Goal: Transaction & Acquisition: Subscribe to service/newsletter

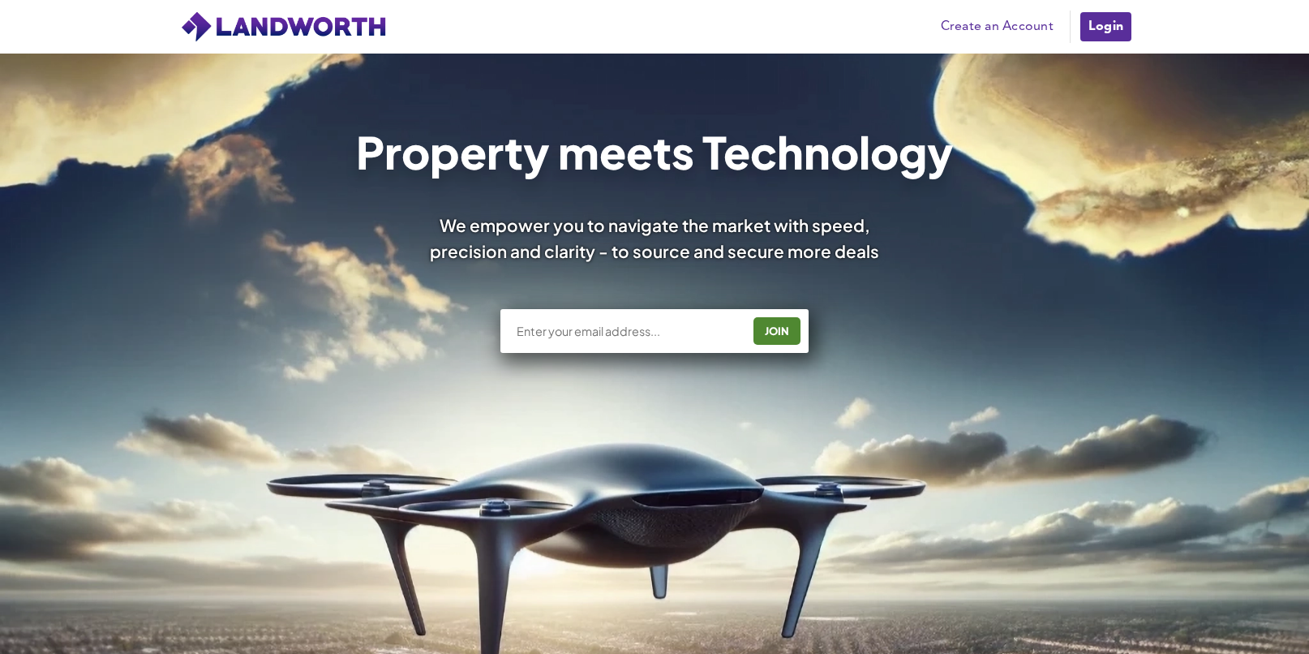
click at [630, 334] on input "text" at bounding box center [628, 331] width 226 height 16
type input "22_foodie.signups@icloud.com"
click at [784, 331] on div "JOIN" at bounding box center [777, 331] width 37 height 26
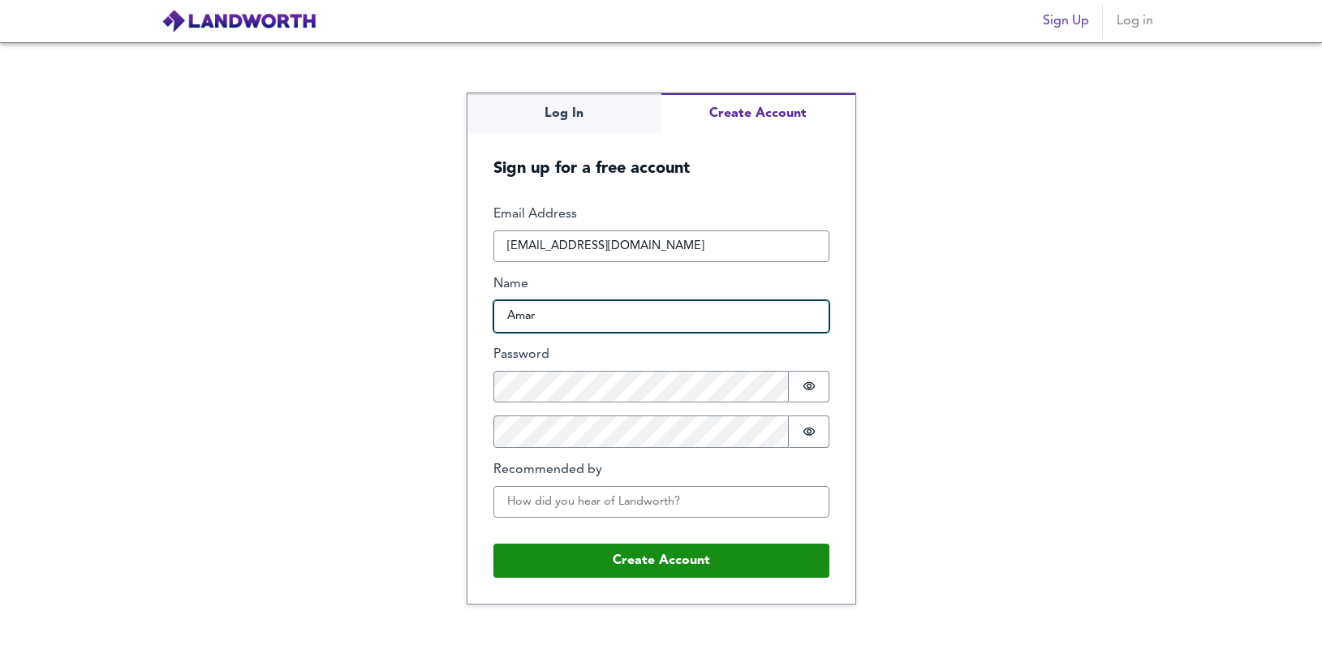
type input "Amar"
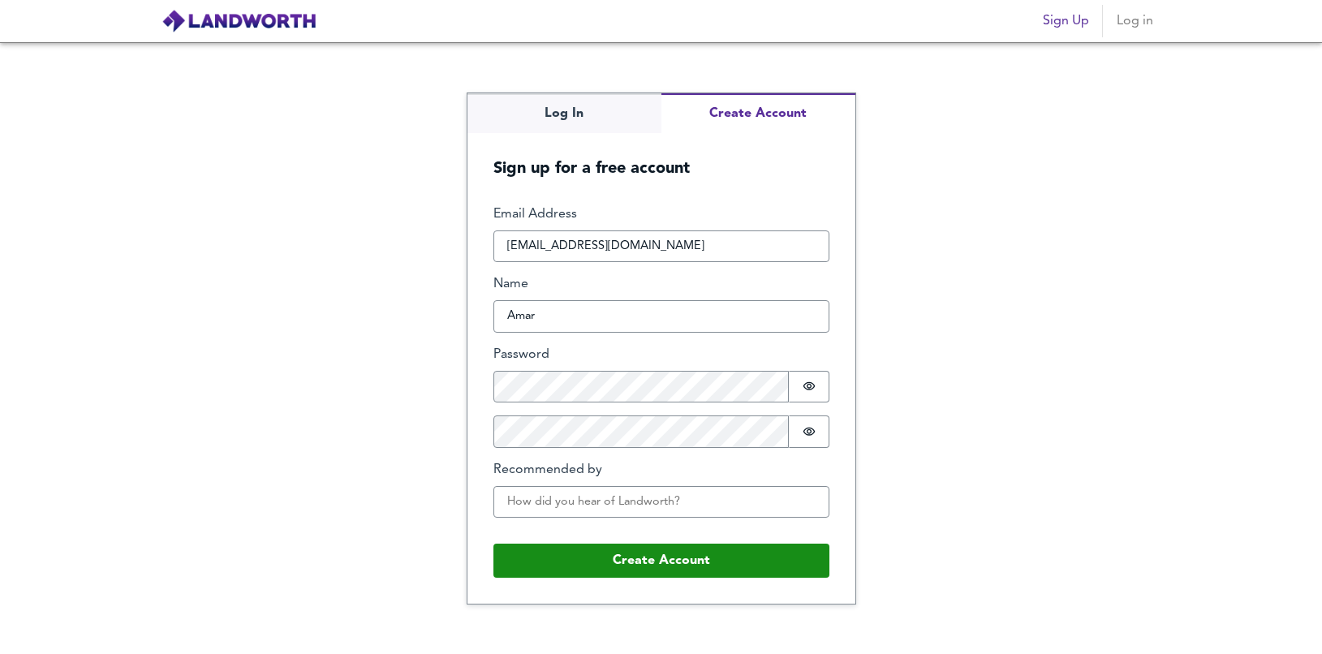
click at [848, 437] on form "Email Address 22_foodie.signups@icloud.com Name Amar Password Password is hidde…" at bounding box center [661, 391] width 388 height 424
click at [620, 505] on input "Recommended by" at bounding box center [661, 502] width 336 height 32
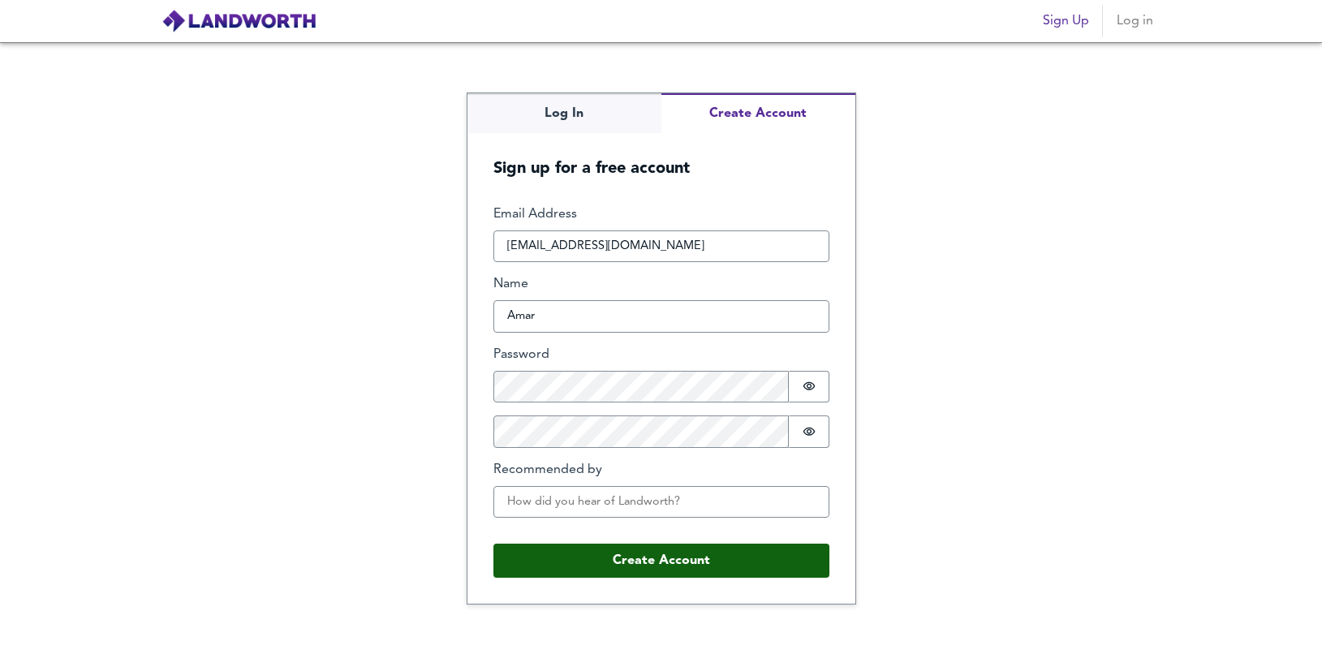
click at [626, 570] on button "Create Account" at bounding box center [661, 561] width 336 height 34
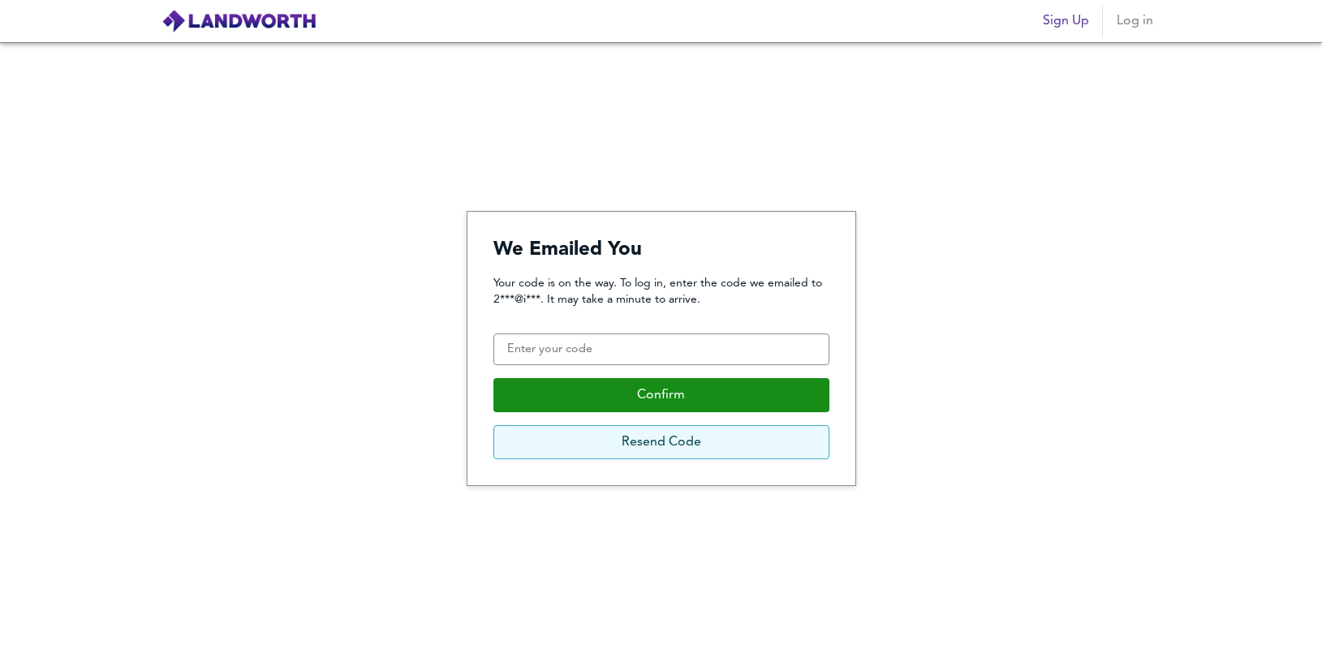
click at [653, 437] on button "Resend Code" at bounding box center [661, 442] width 336 height 34
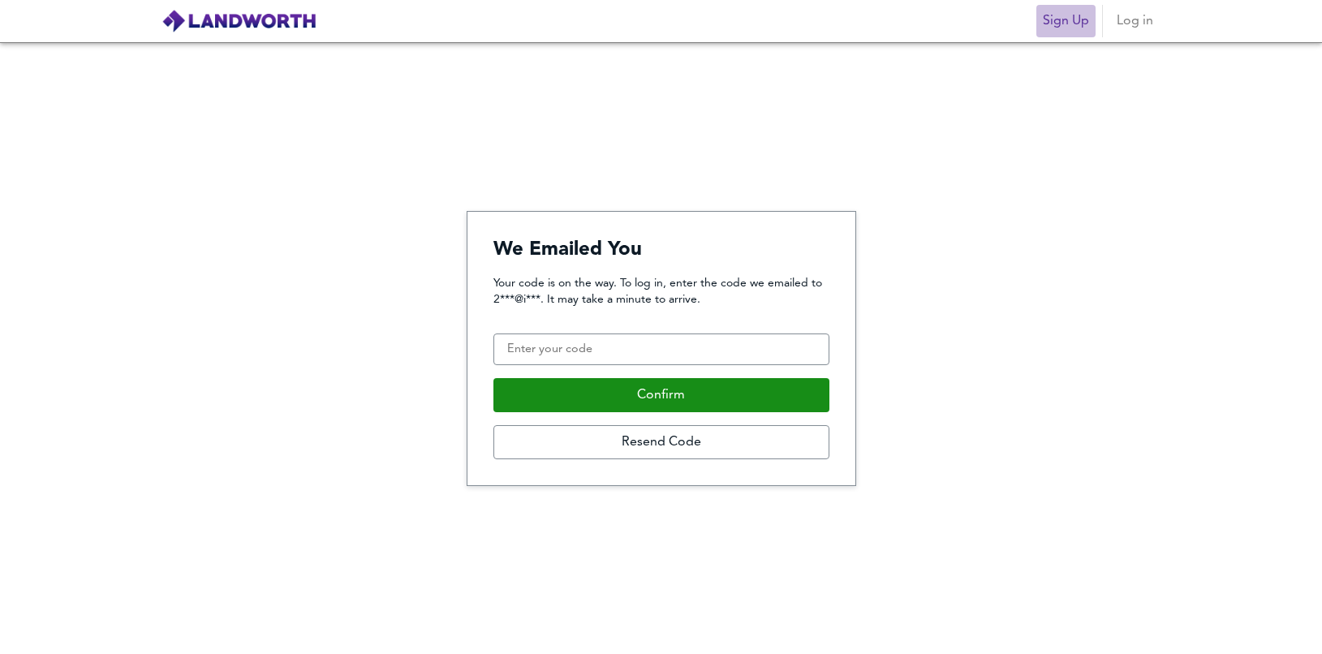
click at [1082, 22] on span "Sign Up" at bounding box center [1065, 21] width 46 height 23
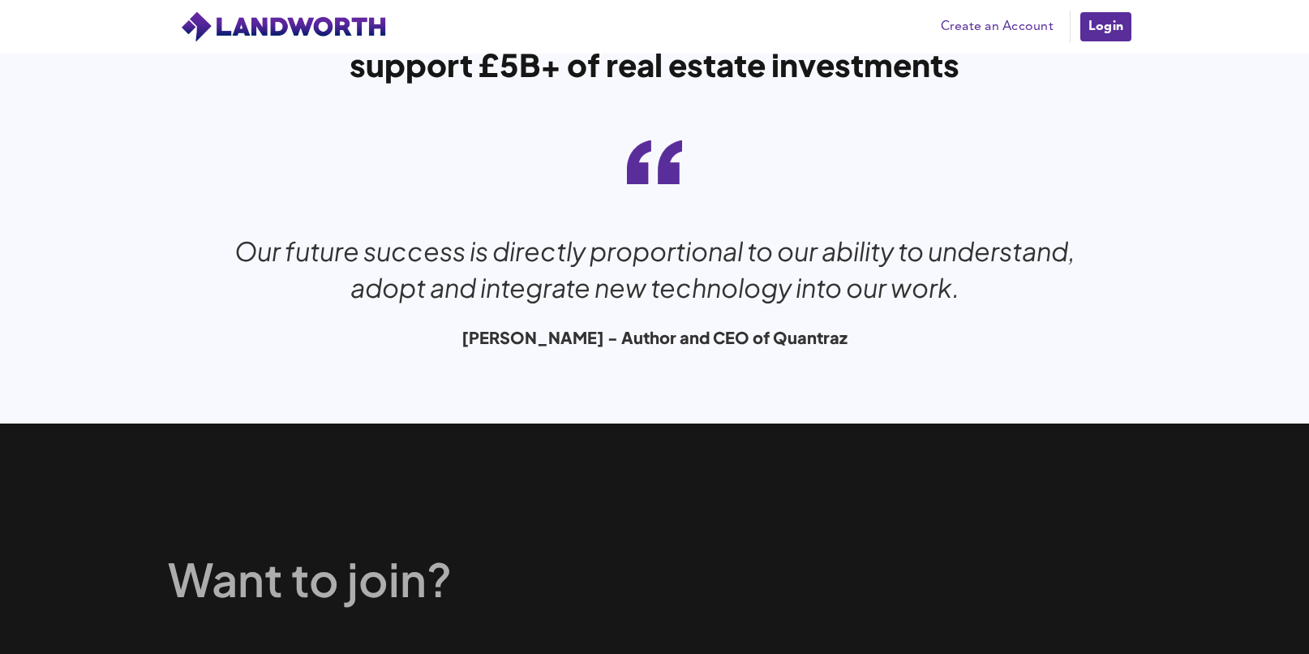
scroll to position [5440, 0]
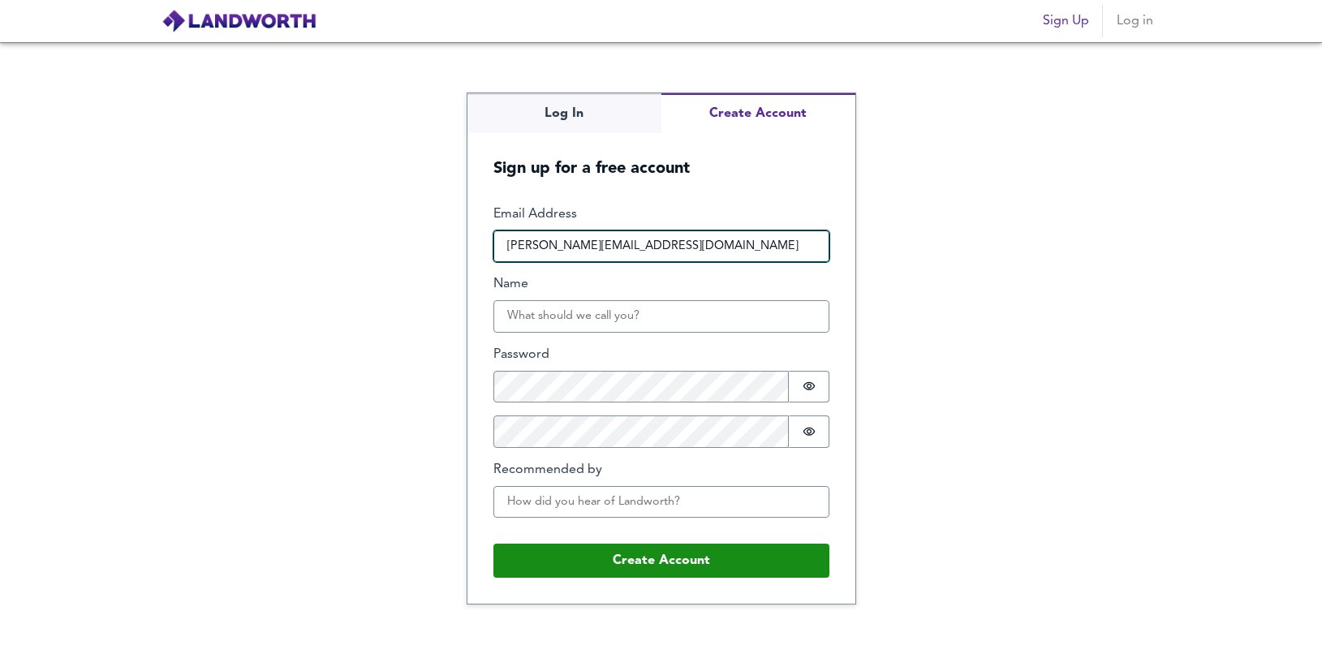
type input "[PERSON_NAME][EMAIL_ADDRESS][DOMAIN_NAME]"
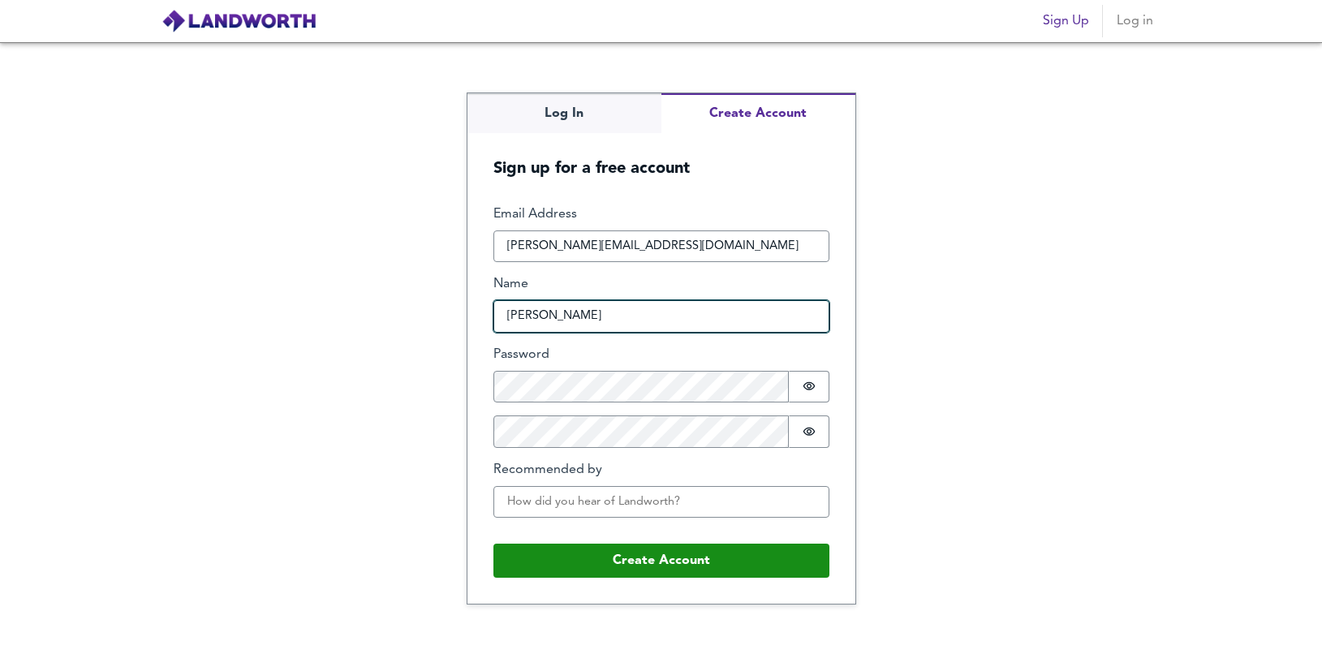
type input "[PERSON_NAME]"
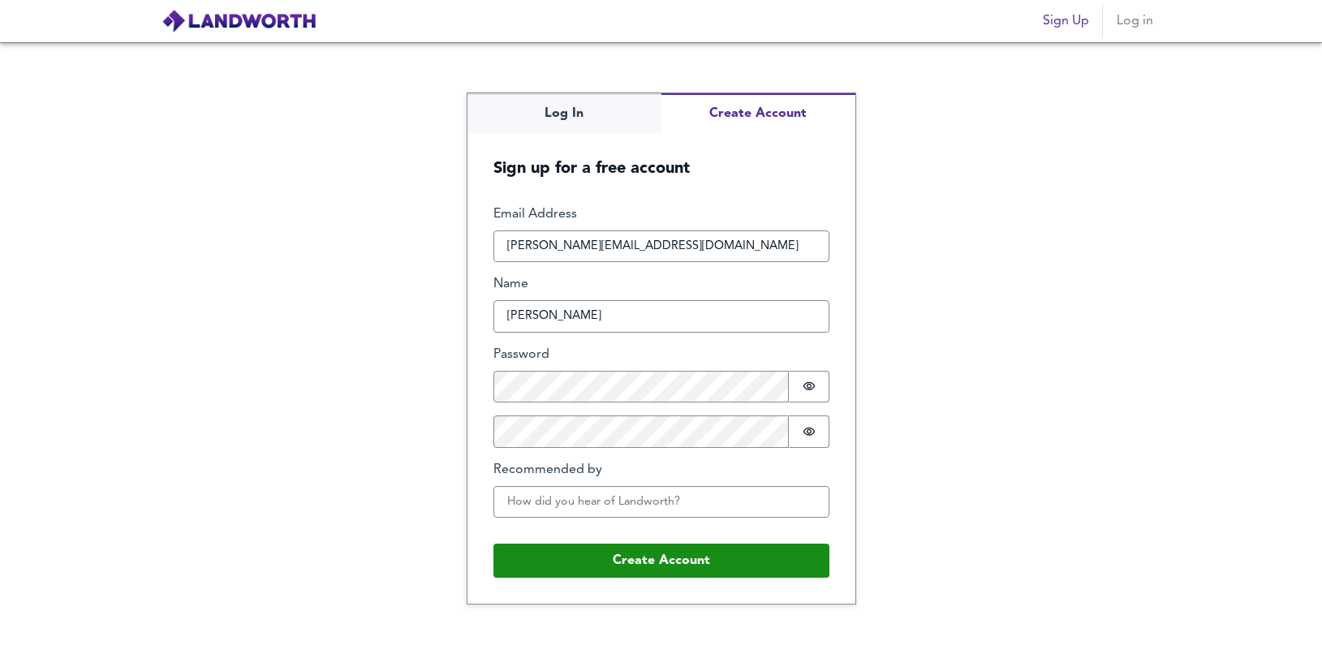
click at [1059, 476] on div "Log In Create Account Sign up for a free account Email Address [PERSON_NAME][EM…" at bounding box center [661, 348] width 1322 height 612
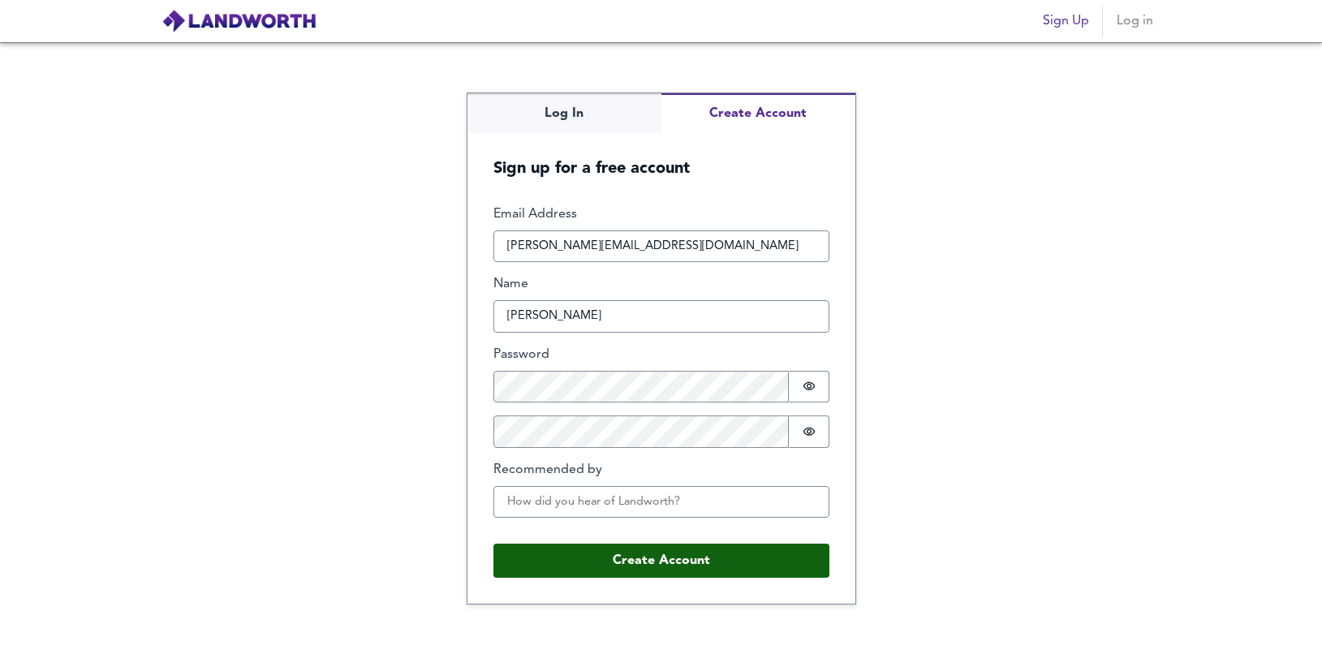
click at [695, 564] on button "Create Account" at bounding box center [661, 561] width 336 height 34
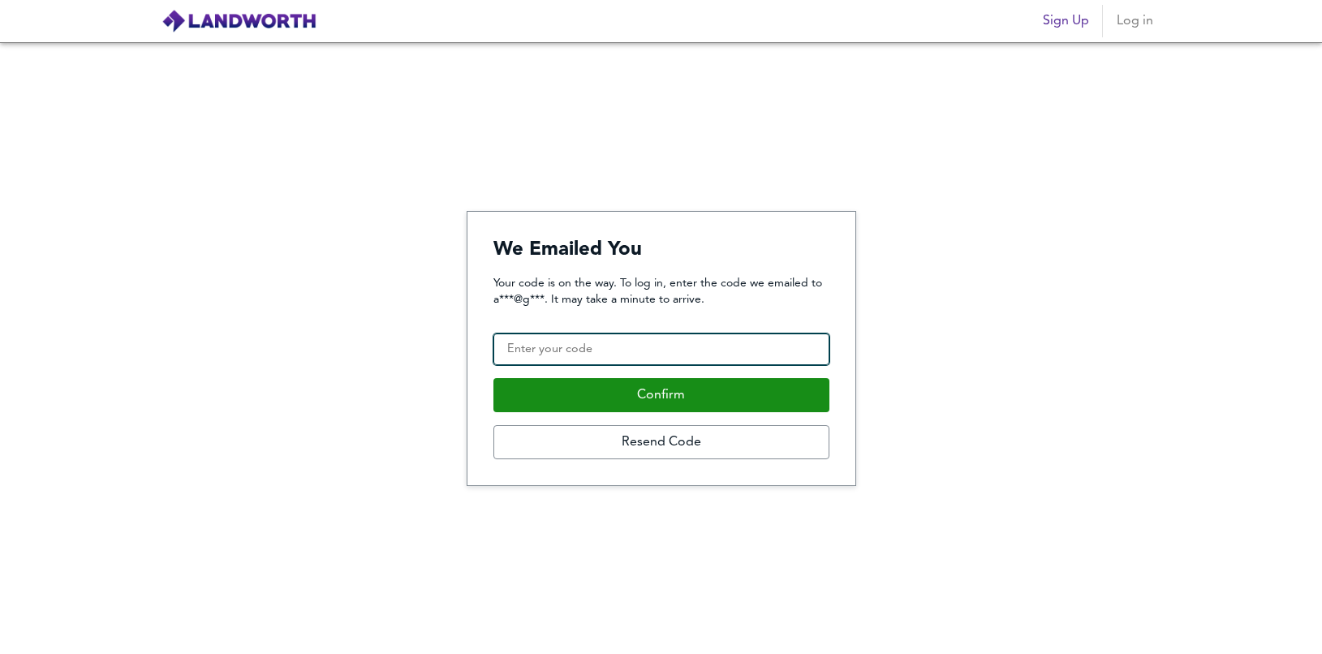
click at [671, 350] on input "Confirmation Code" at bounding box center [661, 349] width 336 height 32
paste input "979308"
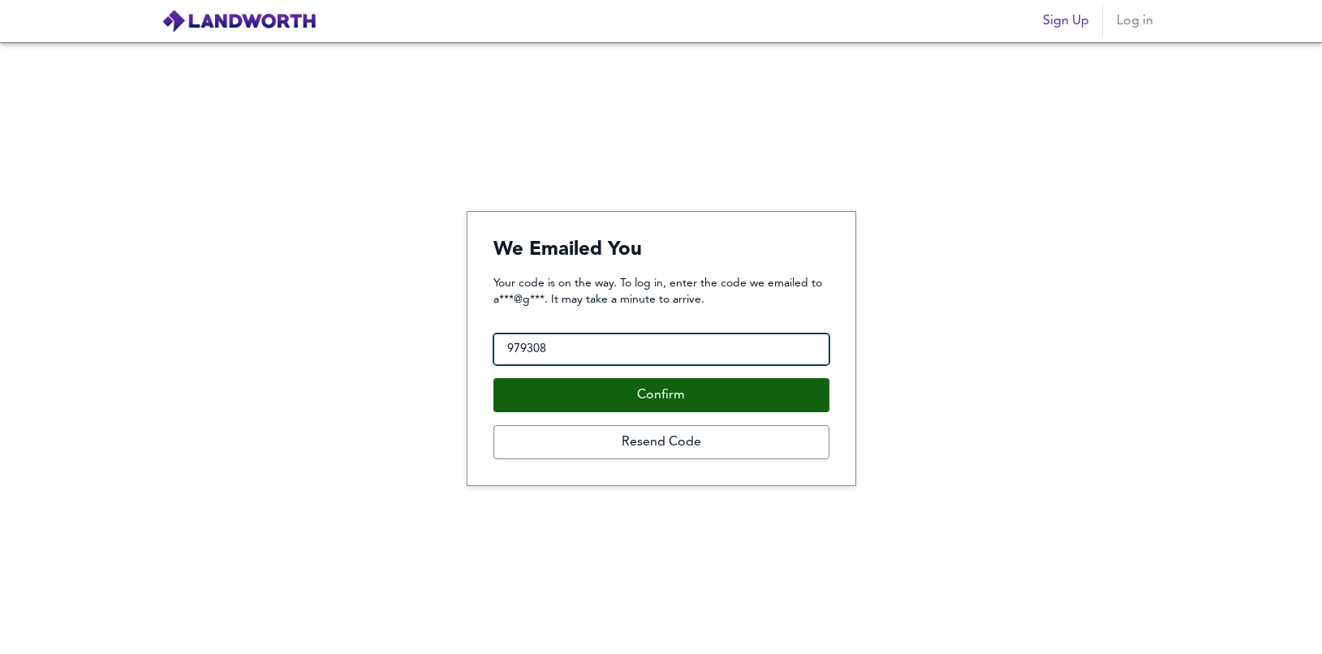
type input "979308"
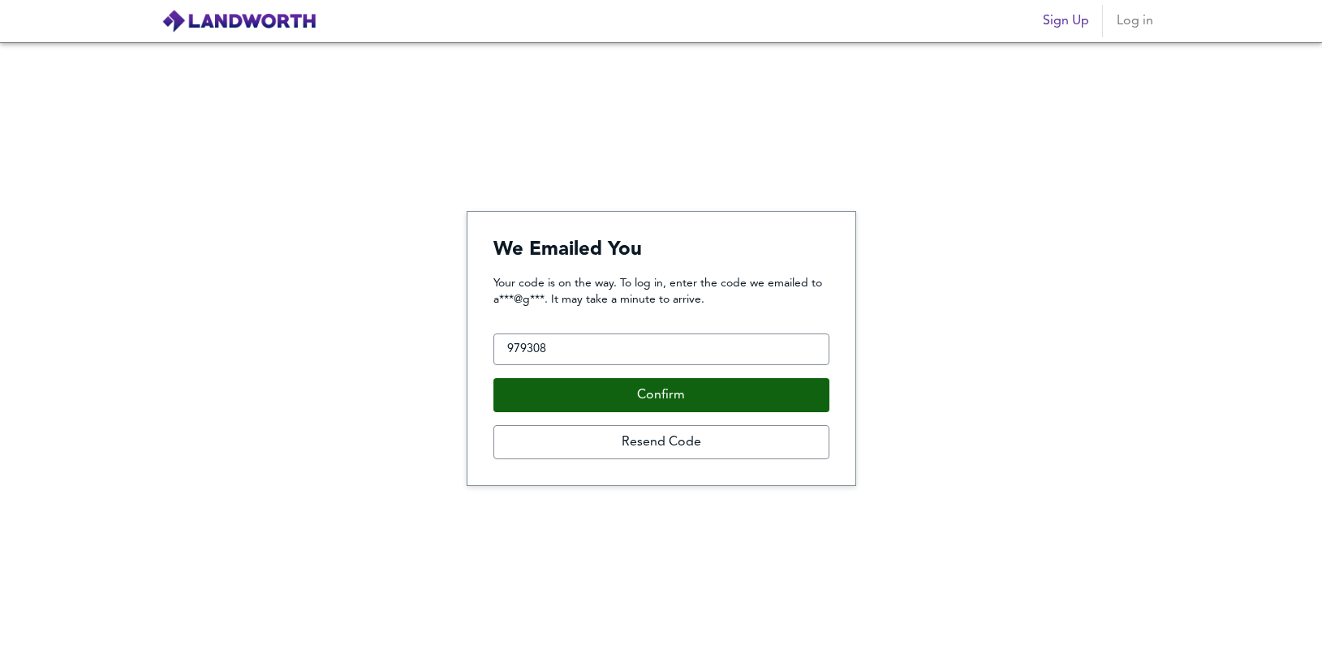
click at [696, 392] on button "Confirm" at bounding box center [661, 395] width 336 height 34
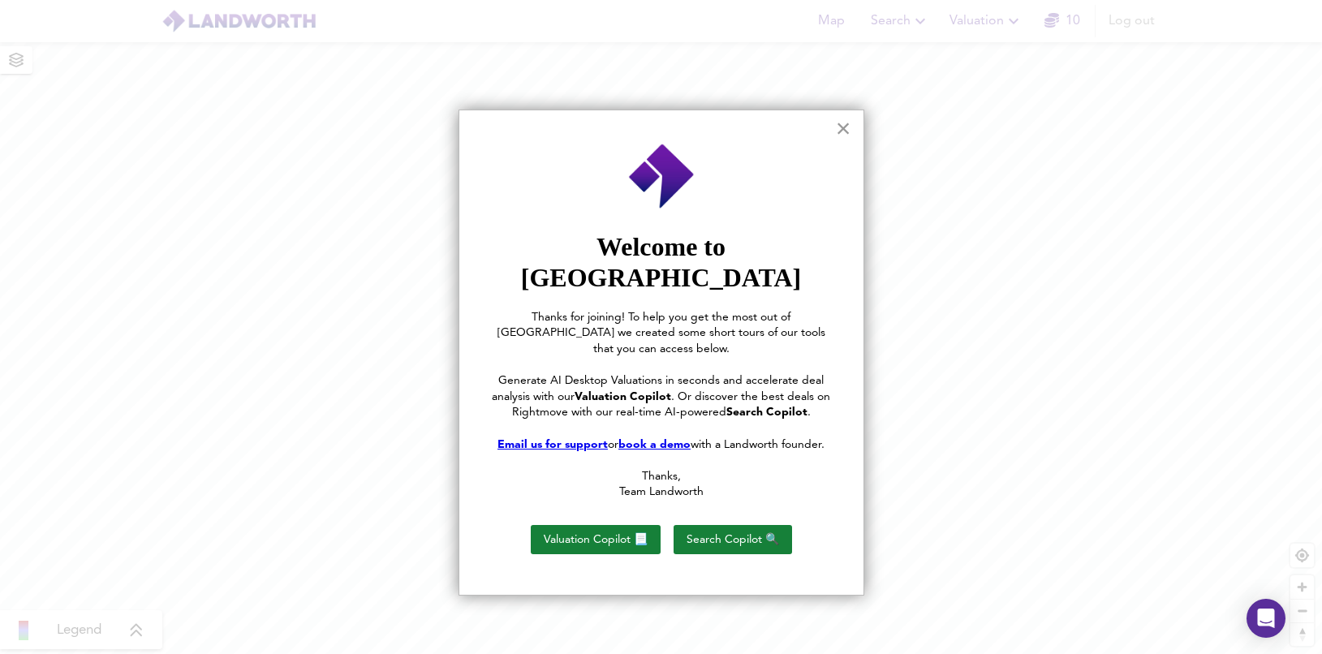
click at [846, 131] on button "×" at bounding box center [843, 128] width 15 height 26
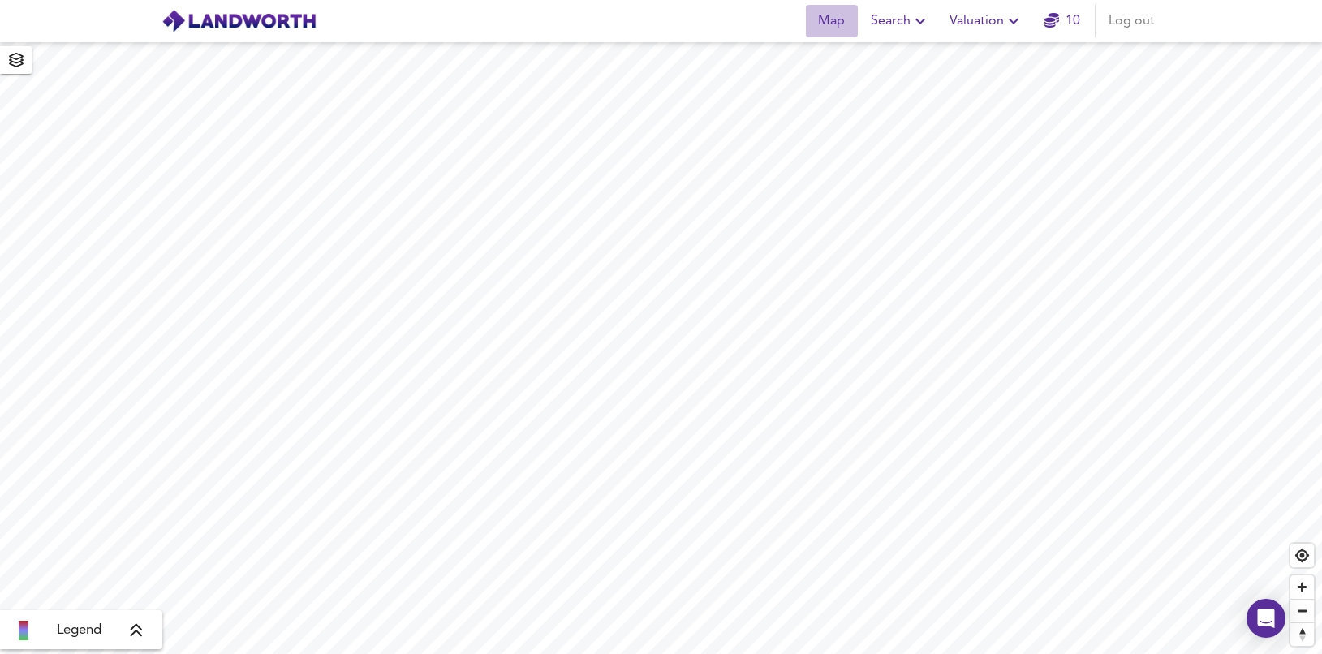
click at [836, 20] on span "Map" at bounding box center [831, 21] width 39 height 23
click at [903, 20] on span "Search" at bounding box center [899, 21] width 59 height 23
click at [901, 64] on li "New Search" at bounding box center [899, 58] width 161 height 29
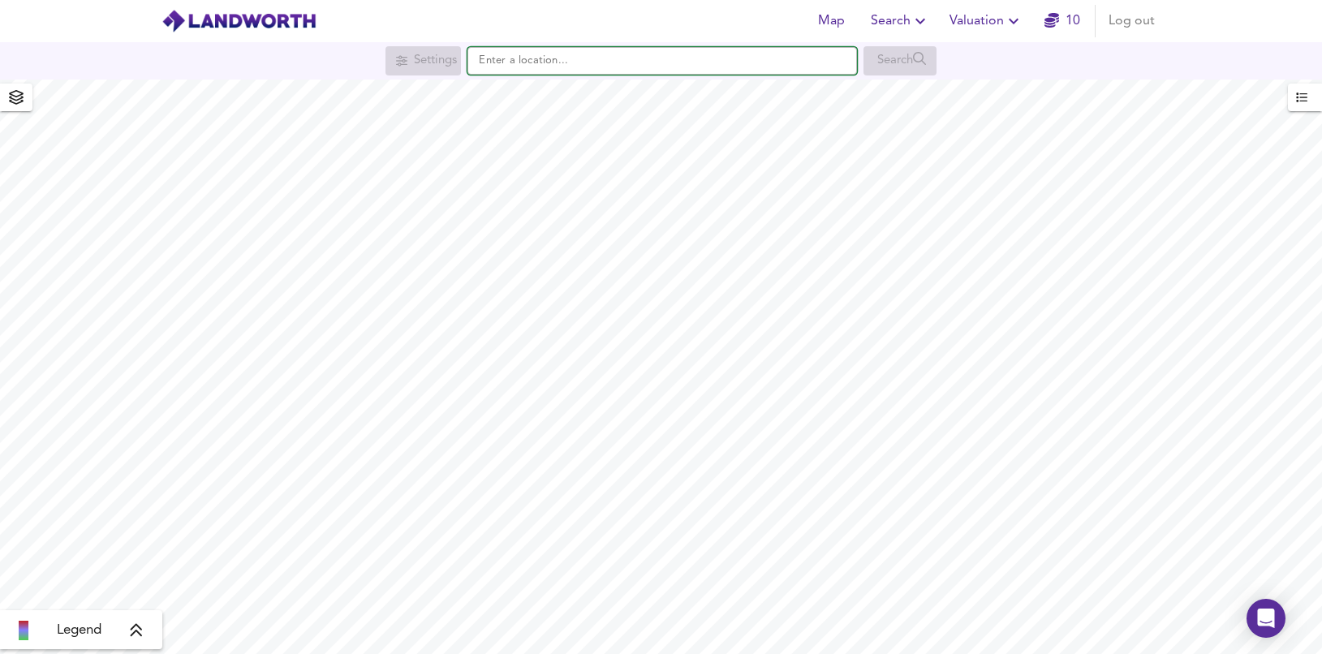
click at [639, 71] on input "text" at bounding box center [661, 61] width 389 height 28
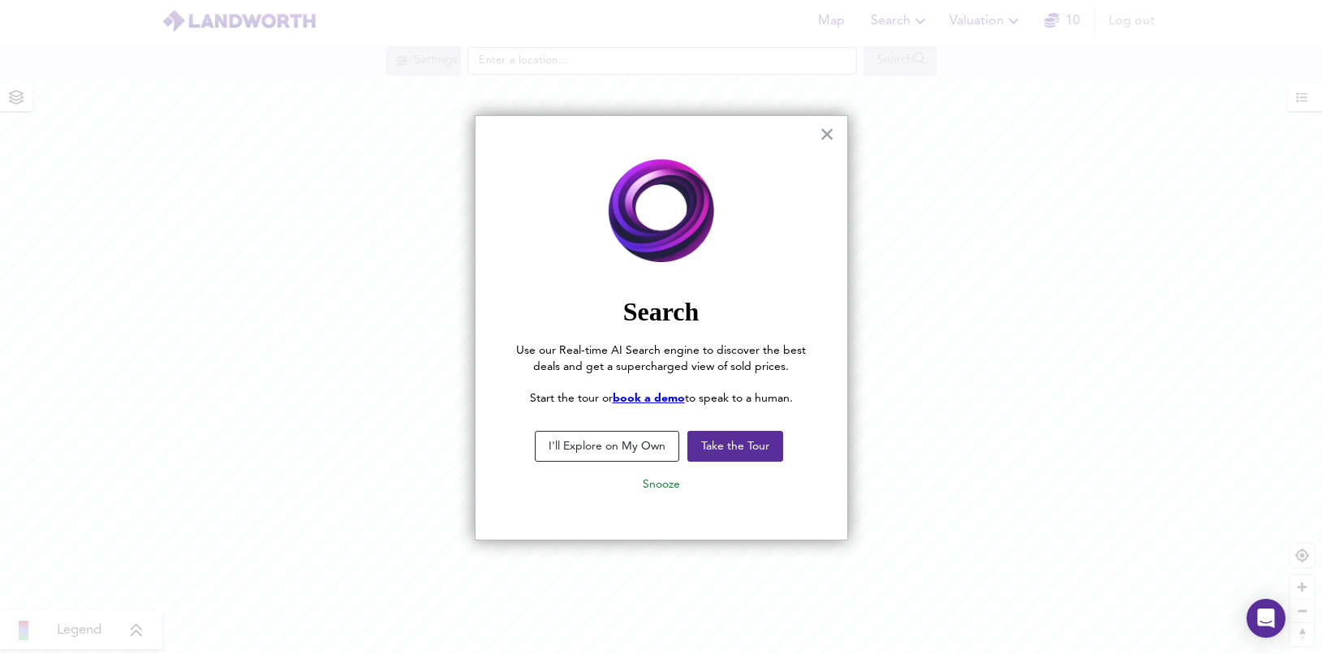
click at [652, 445] on button "I'll Explore on My Own" at bounding box center [607, 446] width 144 height 31
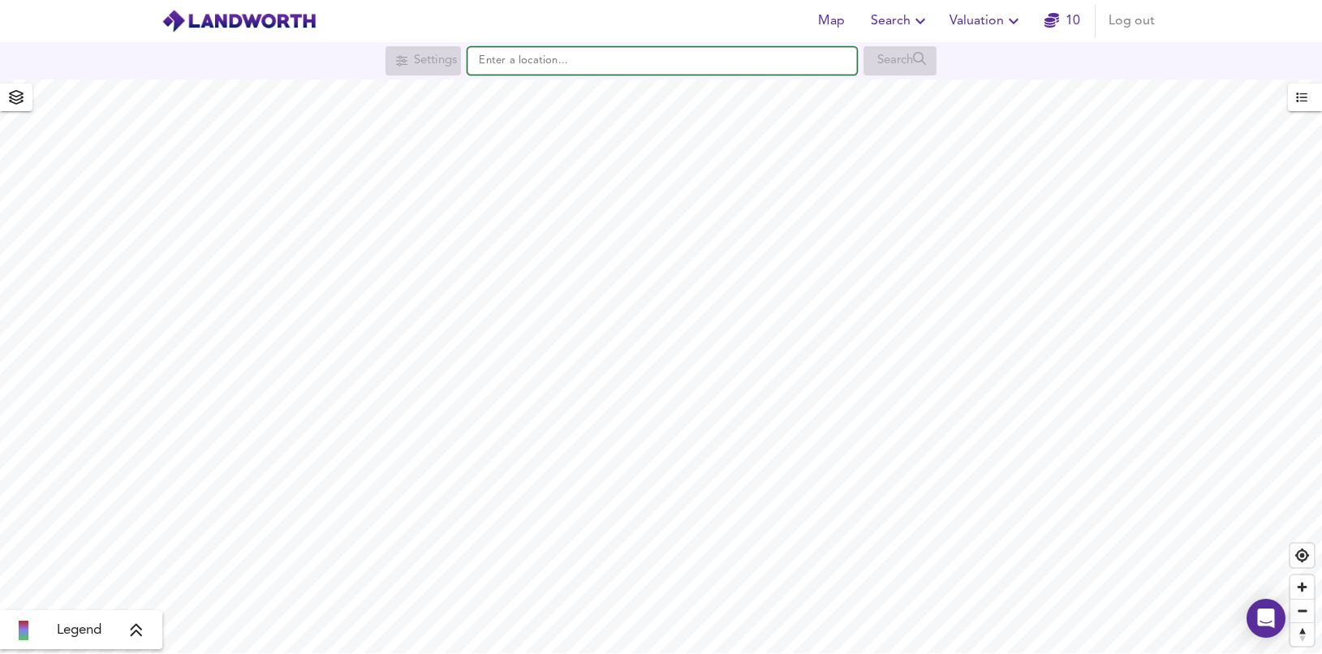
click at [541, 59] on input "text" at bounding box center [661, 61] width 389 height 28
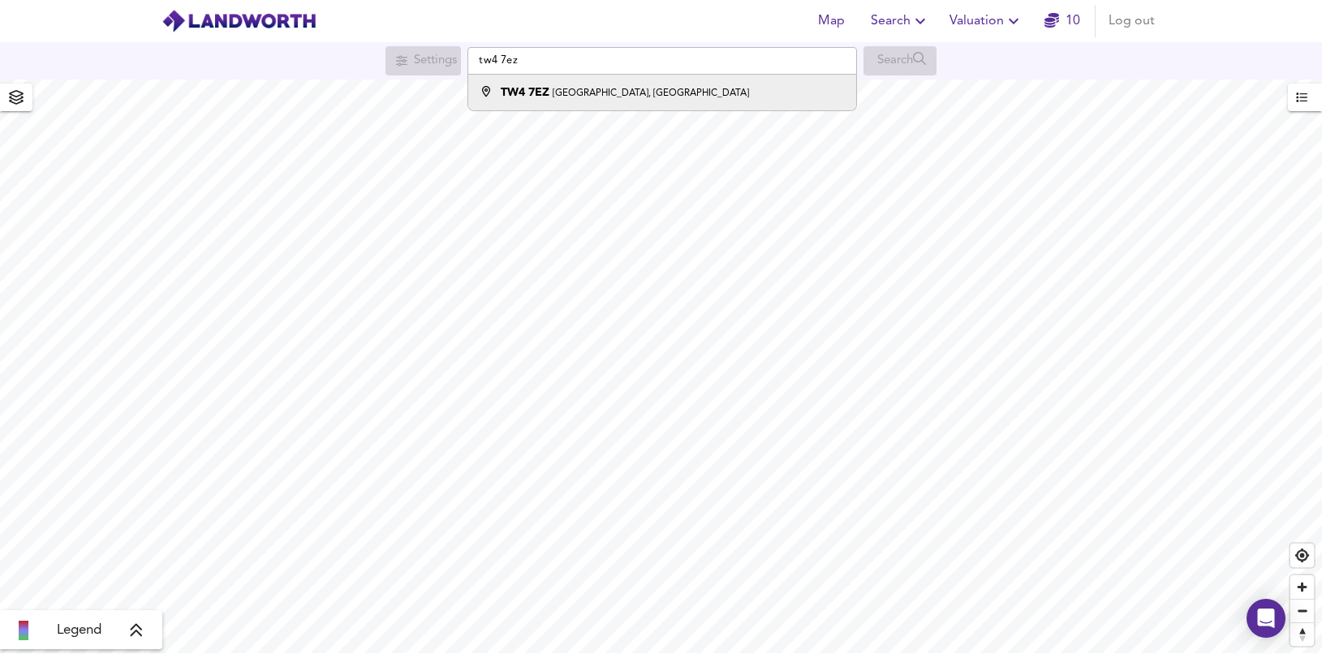
click at [542, 88] on strong "TW4 7EZ" at bounding box center [525, 92] width 49 height 11
type input "[STREET_ADDRESS]"
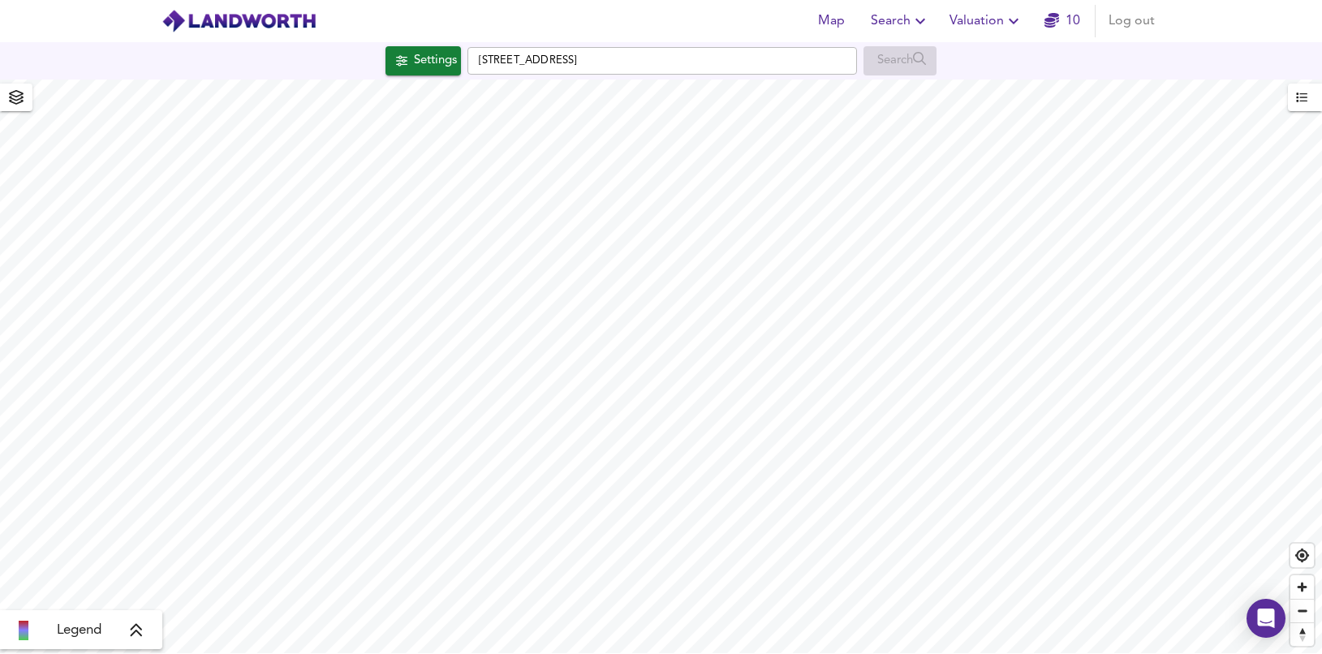
checkbox input "false"
checkbox input "true"
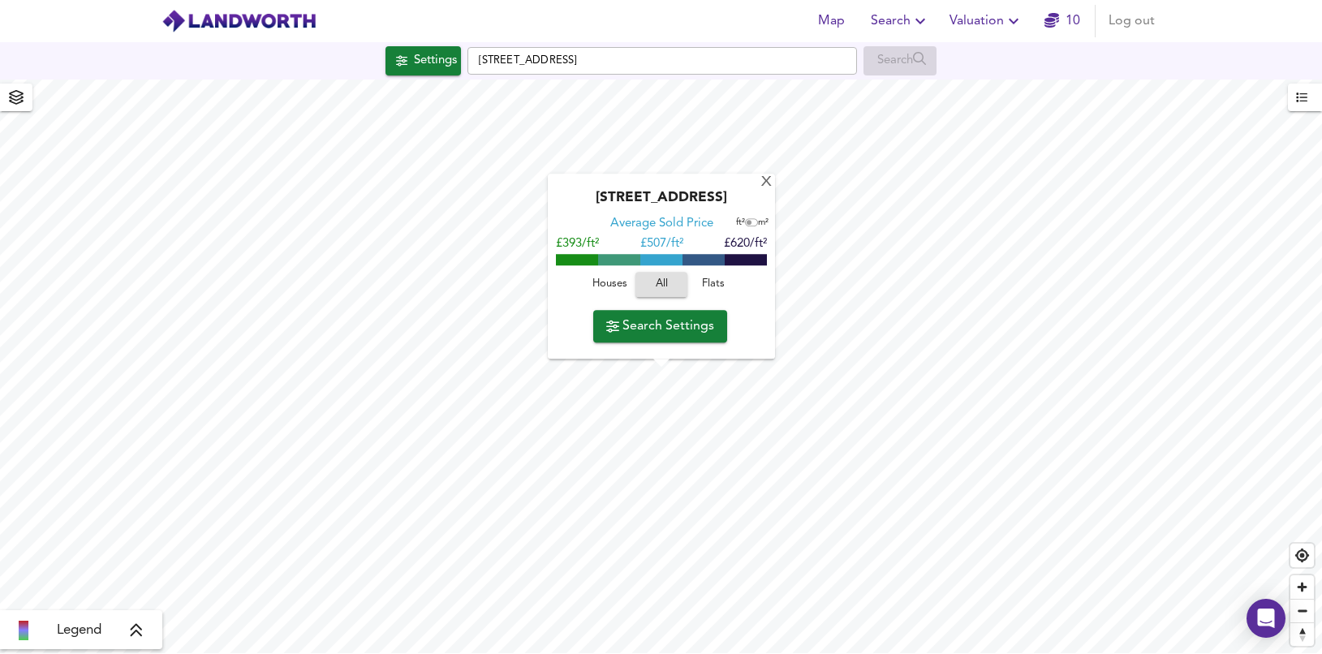
click at [617, 283] on span "Houses" at bounding box center [609, 285] width 44 height 19
click at [678, 334] on span "Search Settings" at bounding box center [660, 326] width 108 height 23
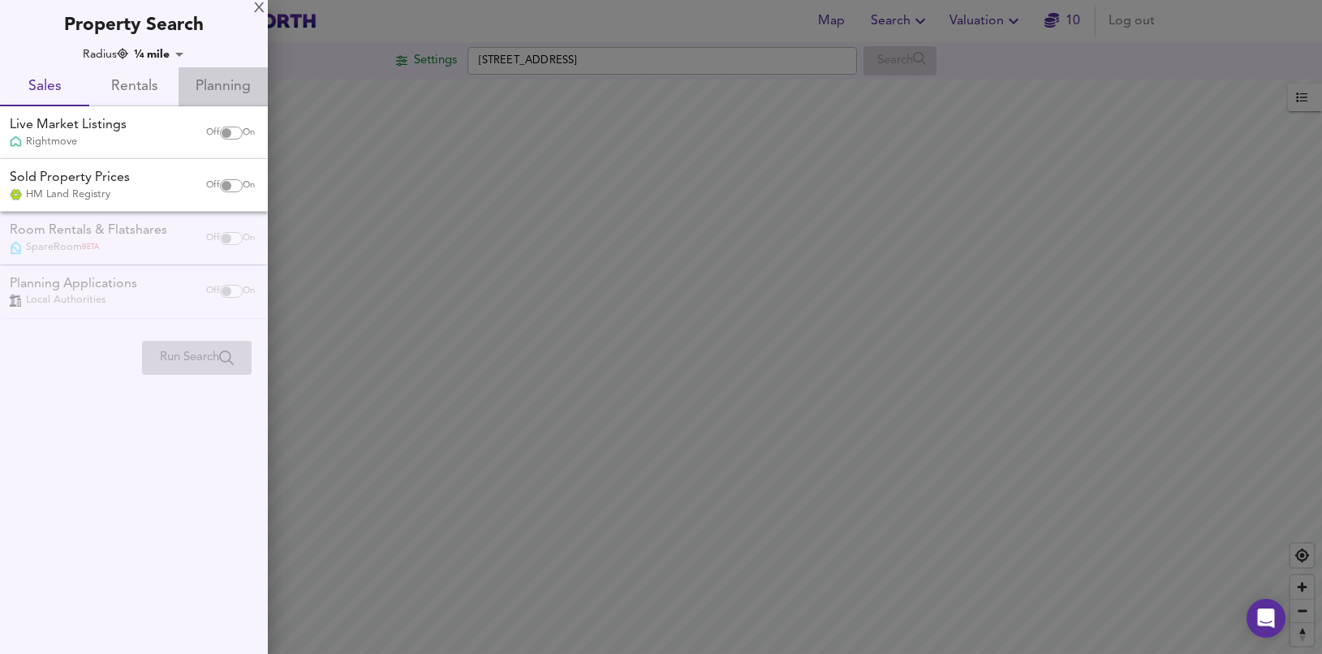
click at [228, 91] on span "Planning" at bounding box center [223, 87] width 70 height 25
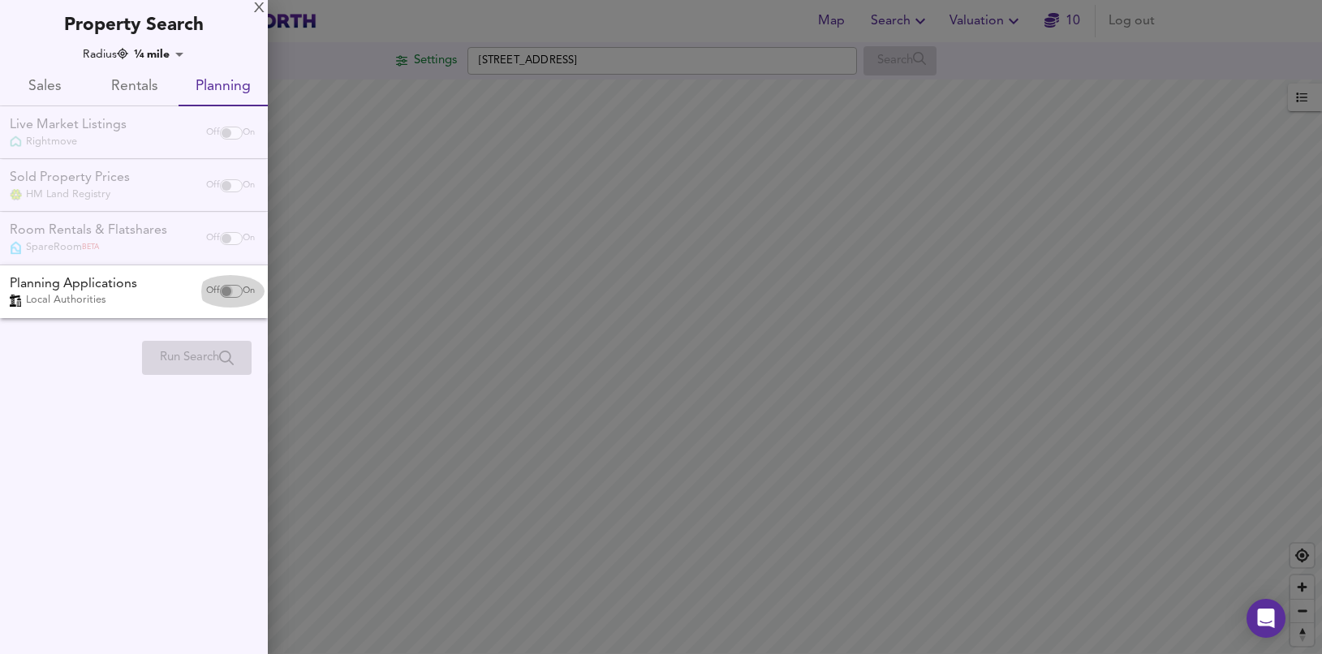
click at [215, 290] on input "checkbox" at bounding box center [226, 291] width 39 height 13
checkbox input "true"
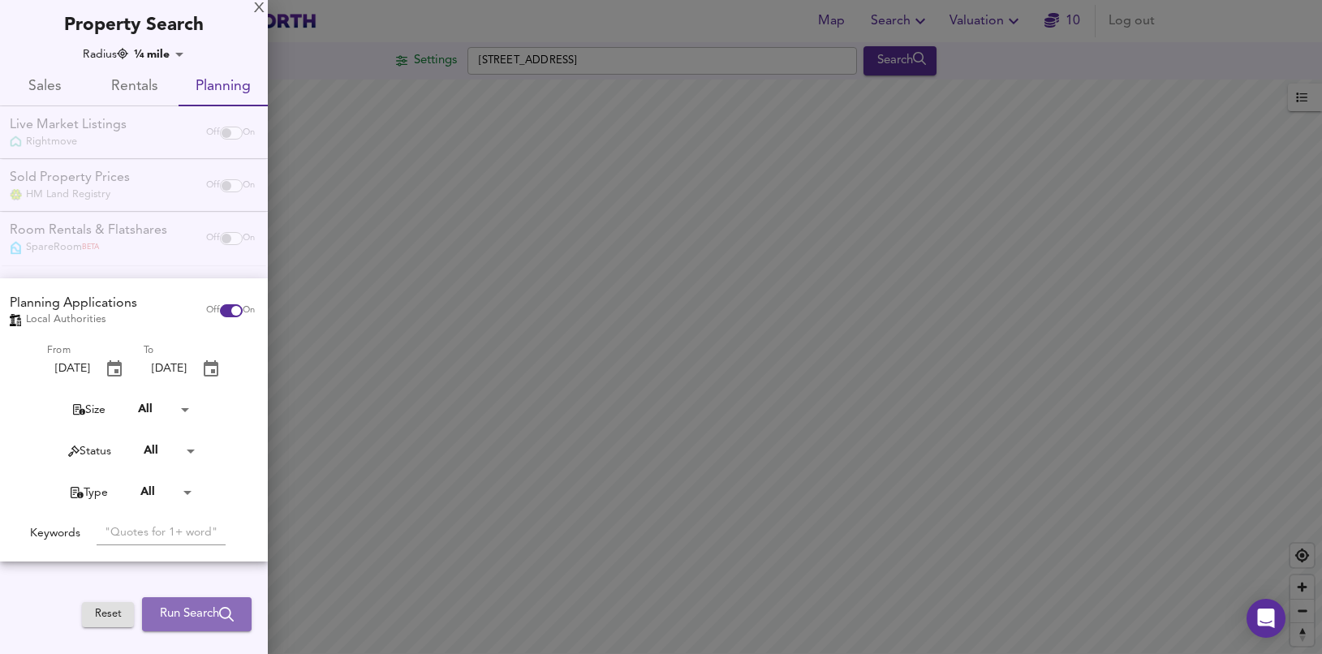
click at [166, 614] on span "Run Search" at bounding box center [197, 614] width 74 height 21
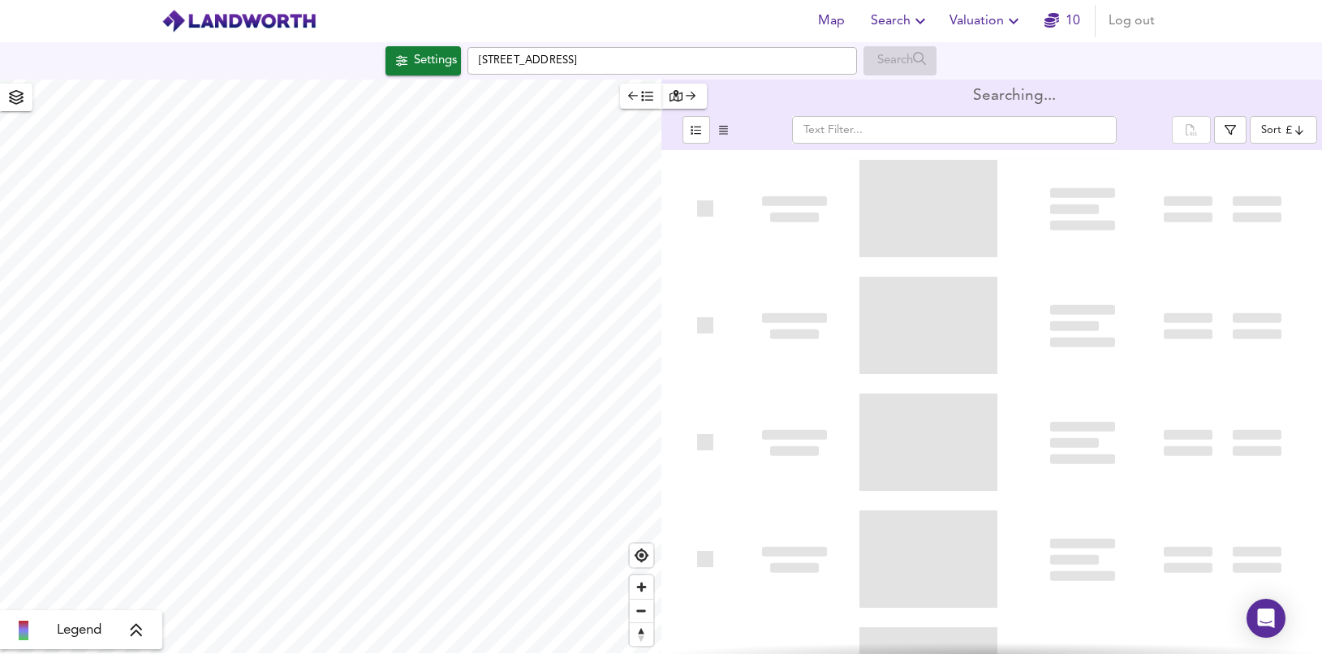
type input "newest"
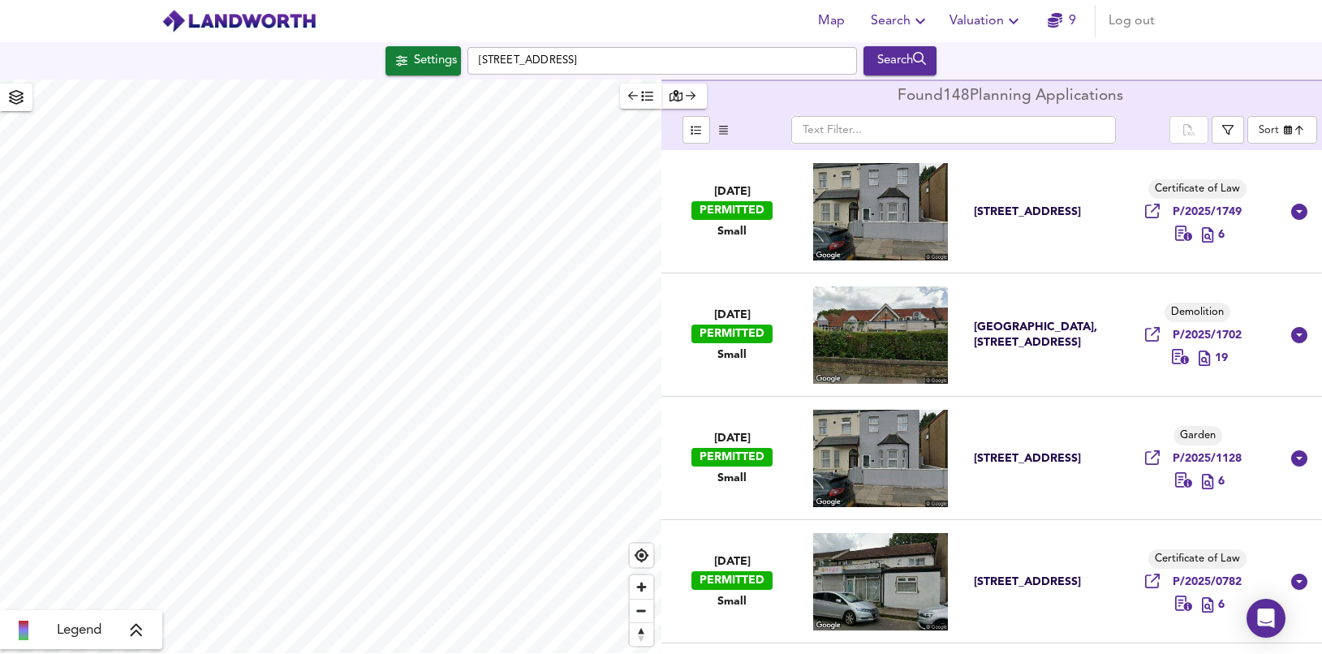
click at [737, 230] on span "Small" at bounding box center [731, 231] width 29 height 15
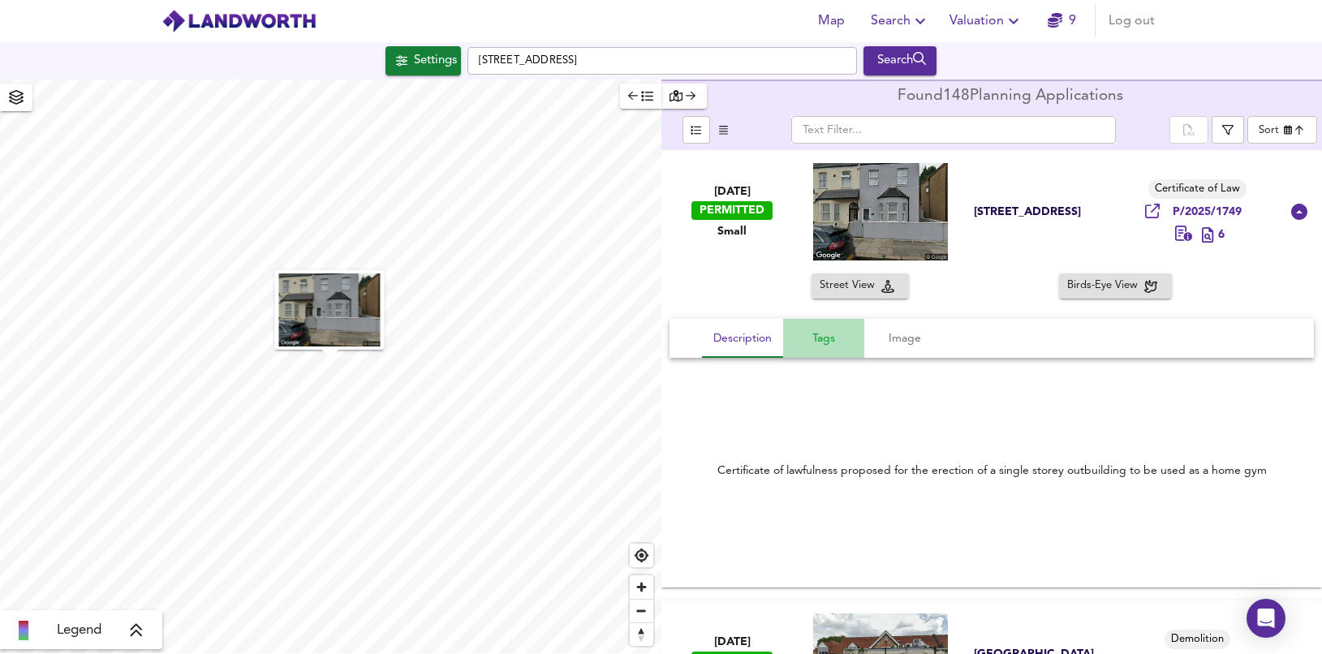
click at [823, 339] on span "Tags" at bounding box center [824, 339] width 62 height 20
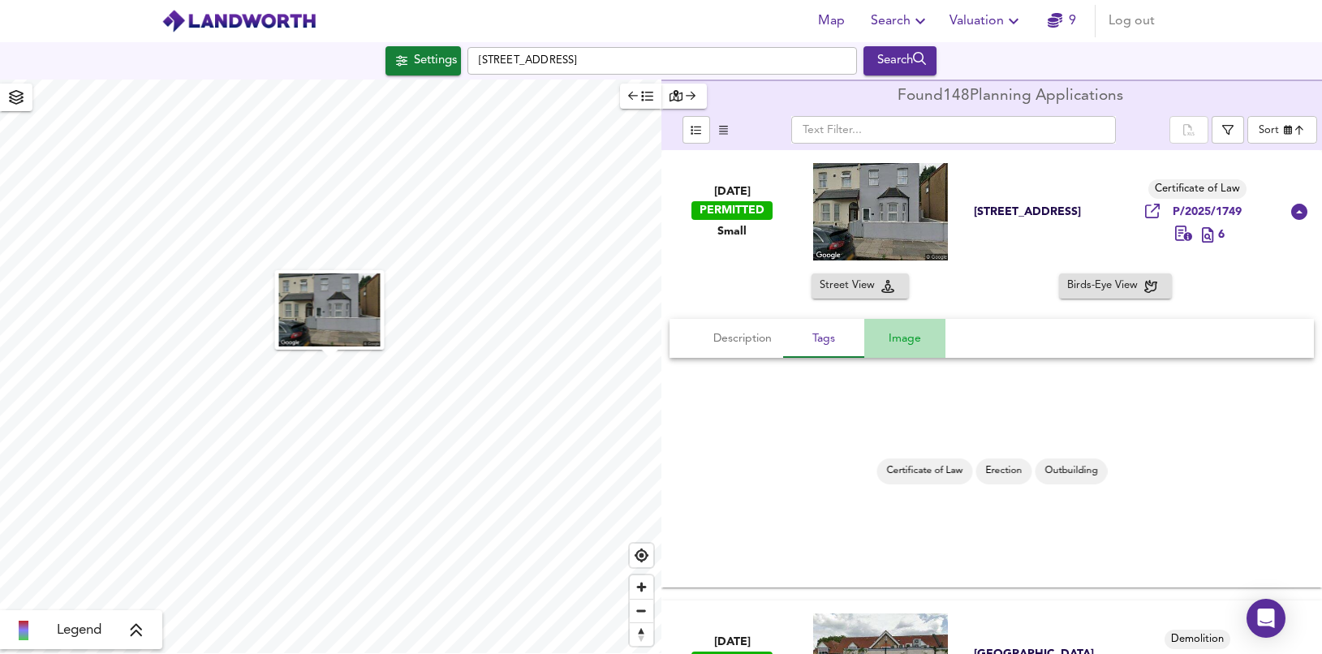
click at [906, 337] on span "Image" at bounding box center [905, 339] width 62 height 20
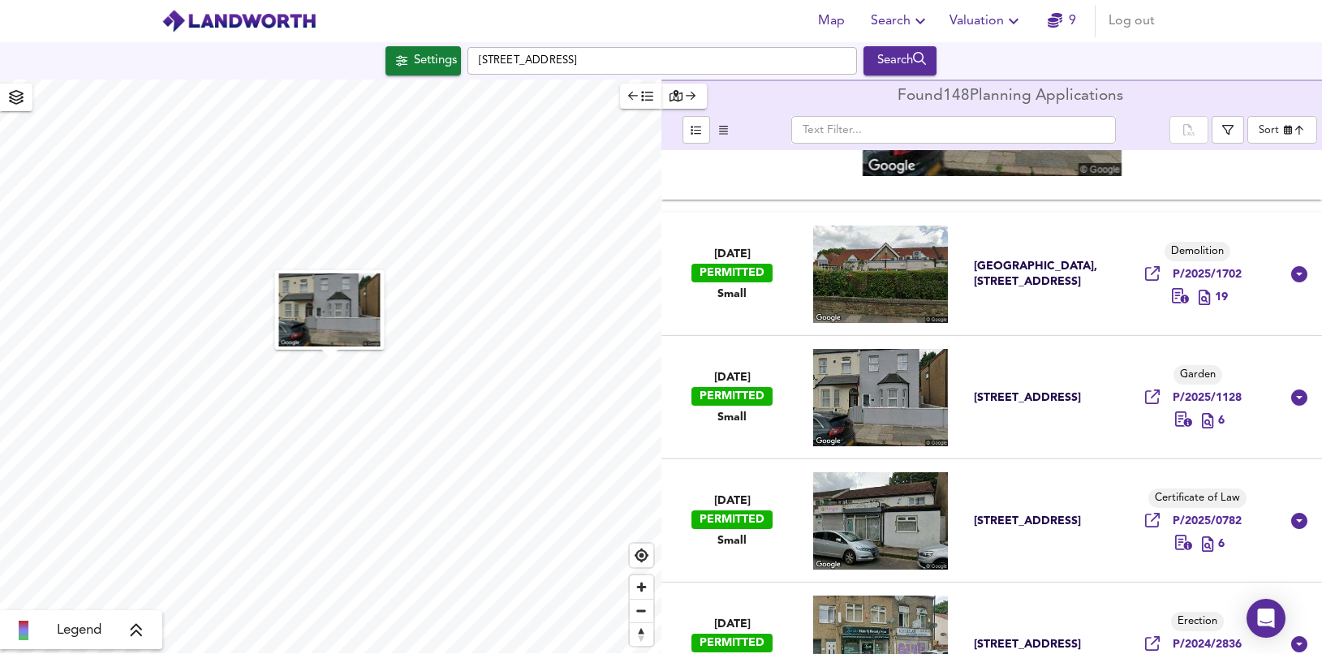
scroll to position [574, 0]
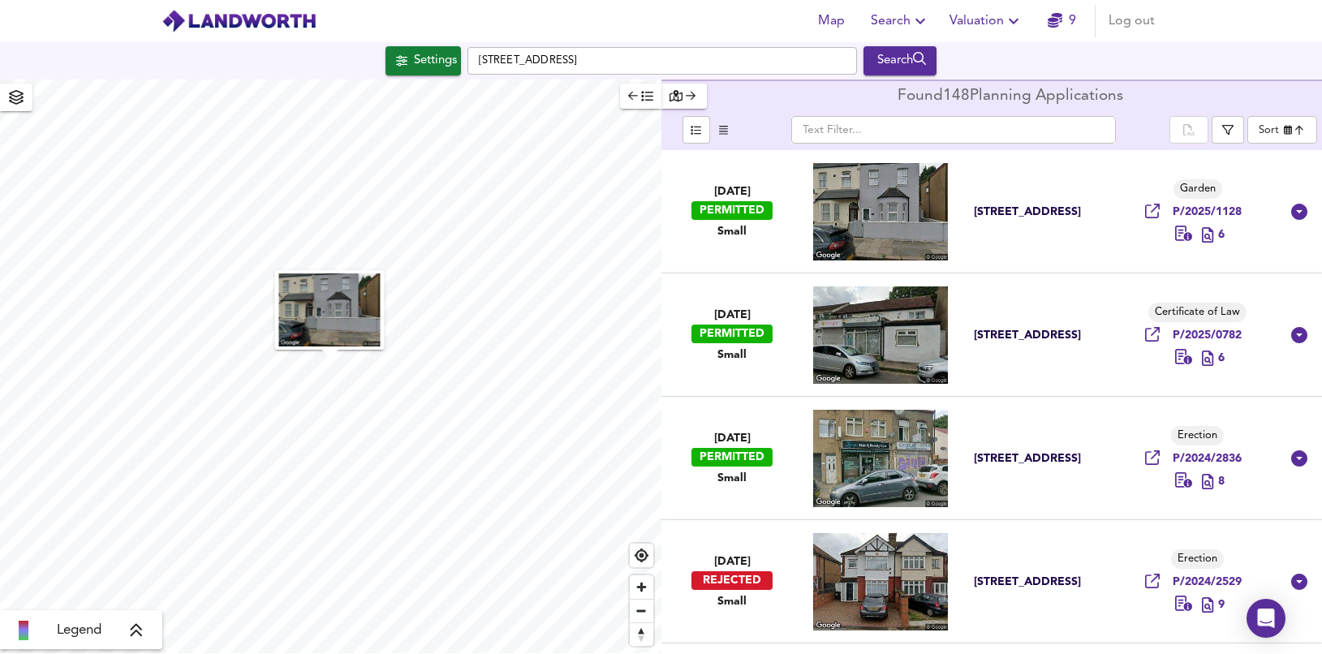
click at [733, 227] on span "Small" at bounding box center [731, 231] width 29 height 15
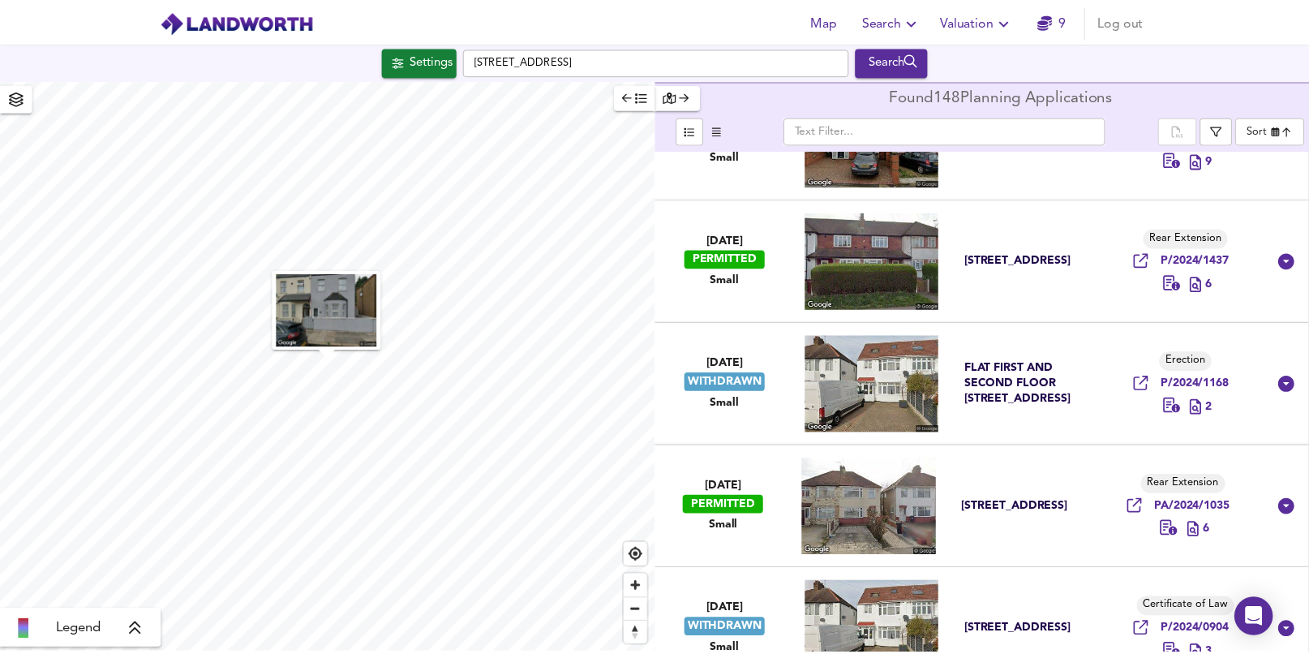
scroll to position [1468, 0]
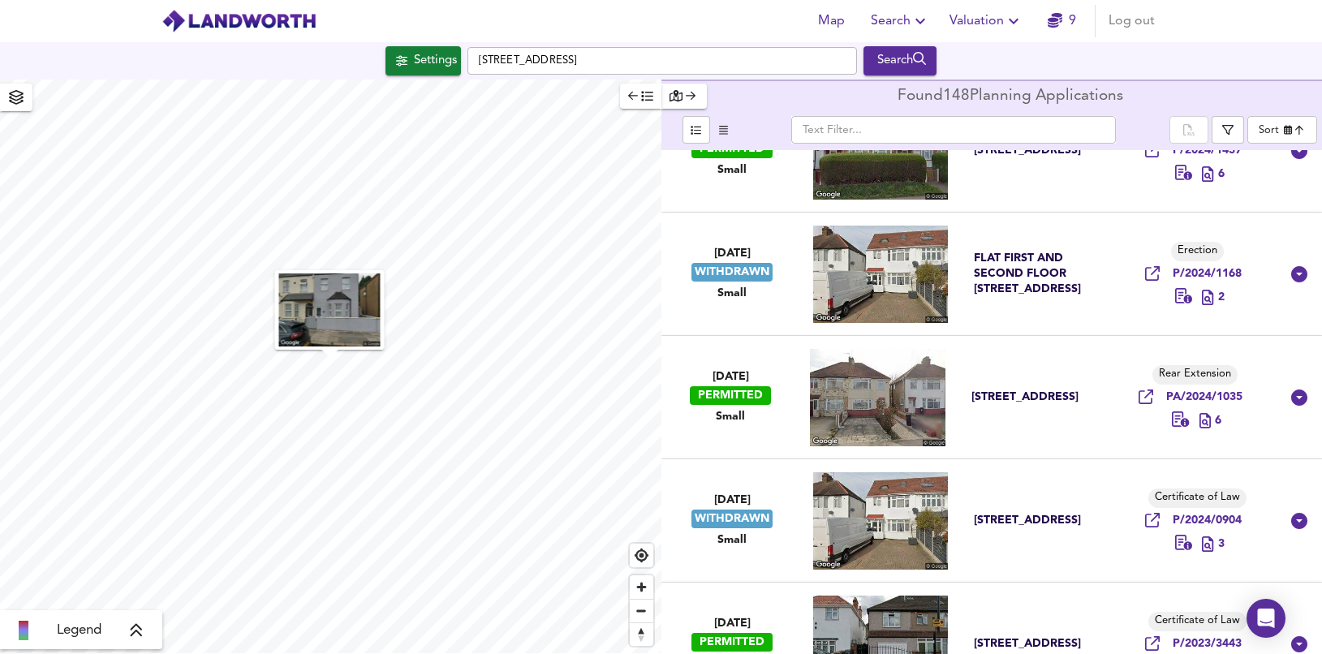
click at [643, 99] on icon "button" at bounding box center [646, 95] width 11 height 11
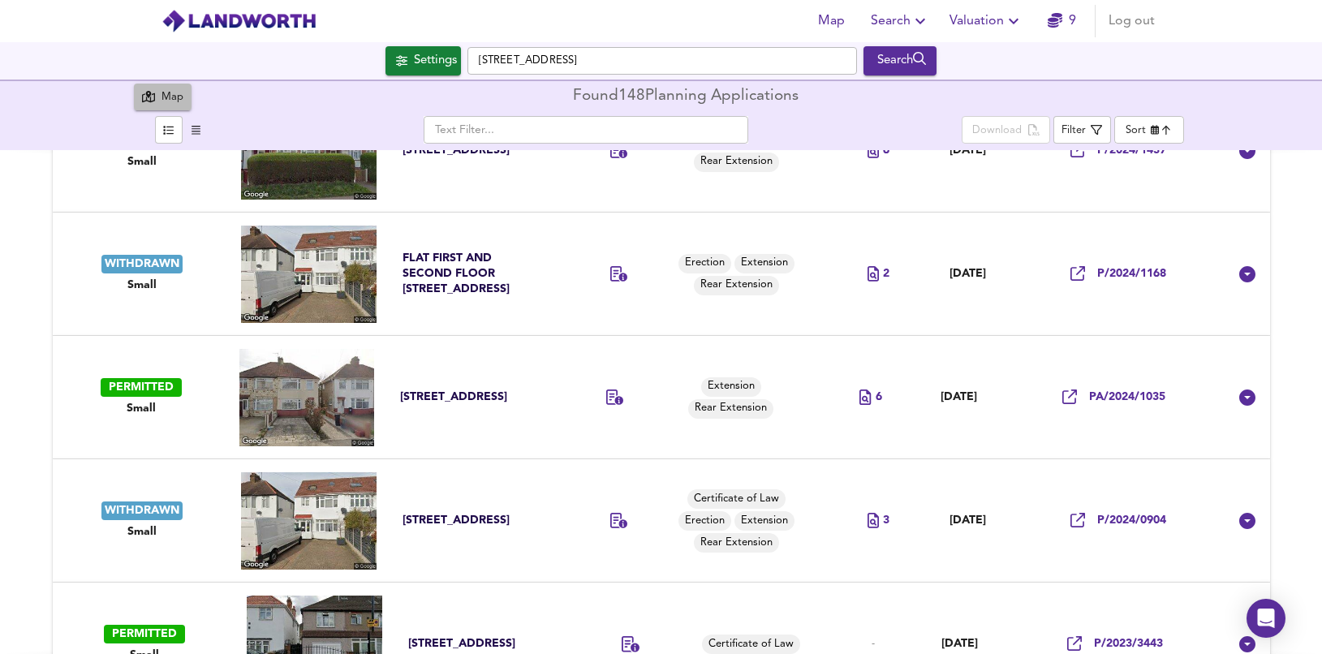
click at [169, 101] on div "Map" at bounding box center [172, 97] width 22 height 19
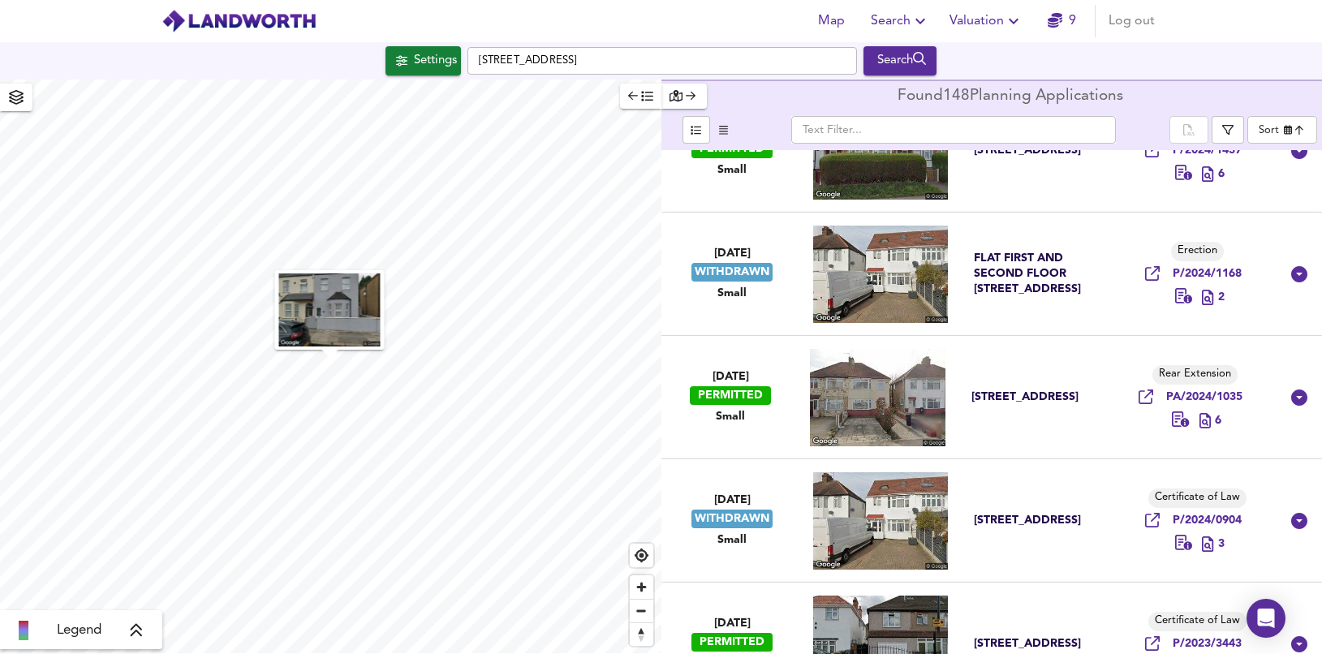
click at [961, 22] on span "Valuation" at bounding box center [986, 21] width 74 height 23
click at [961, 64] on li "New Valuation Report" at bounding box center [986, 58] width 194 height 29
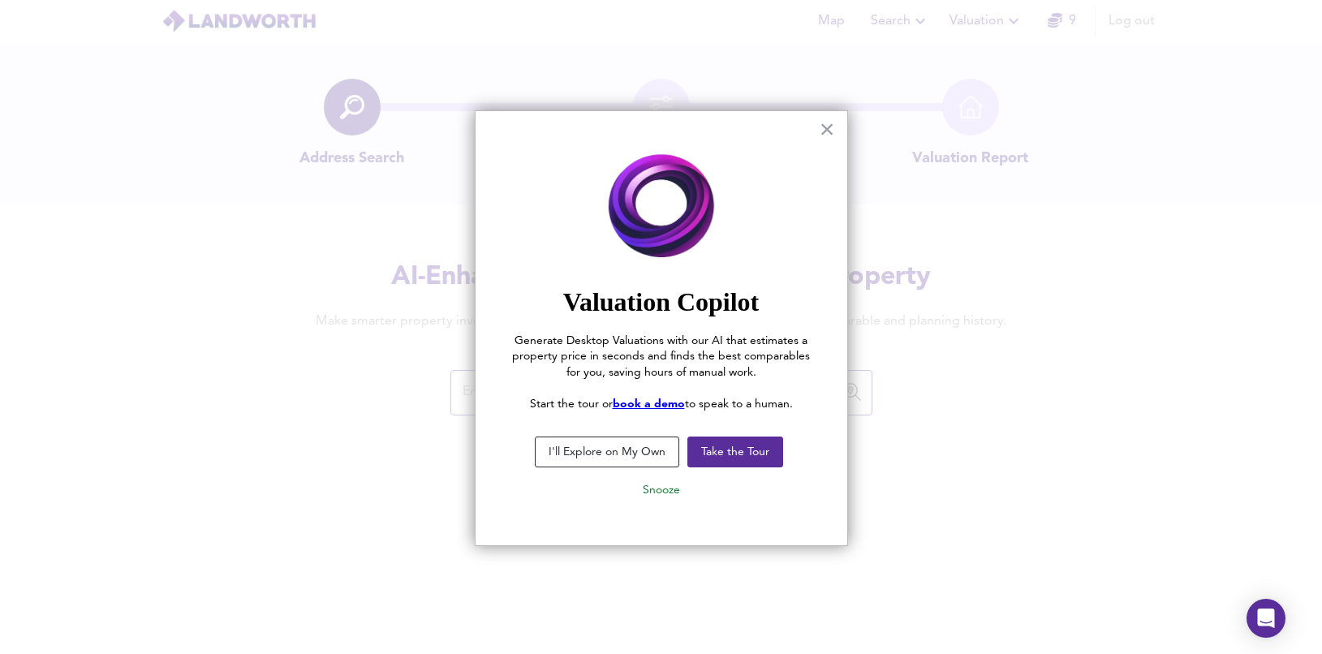
click at [613, 450] on button "I'll Explore on My Own" at bounding box center [607, 451] width 144 height 31
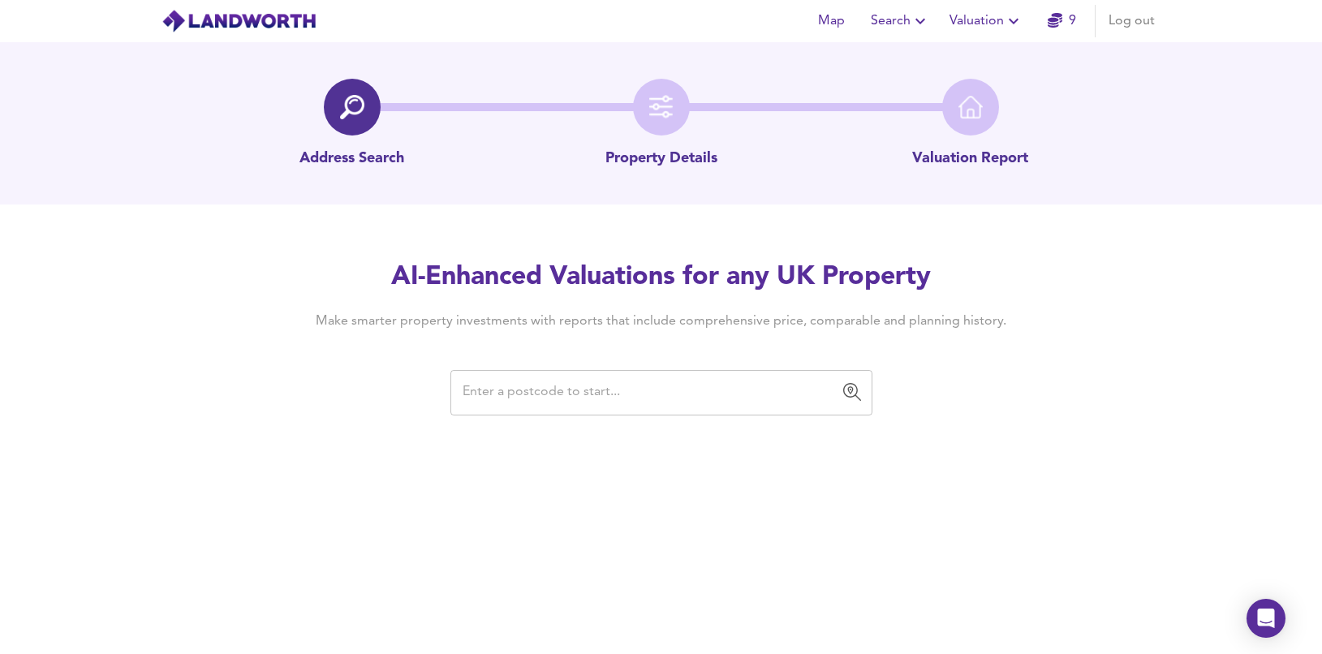
click at [574, 385] on input "text" at bounding box center [649, 392] width 383 height 31
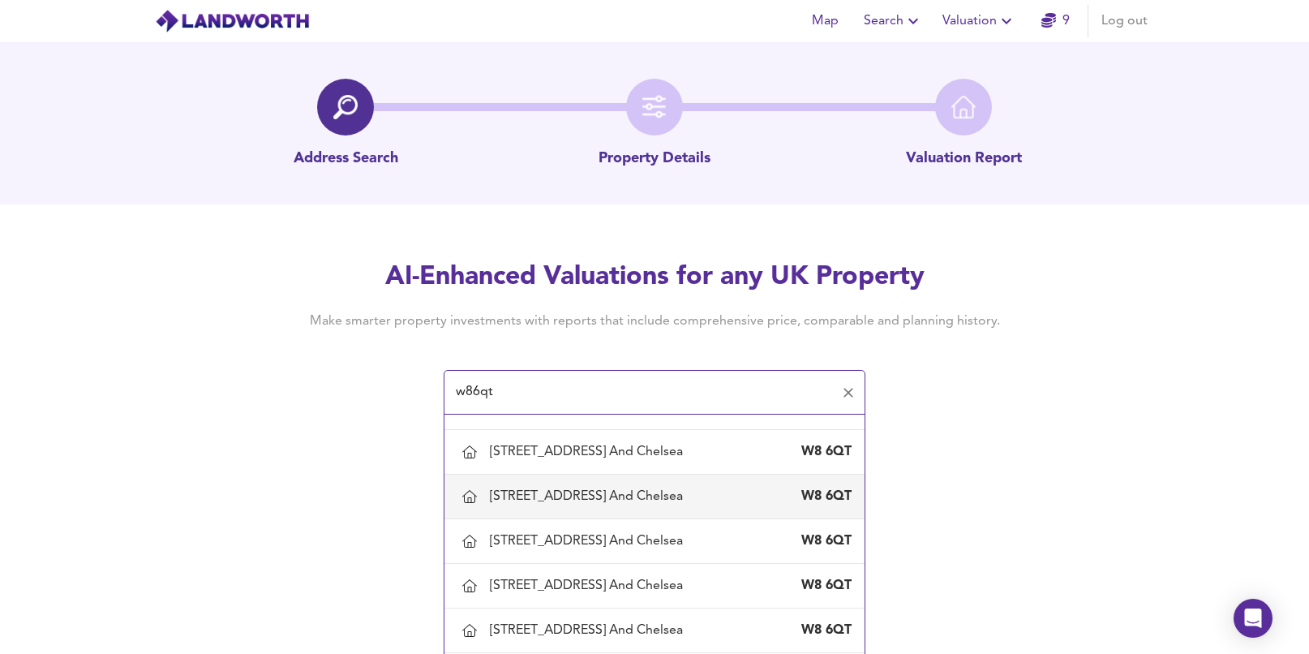
scroll to position [144, 0]
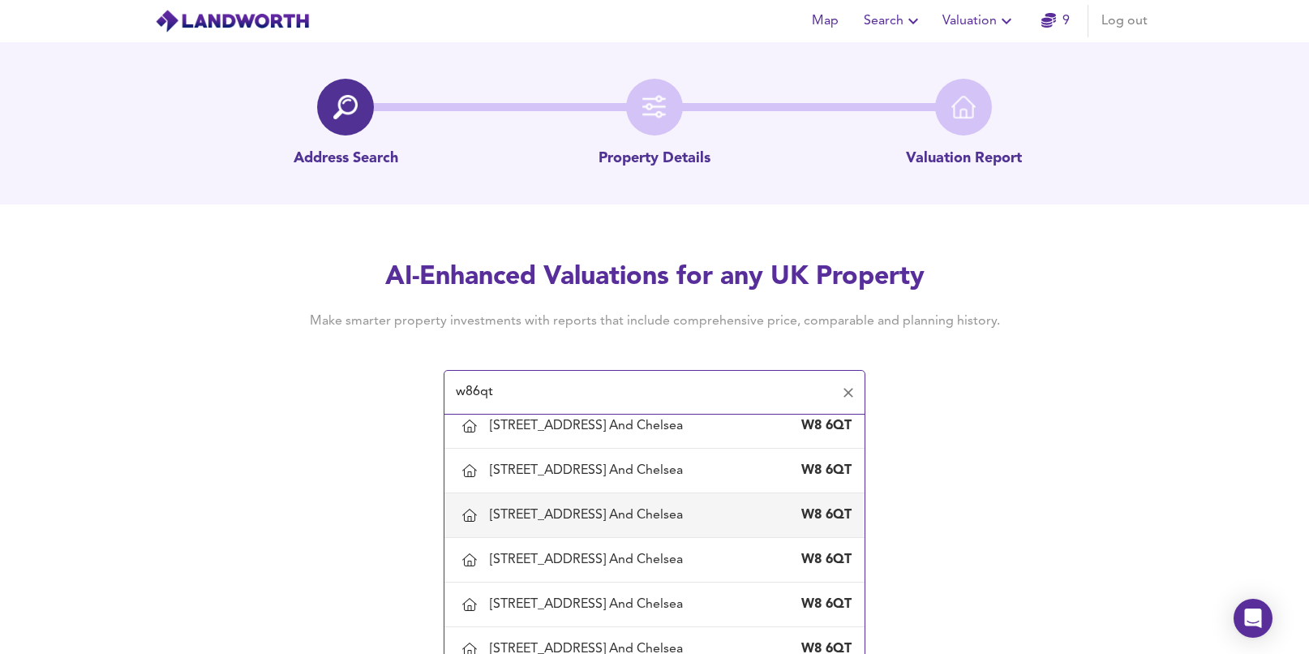
click at [528, 524] on div "[STREET_ADDRESS] And Chelsea" at bounding box center [590, 515] width 200 height 18
type input "[STREET_ADDRESS] And Chelsea"
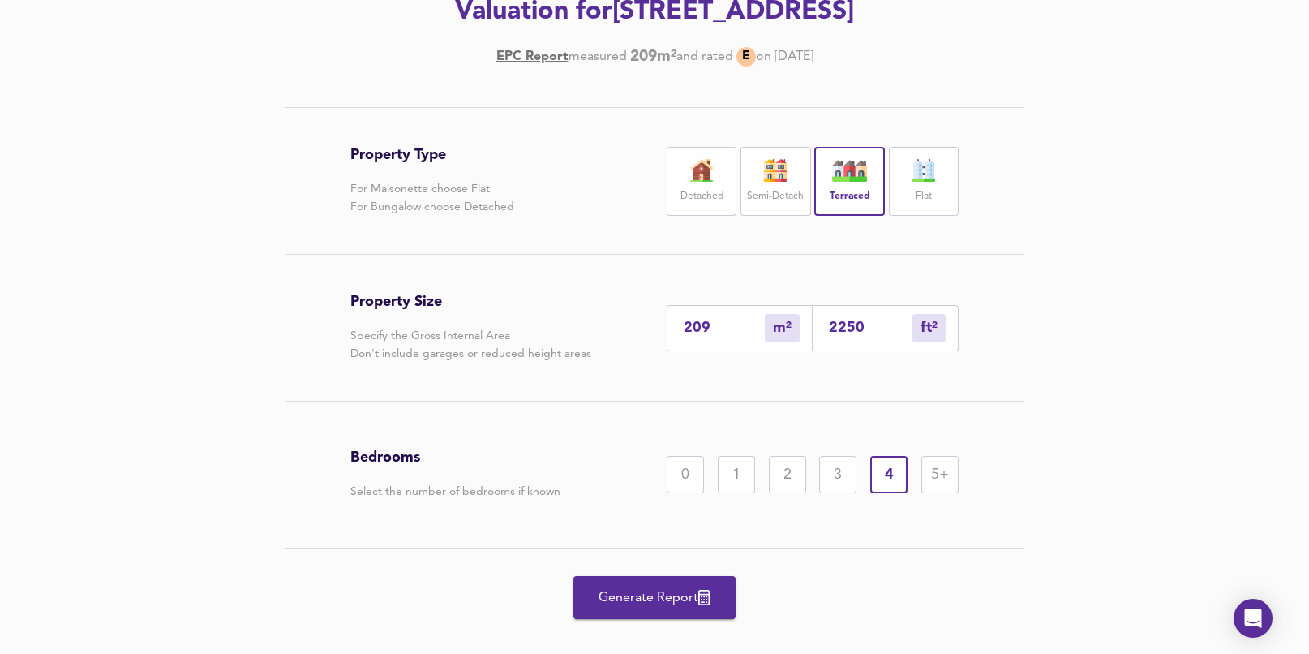
scroll to position [312, 0]
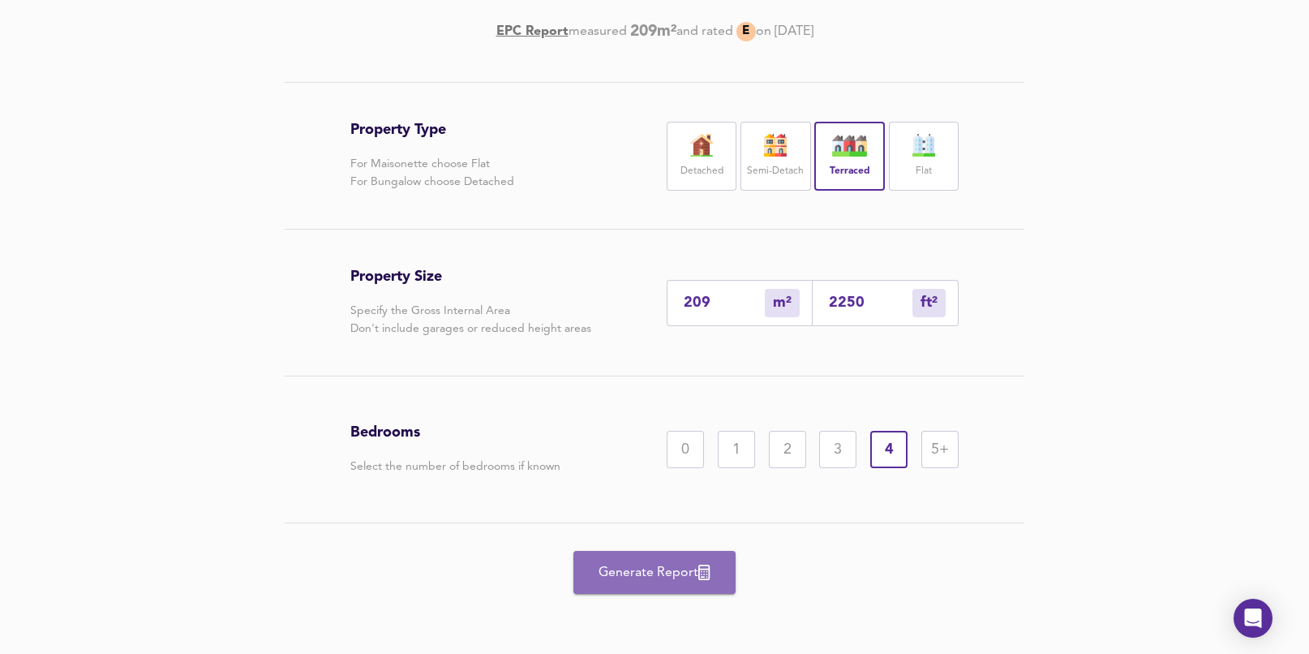
click at [685, 587] on button "Generate Report" at bounding box center [655, 572] width 162 height 43
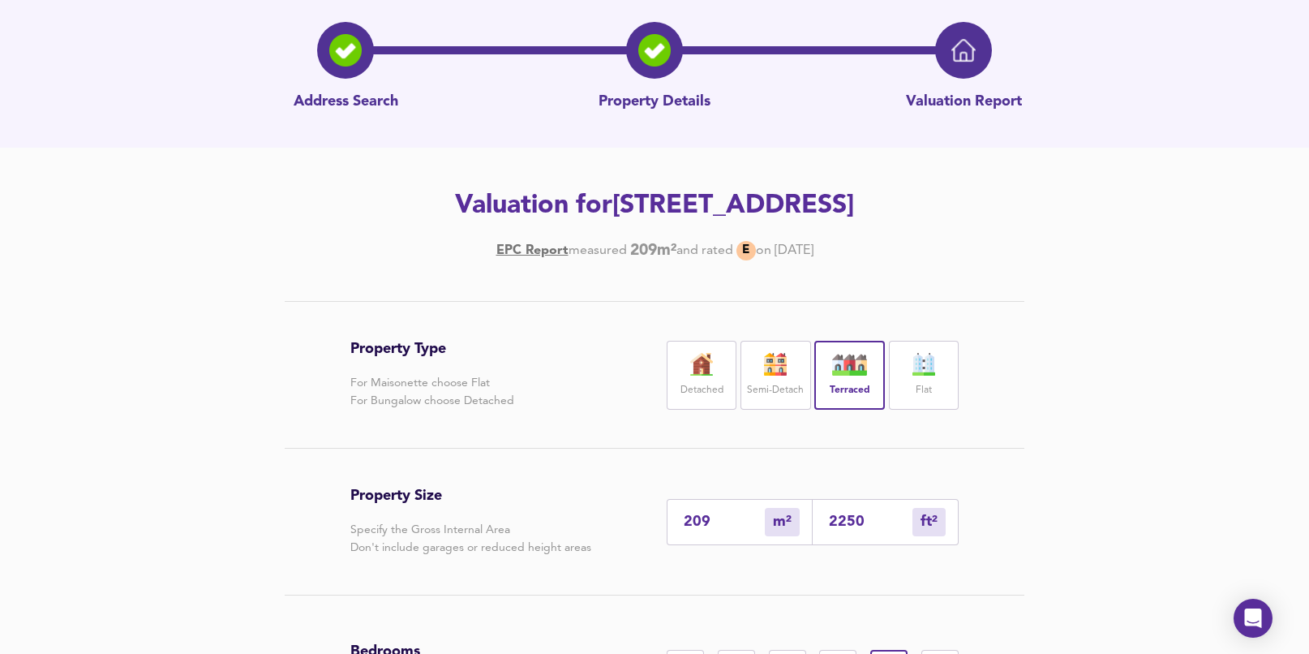
scroll to position [0, 0]
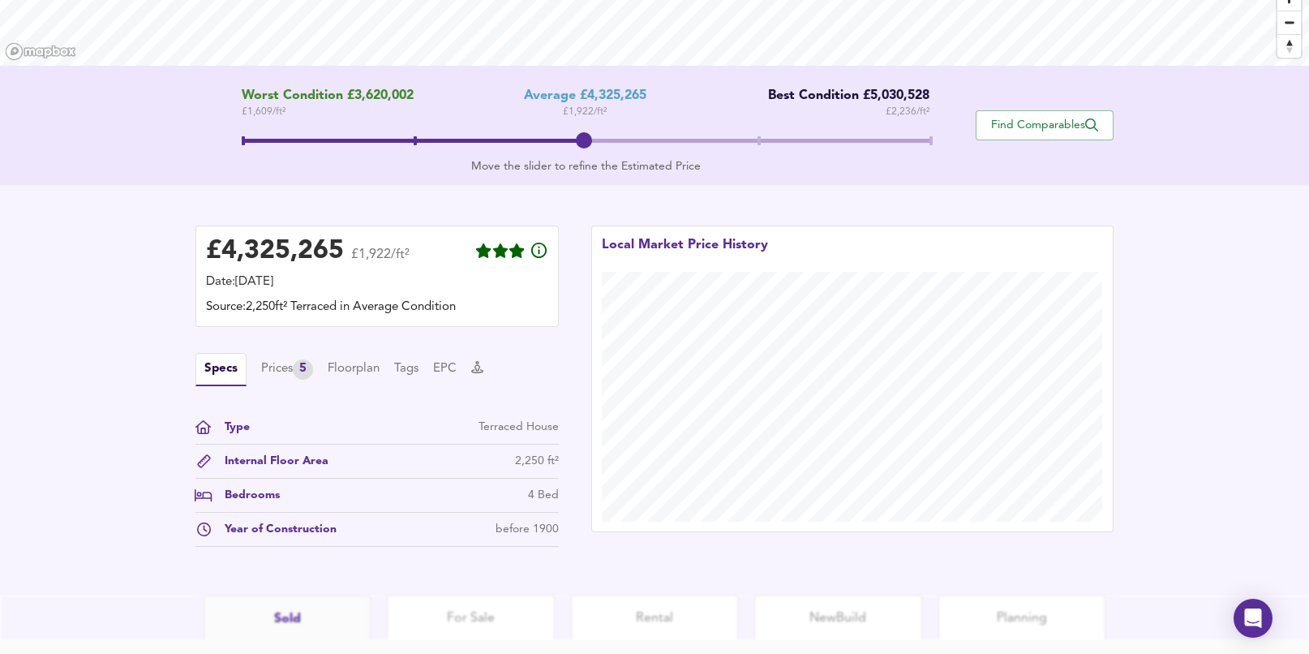
scroll to position [387, 0]
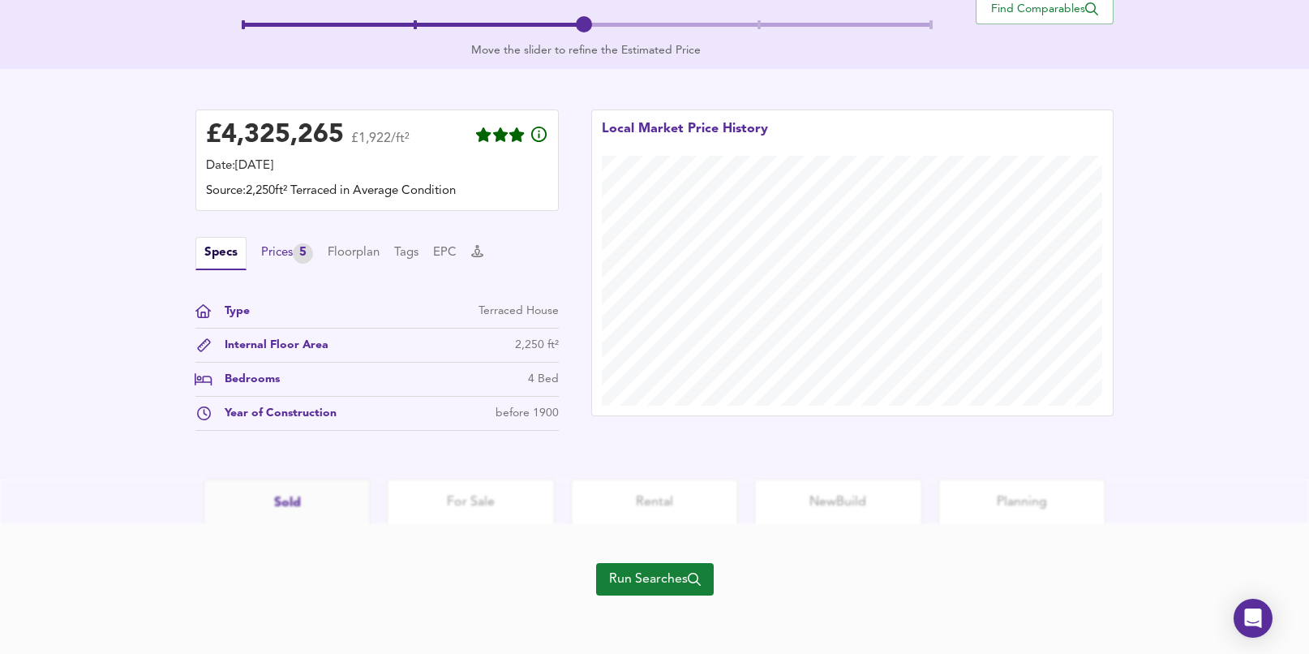
click at [271, 256] on div "Prices 5" at bounding box center [287, 253] width 52 height 20
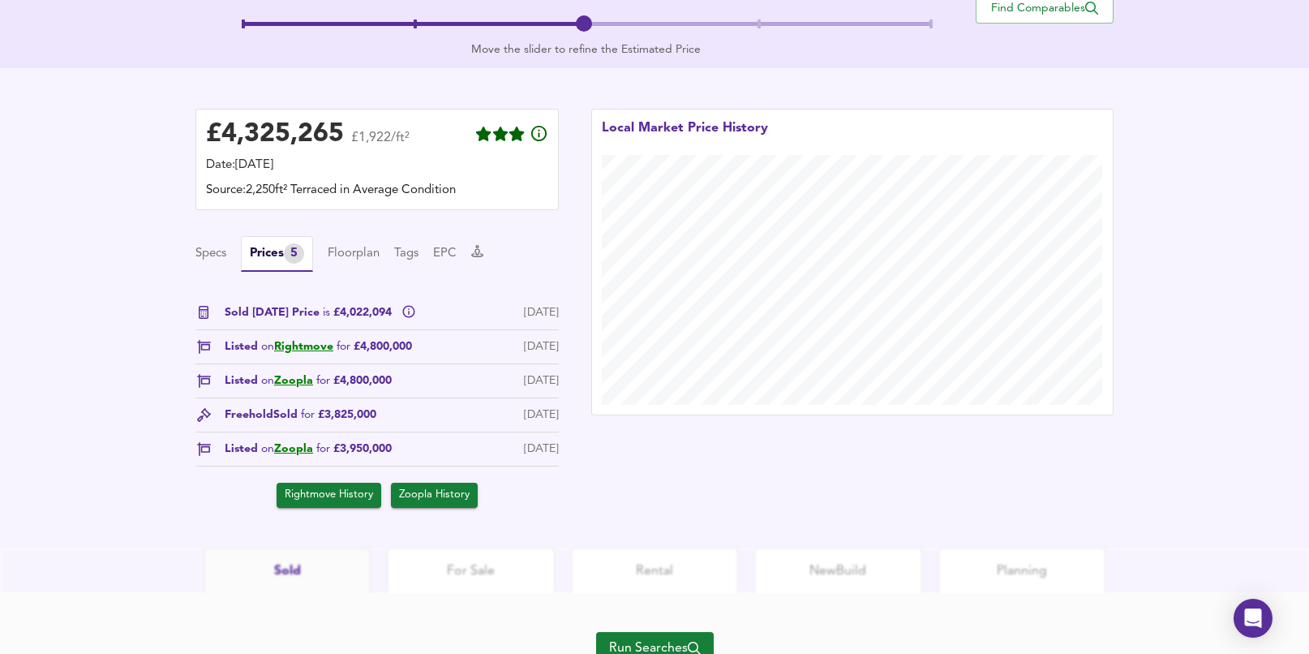
click at [332, 495] on span "Rightmove History" at bounding box center [329, 495] width 88 height 19
click at [414, 494] on span "Zoopla History" at bounding box center [434, 495] width 71 height 19
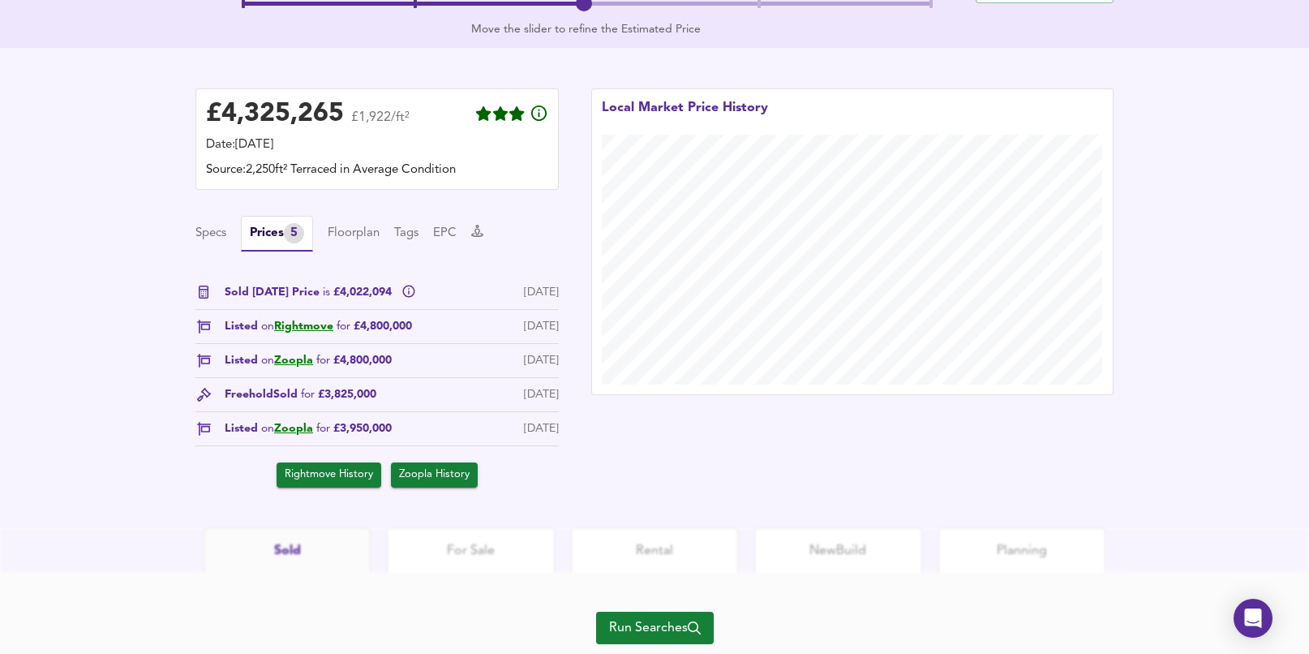
scroll to position [428, 0]
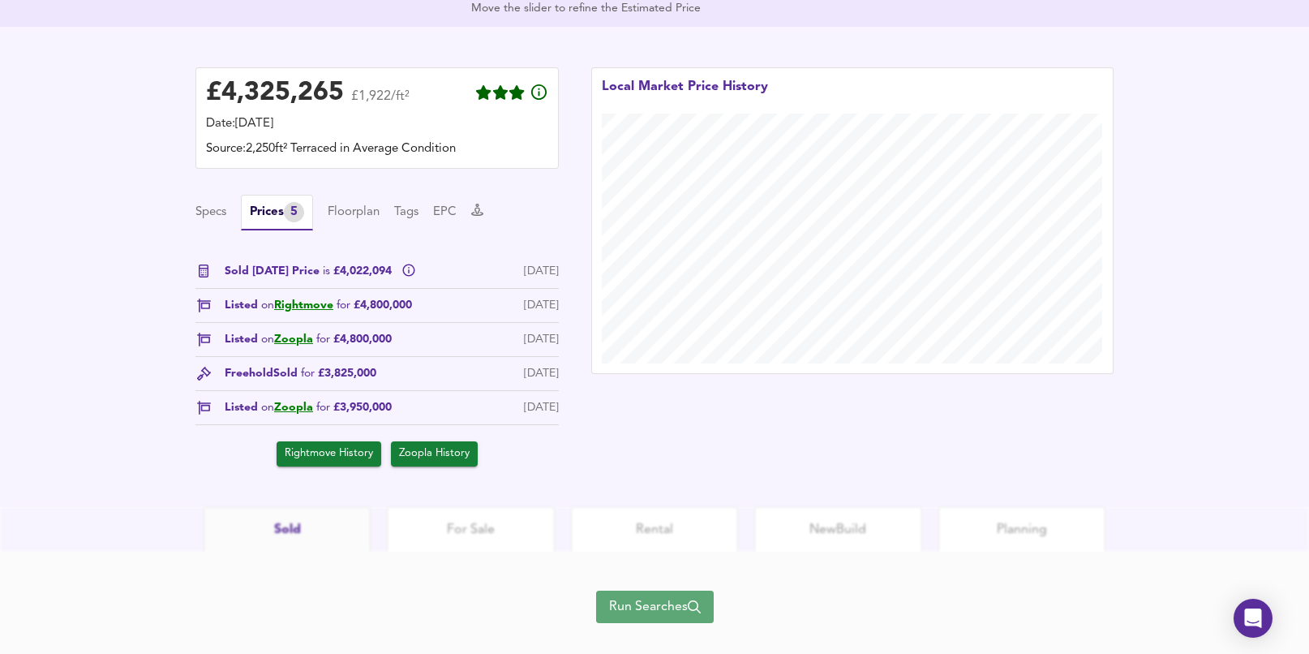
click at [609, 613] on span "Run Searches" at bounding box center [655, 606] width 92 height 23
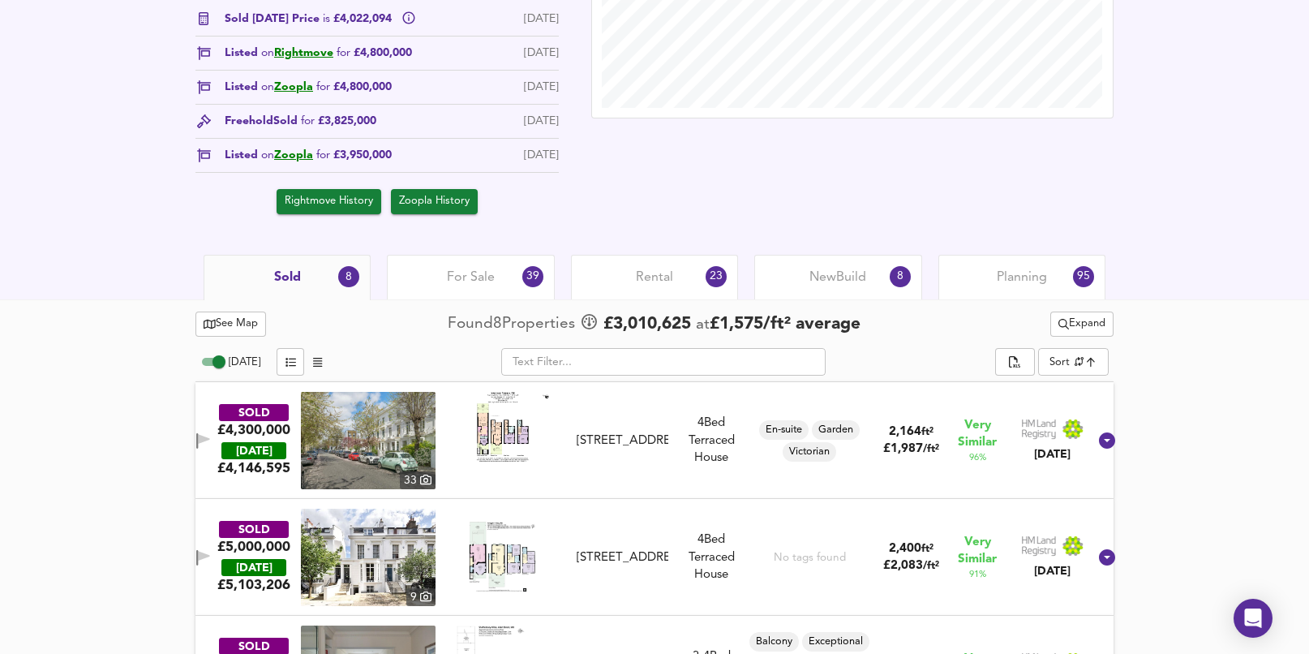
scroll to position [532, 0]
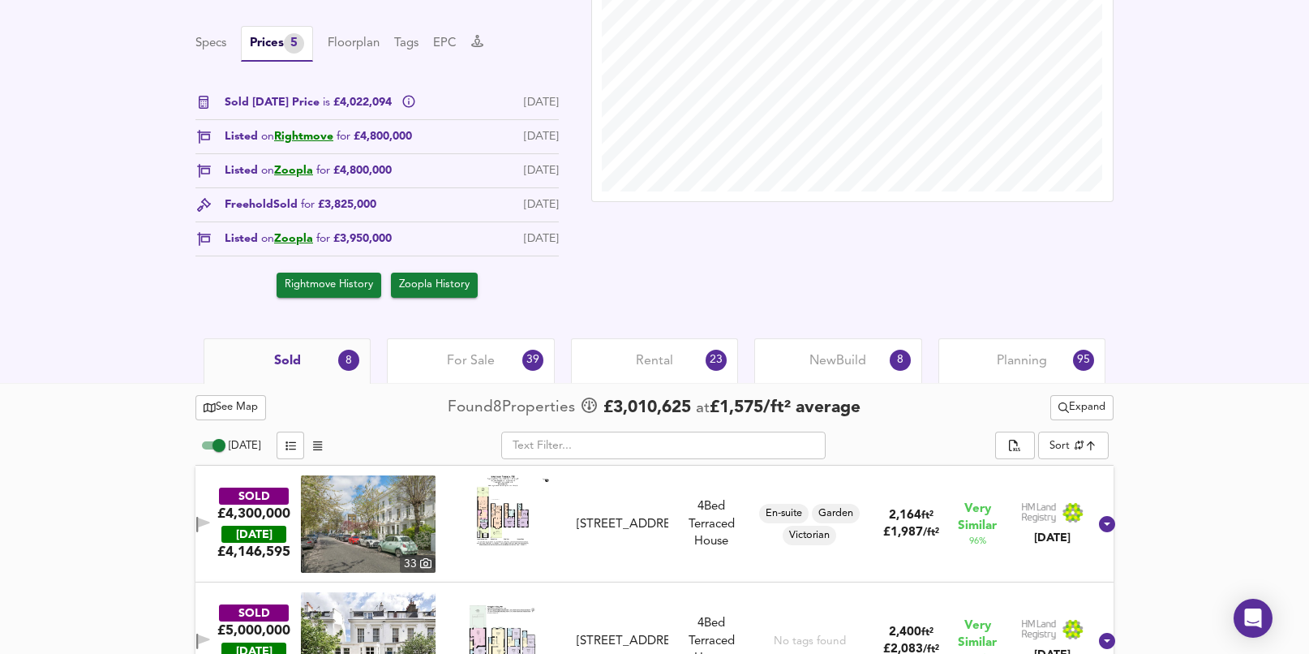
click at [470, 363] on span "For Sale" at bounding box center [471, 361] width 48 height 18
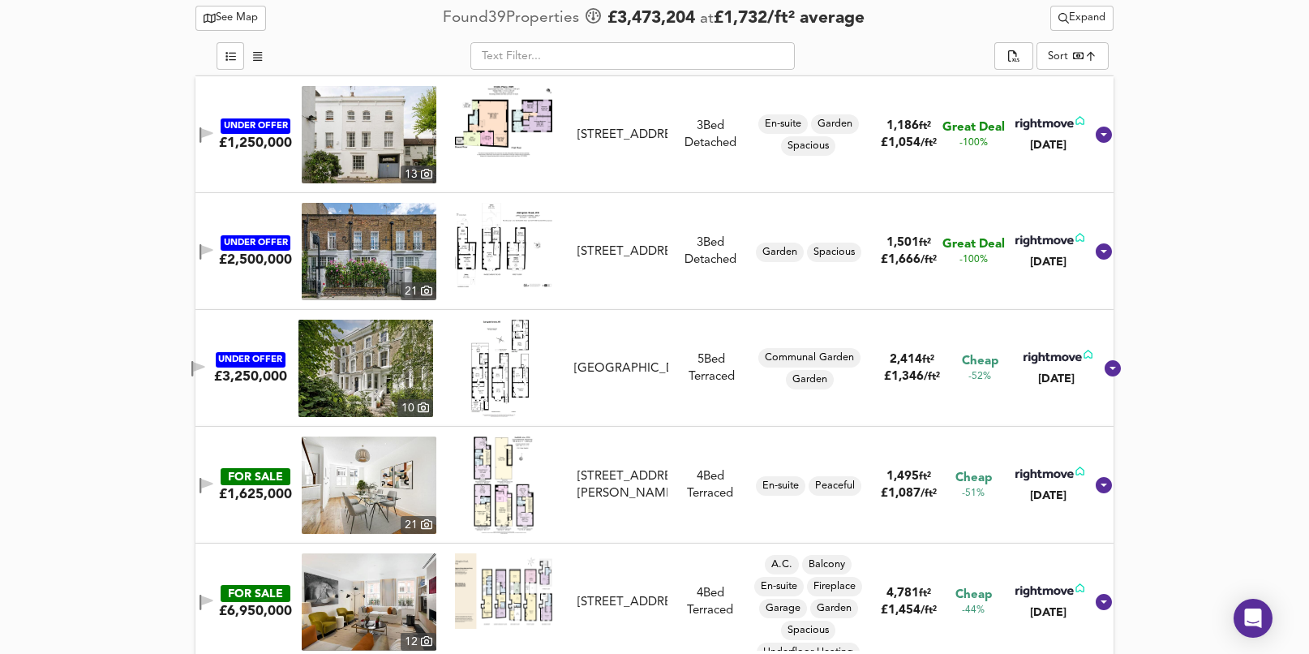
scroll to position [621, 0]
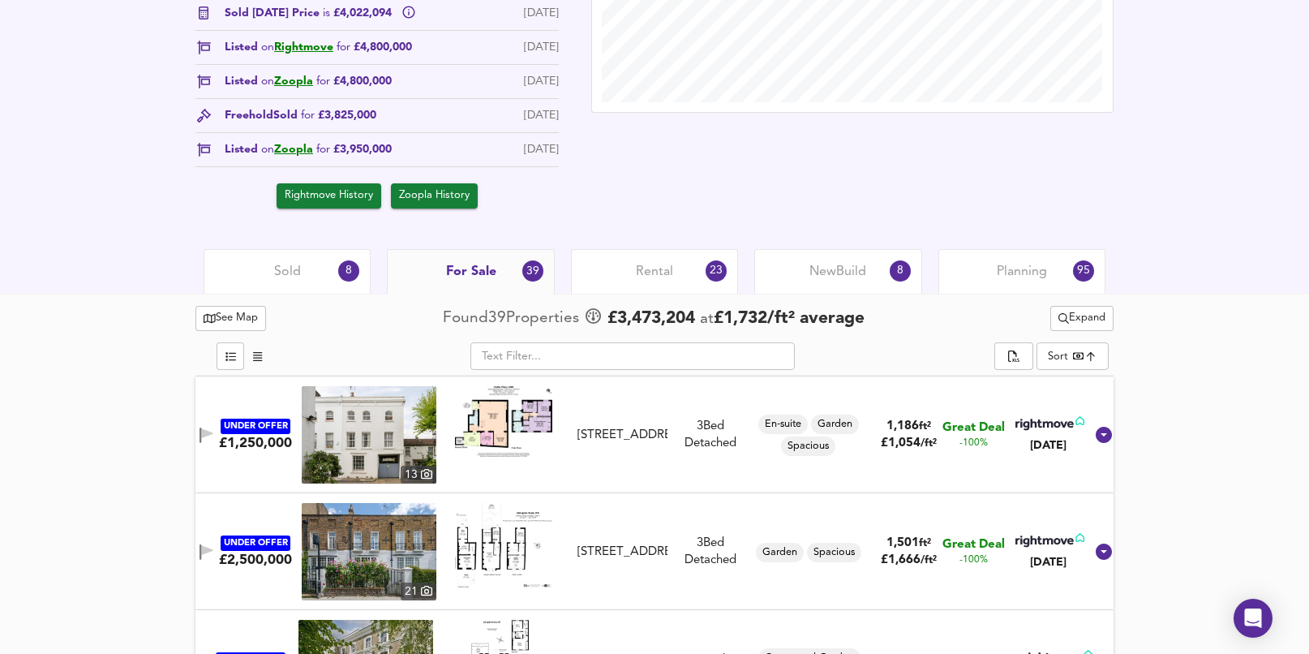
click at [1004, 269] on span "Planning" at bounding box center [1022, 272] width 50 height 18
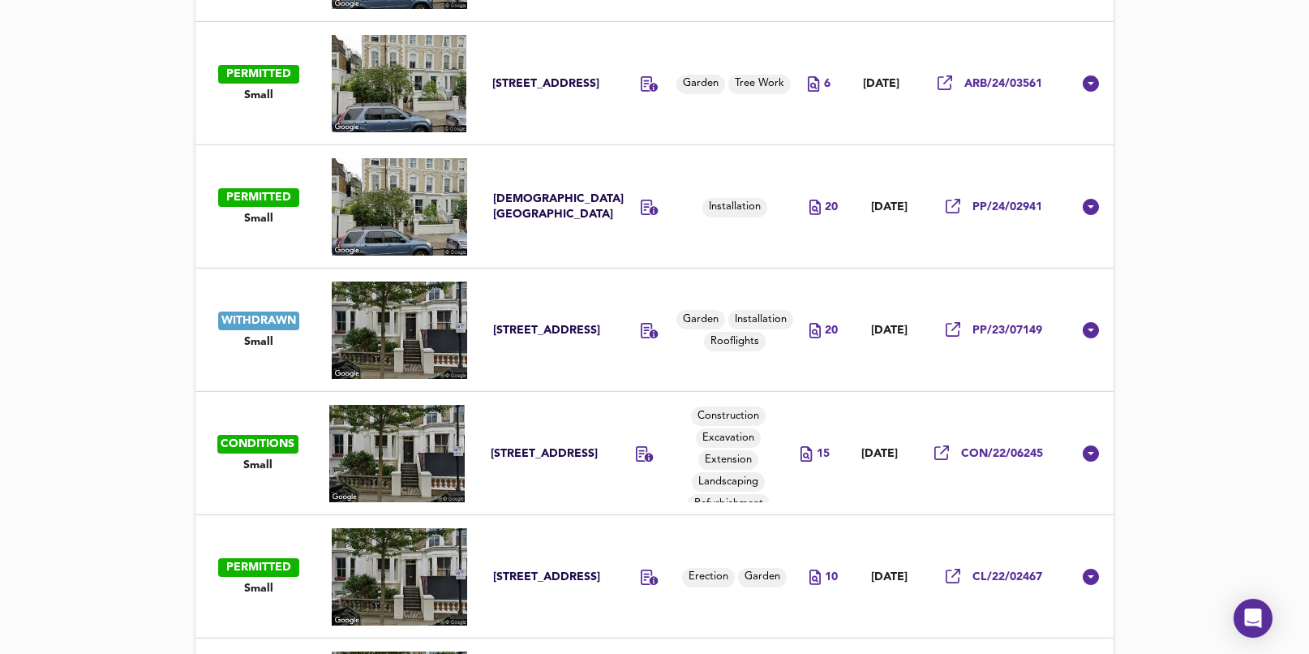
scroll to position [1463, 0]
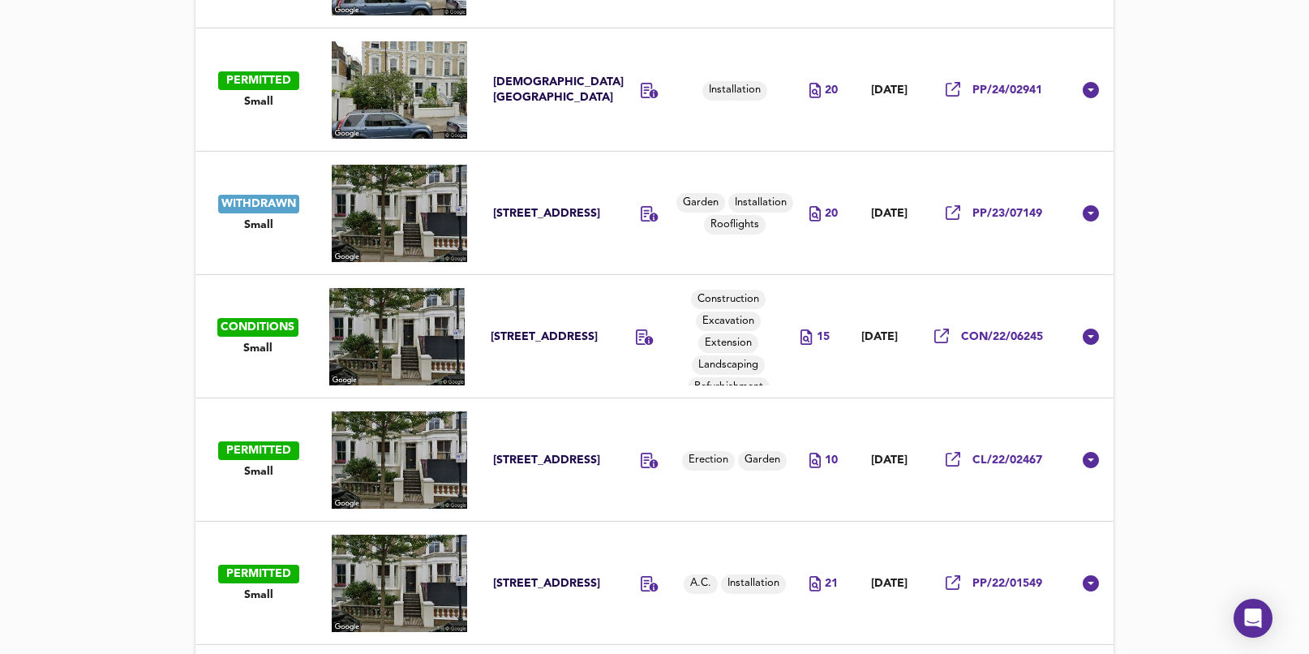
click at [264, 469] on span "Small" at bounding box center [258, 471] width 29 height 15
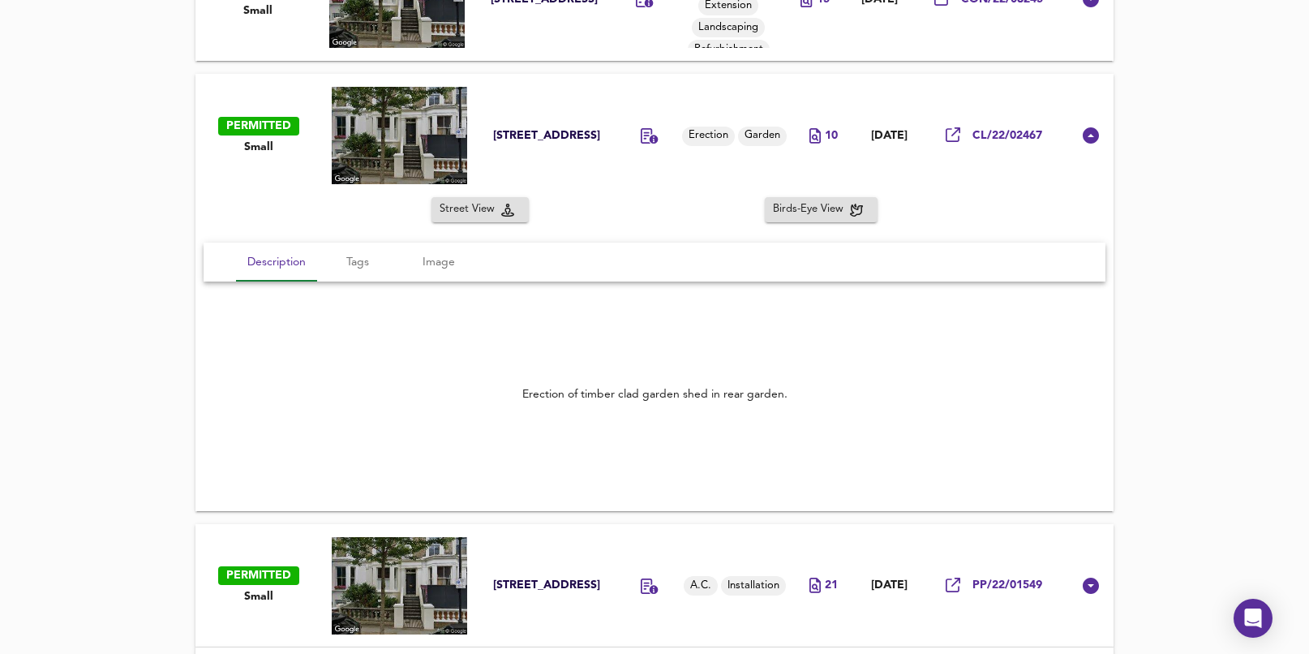
scroll to position [1855, 0]
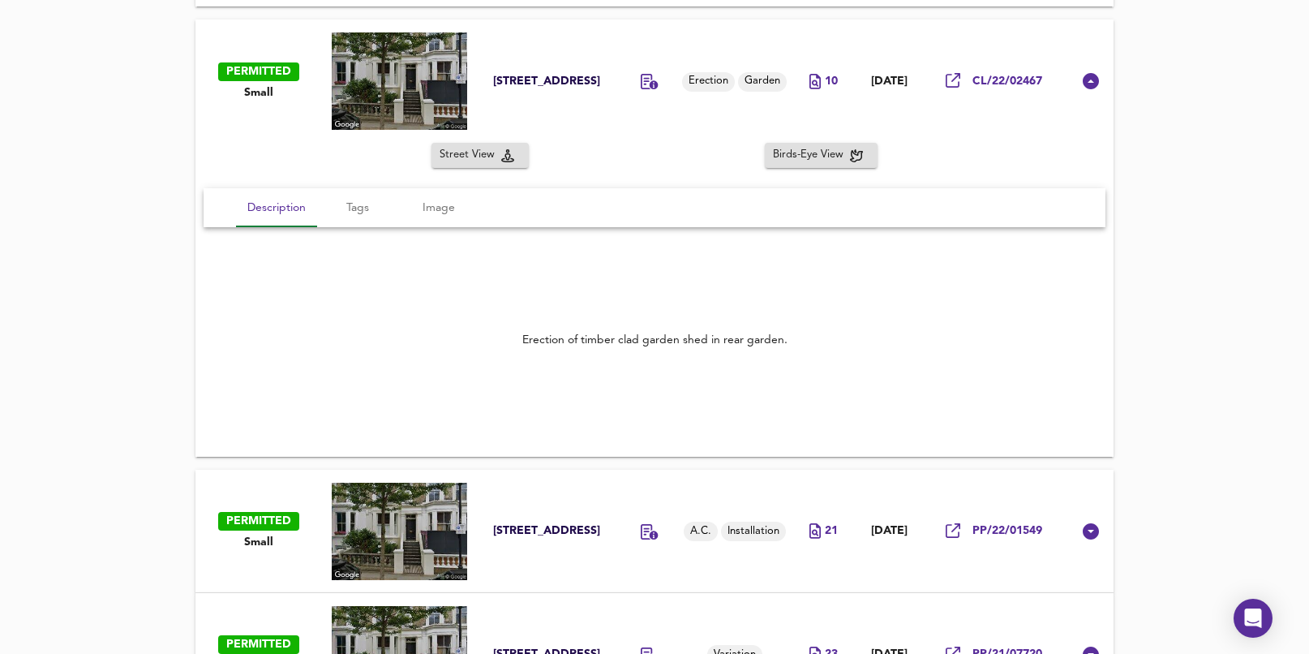
click at [262, 546] on span "Small" at bounding box center [258, 542] width 29 height 15
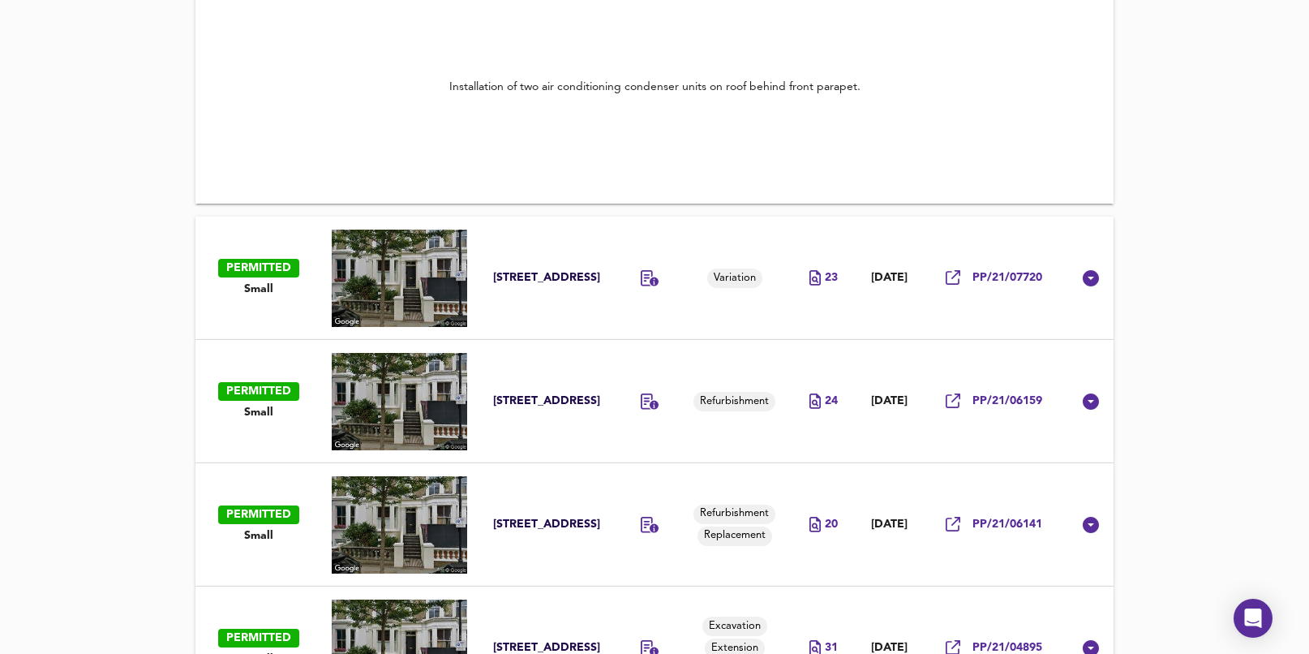
scroll to position [2689, 0]
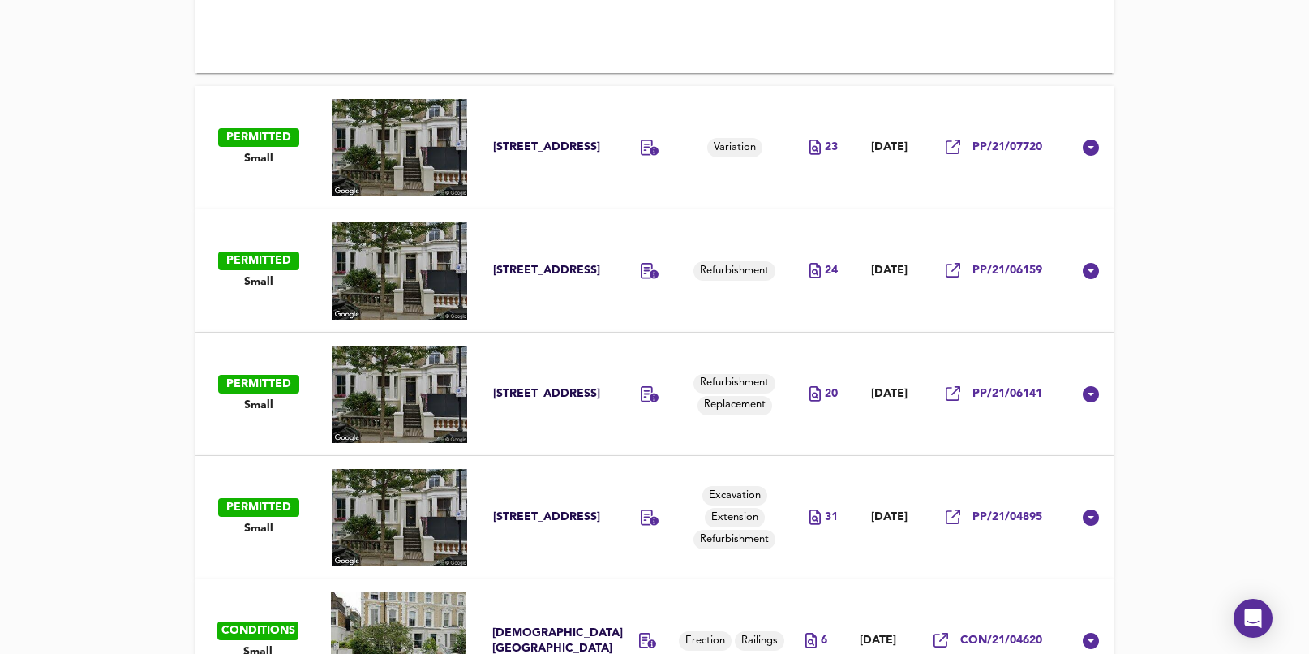
click at [251, 402] on span "Small" at bounding box center [258, 405] width 29 height 15
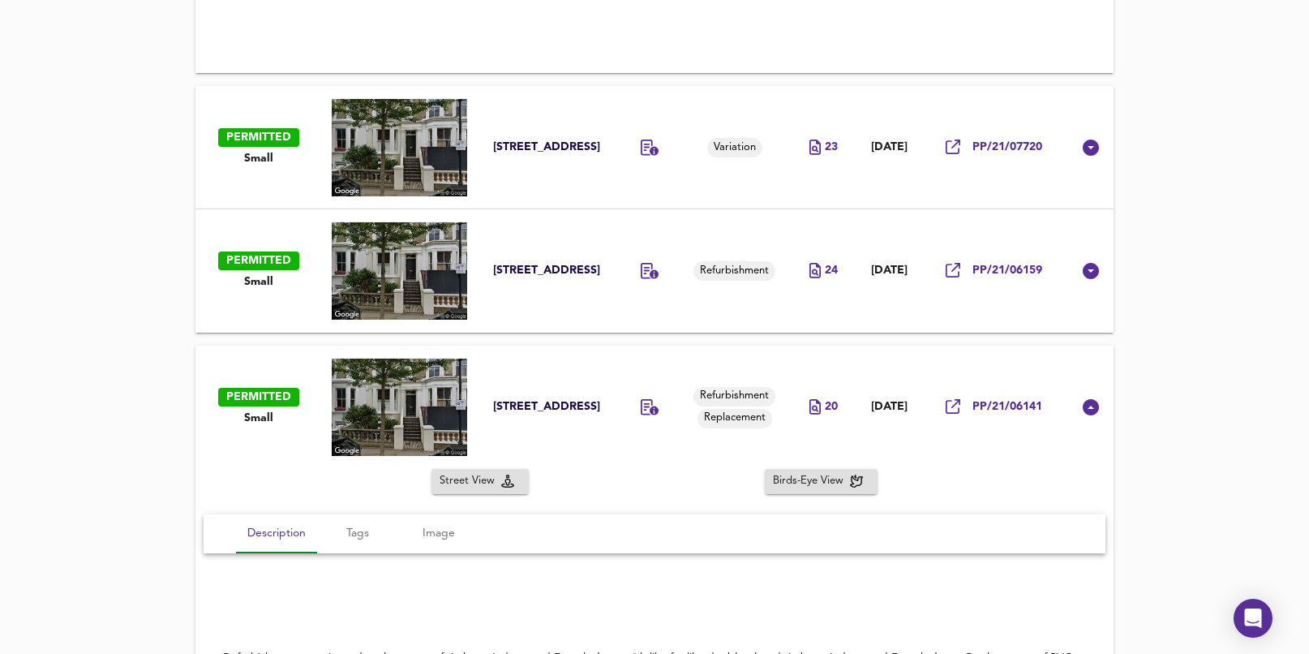
scroll to position [2793, 0]
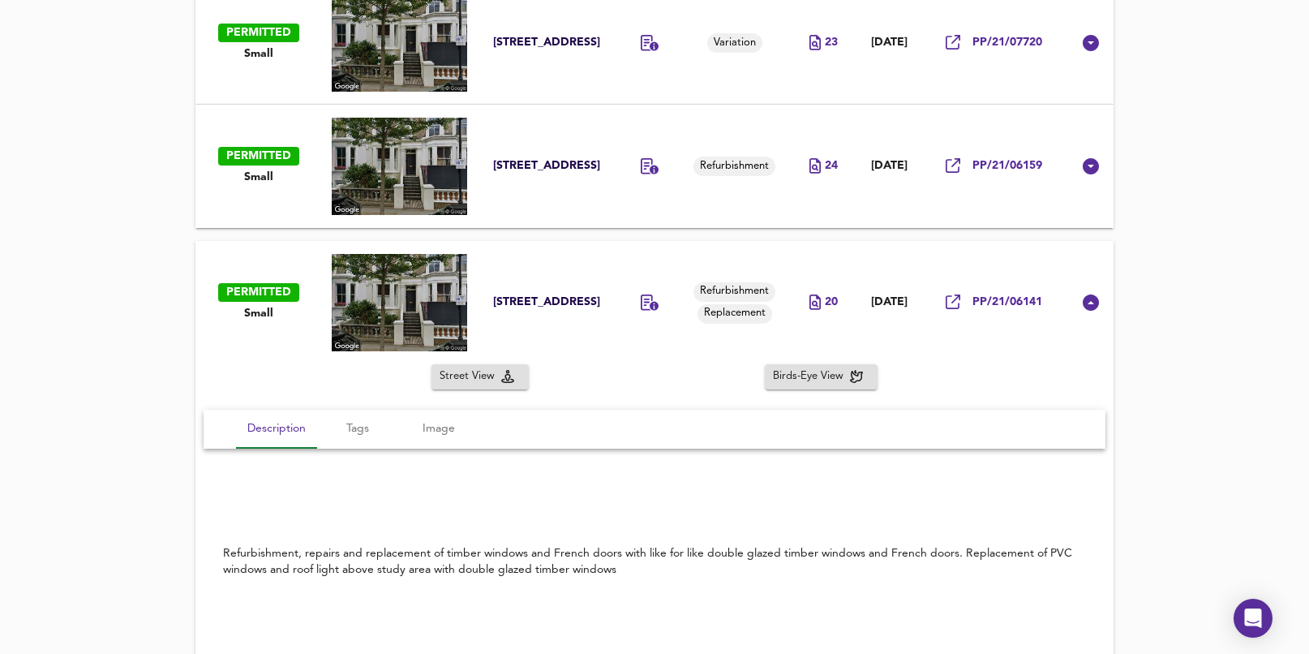
click at [263, 181] on span "Small" at bounding box center [258, 177] width 29 height 15
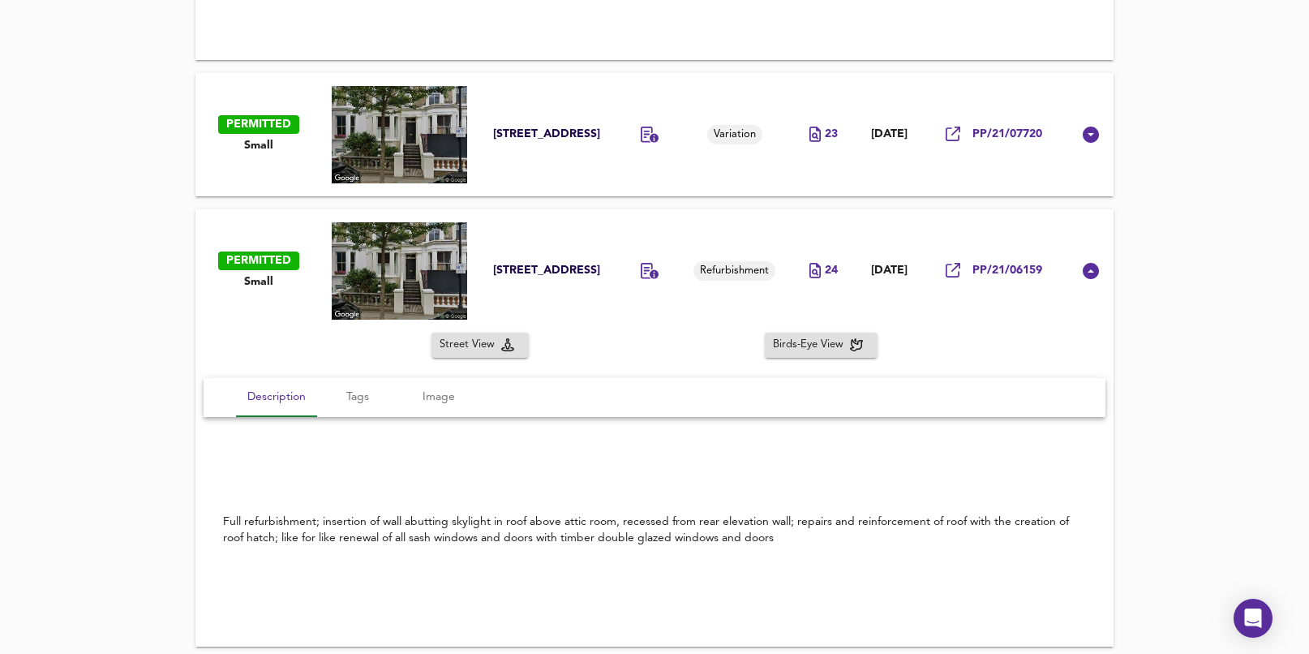
scroll to position [2676, 0]
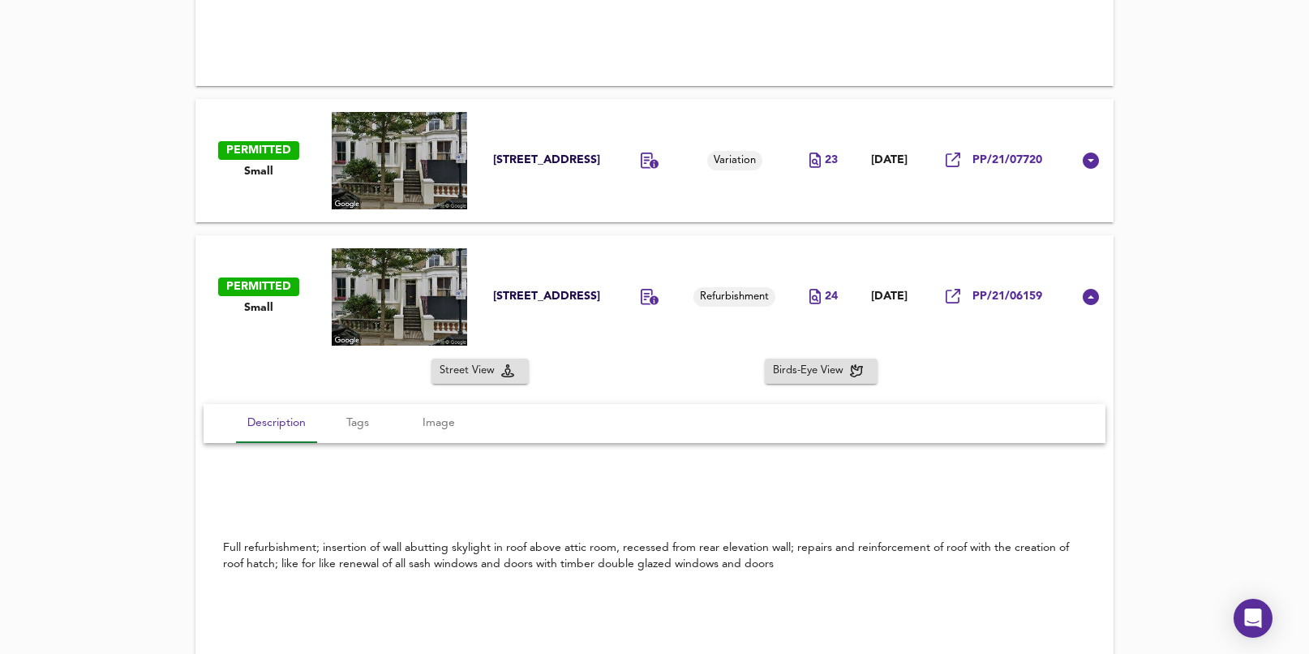
click at [251, 174] on span "Small" at bounding box center [258, 171] width 29 height 15
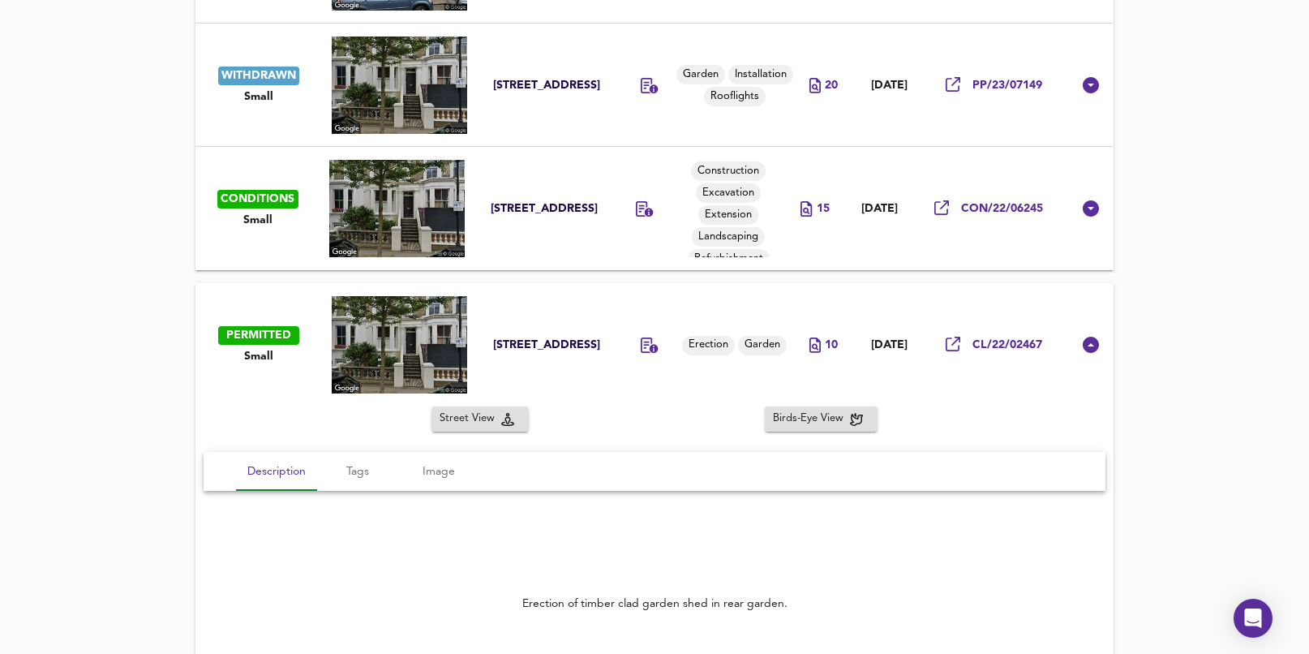
scroll to position [1588, 0]
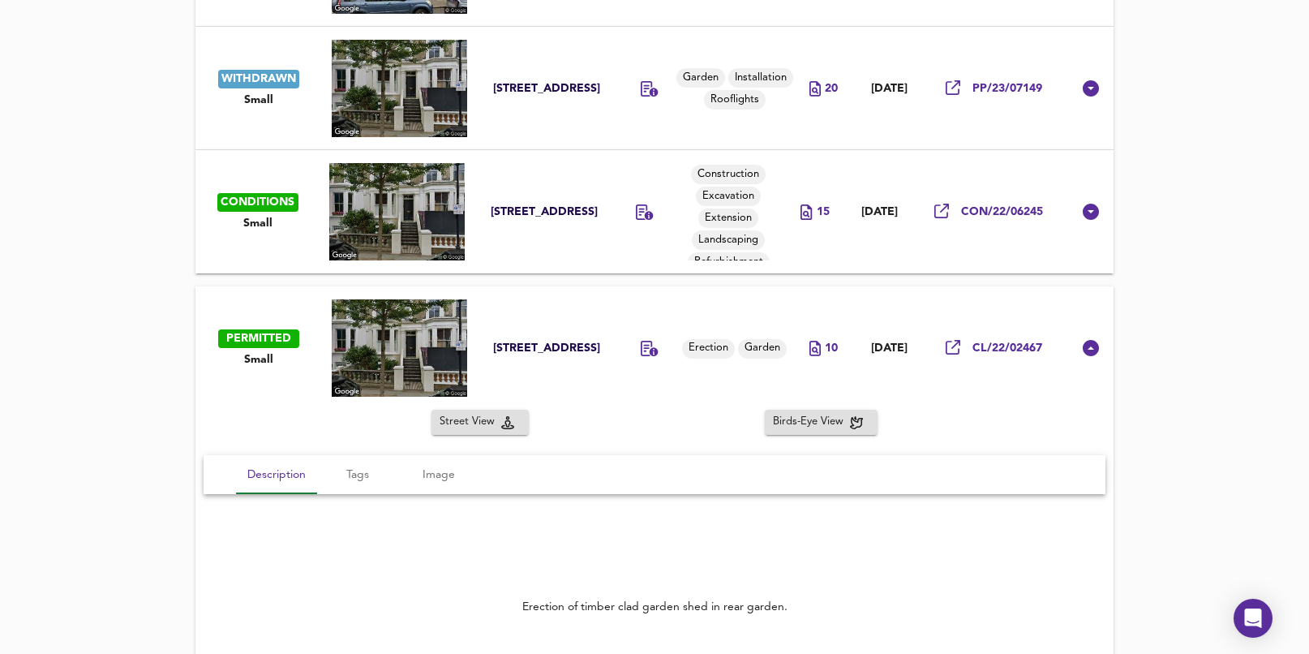
click at [265, 226] on span "Small" at bounding box center [257, 223] width 29 height 15
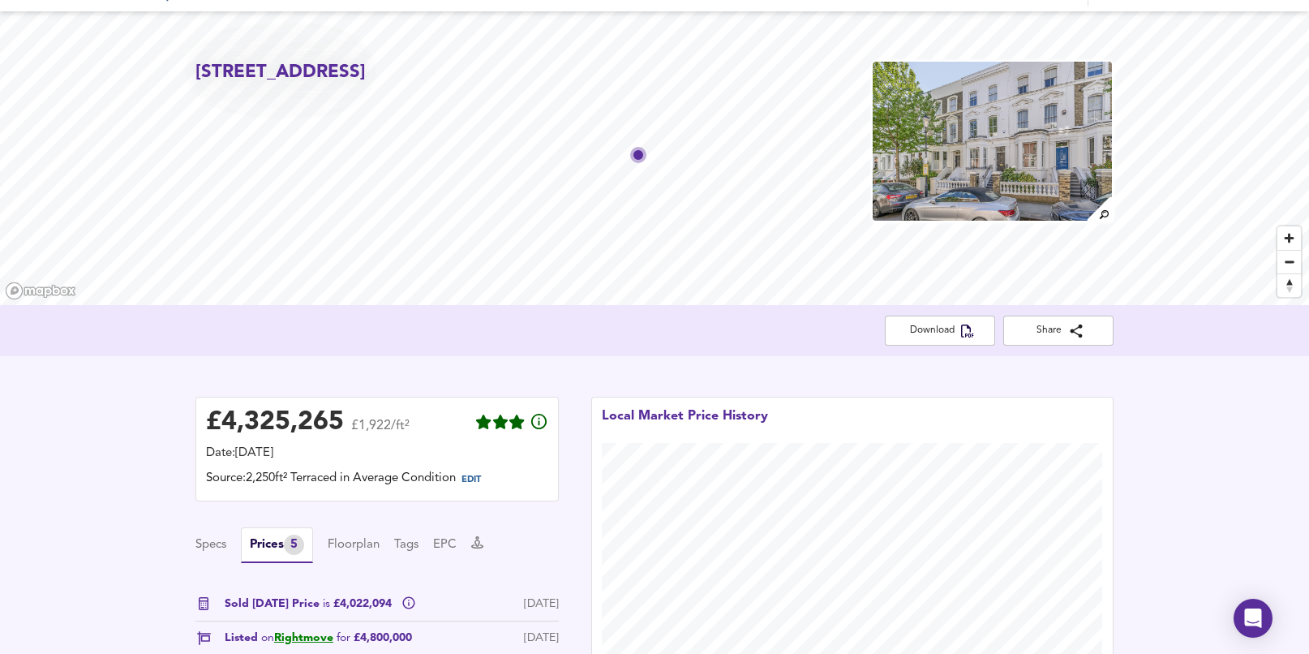
scroll to position [288, 0]
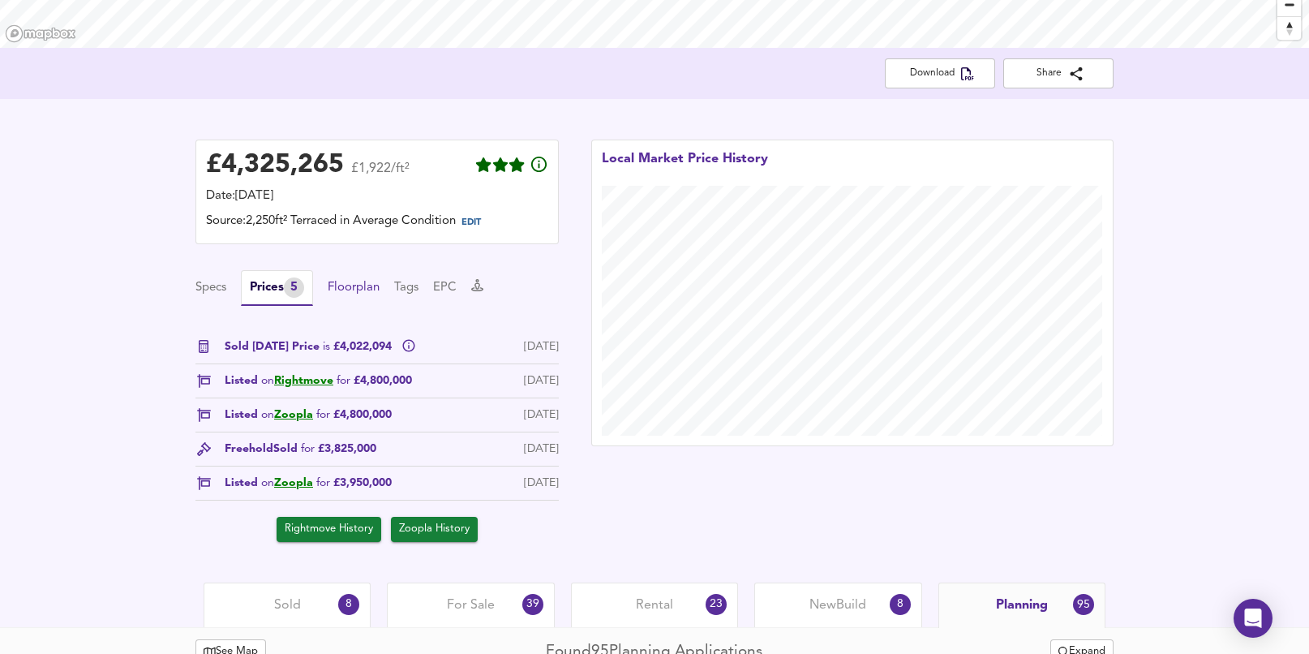
click at [359, 279] on button "Floorplan" at bounding box center [354, 288] width 52 height 18
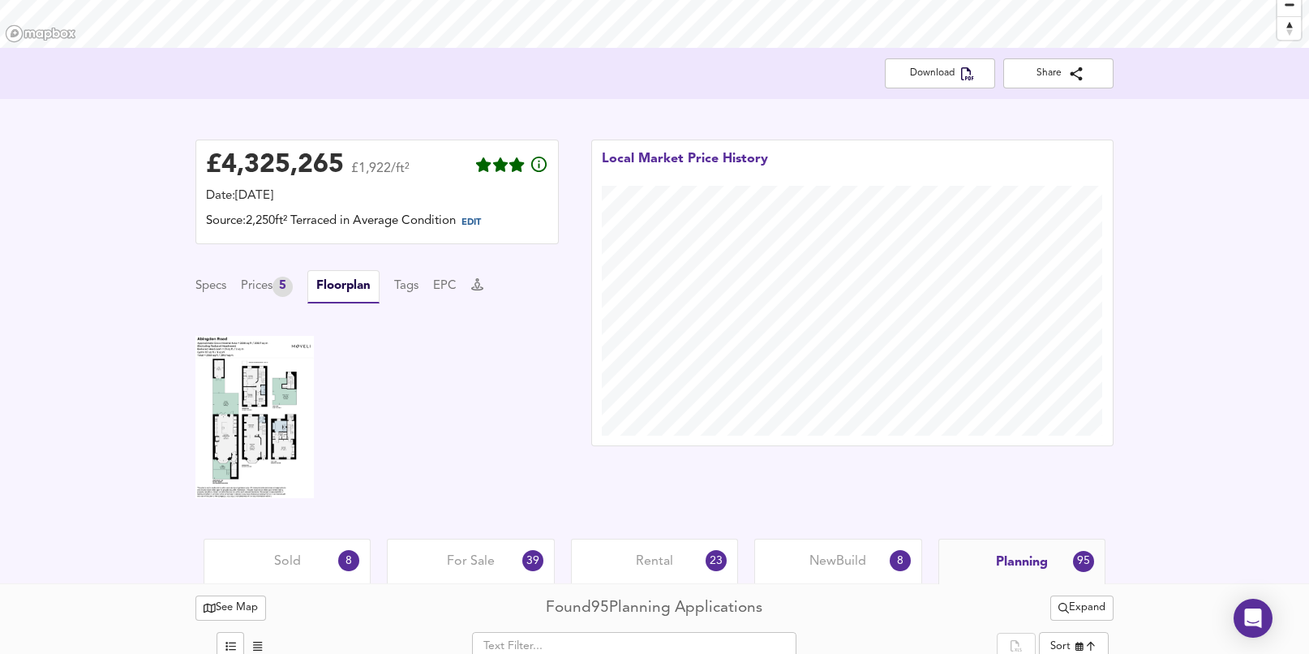
scroll to position [388, 0]
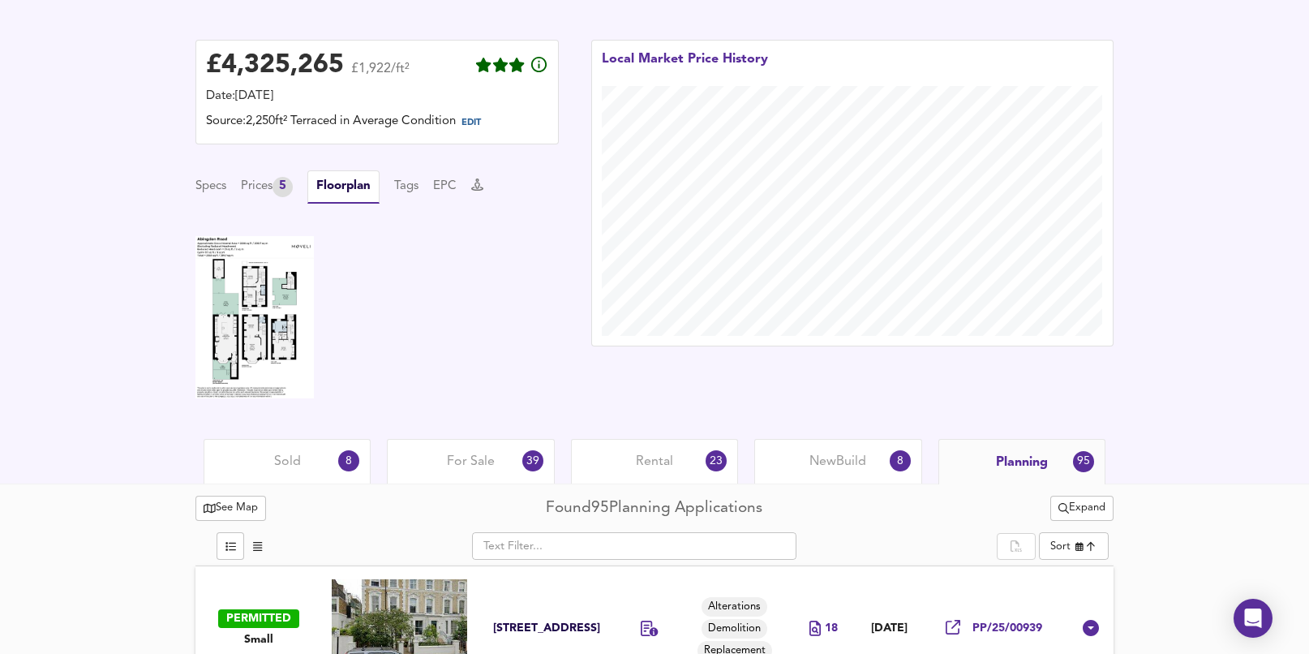
click at [217, 333] on img at bounding box center [255, 317] width 118 height 162
click at [246, 187] on div "Prices 5" at bounding box center [267, 187] width 52 height 20
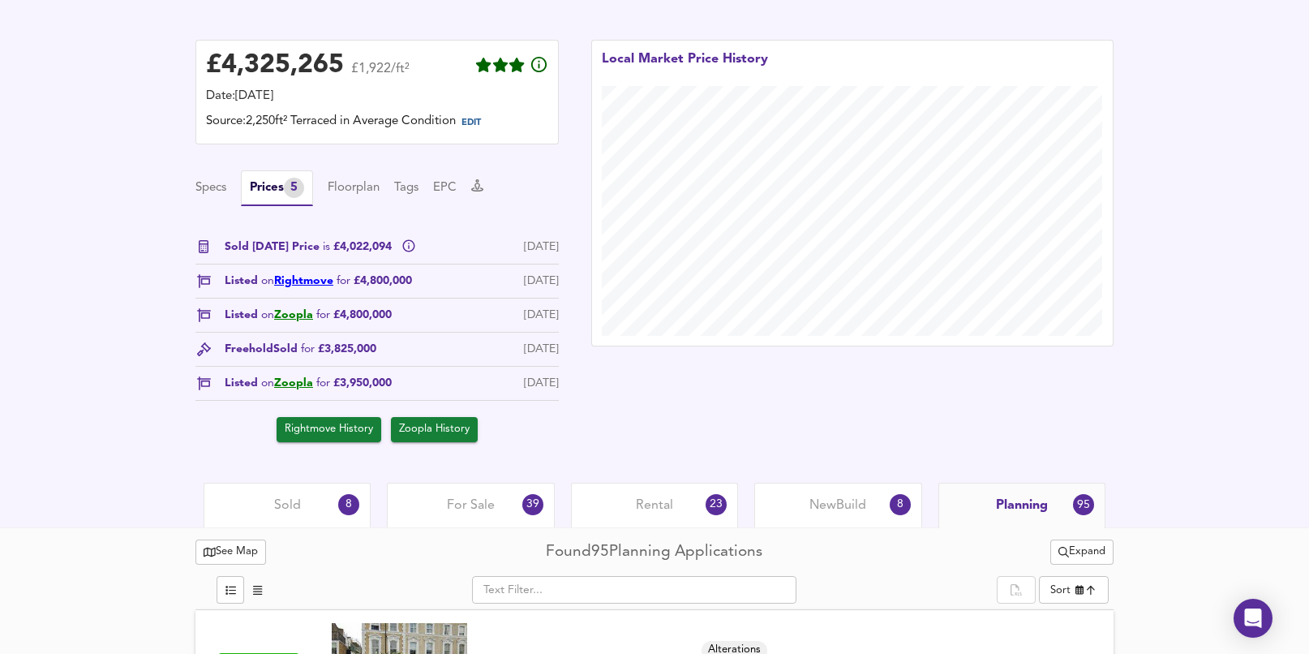
click at [308, 286] on link "Rightmove" at bounding box center [303, 280] width 59 height 11
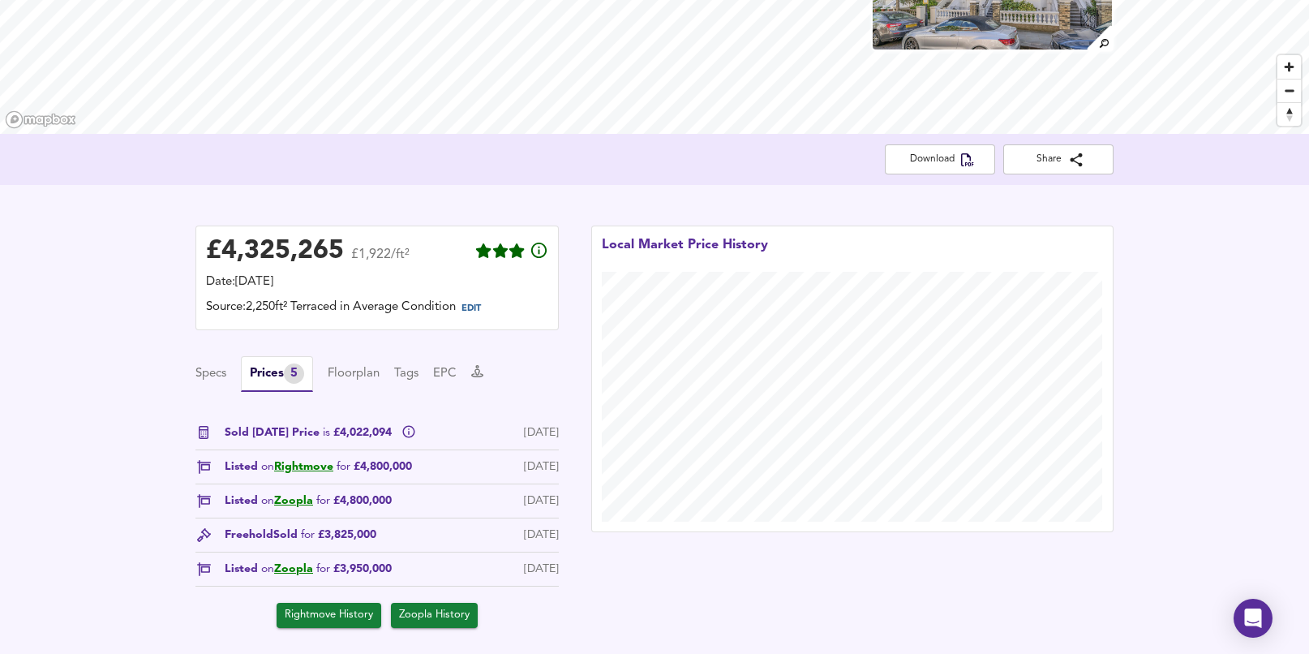
scroll to position [0, 0]
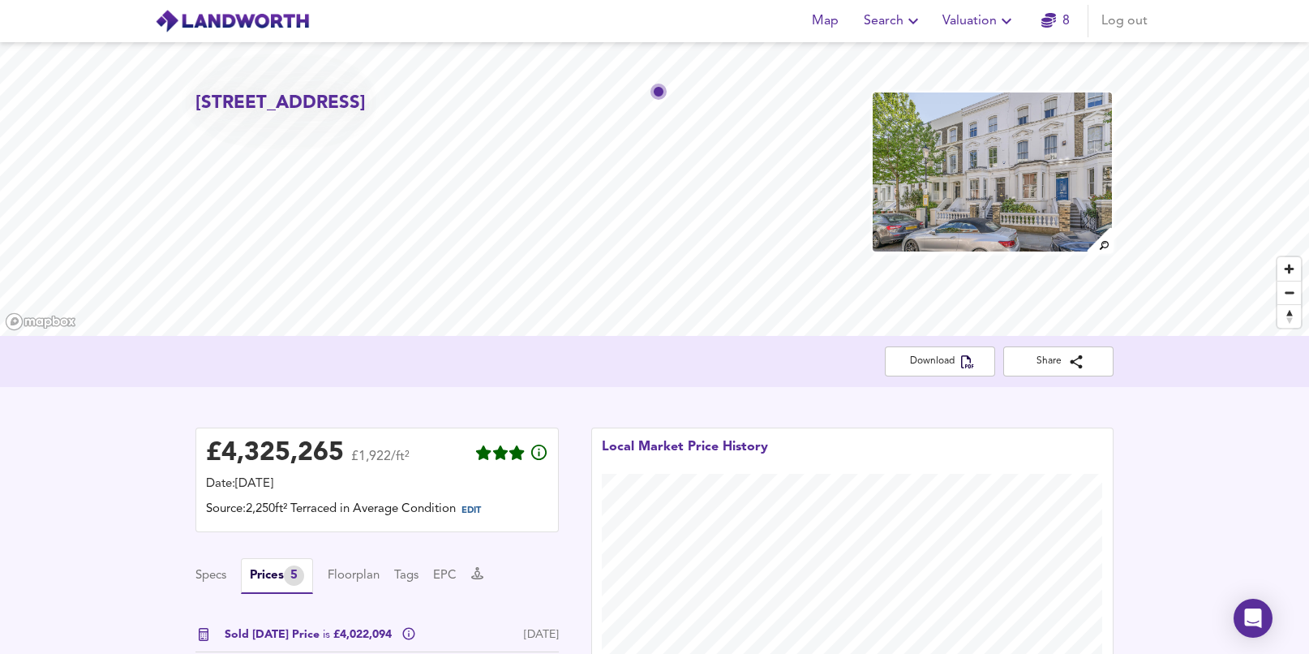
click at [999, 19] on icon "button" at bounding box center [1006, 20] width 19 height 19
click at [973, 57] on li "New Valuation Report" at bounding box center [980, 58] width 194 height 29
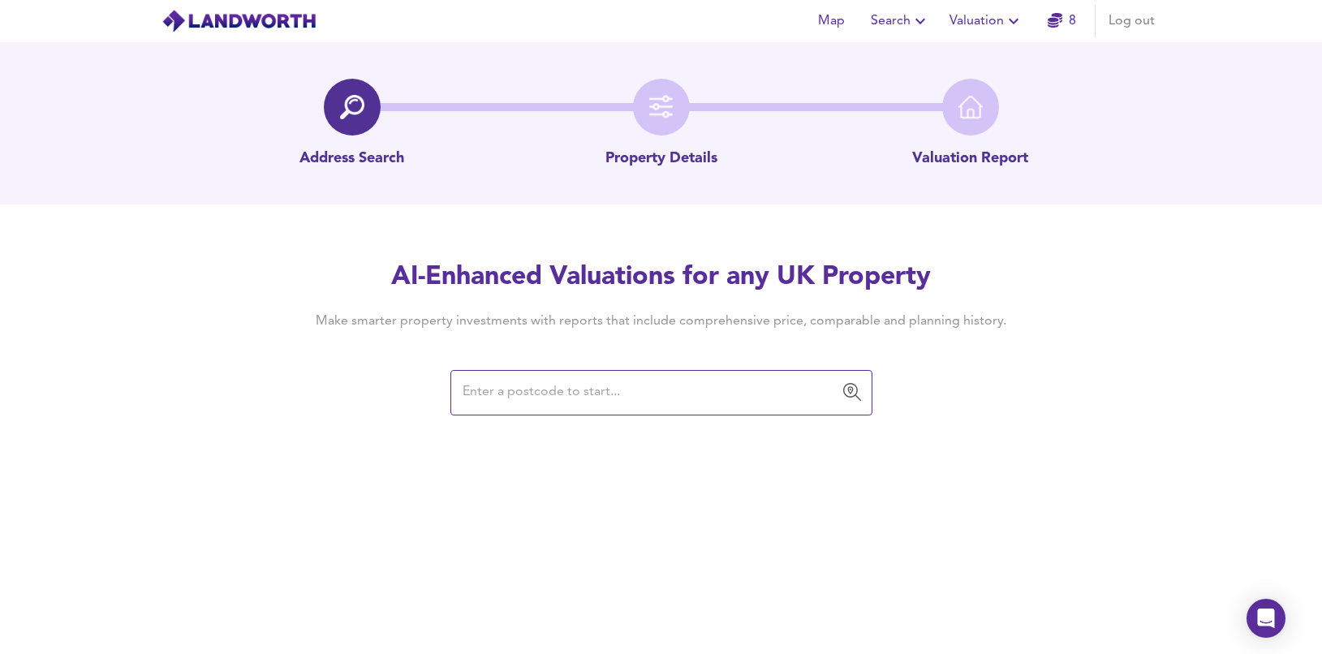
drag, startPoint x: 565, startPoint y: 419, endPoint x: 572, endPoint y: 385, distance: 34.7
click at [567, 412] on div "Map Search Valuation 8 Log out Address Search Property Details Valuation Report…" at bounding box center [661, 327] width 1322 height 654
click at [572, 385] on input "text" at bounding box center [649, 392] width 383 height 31
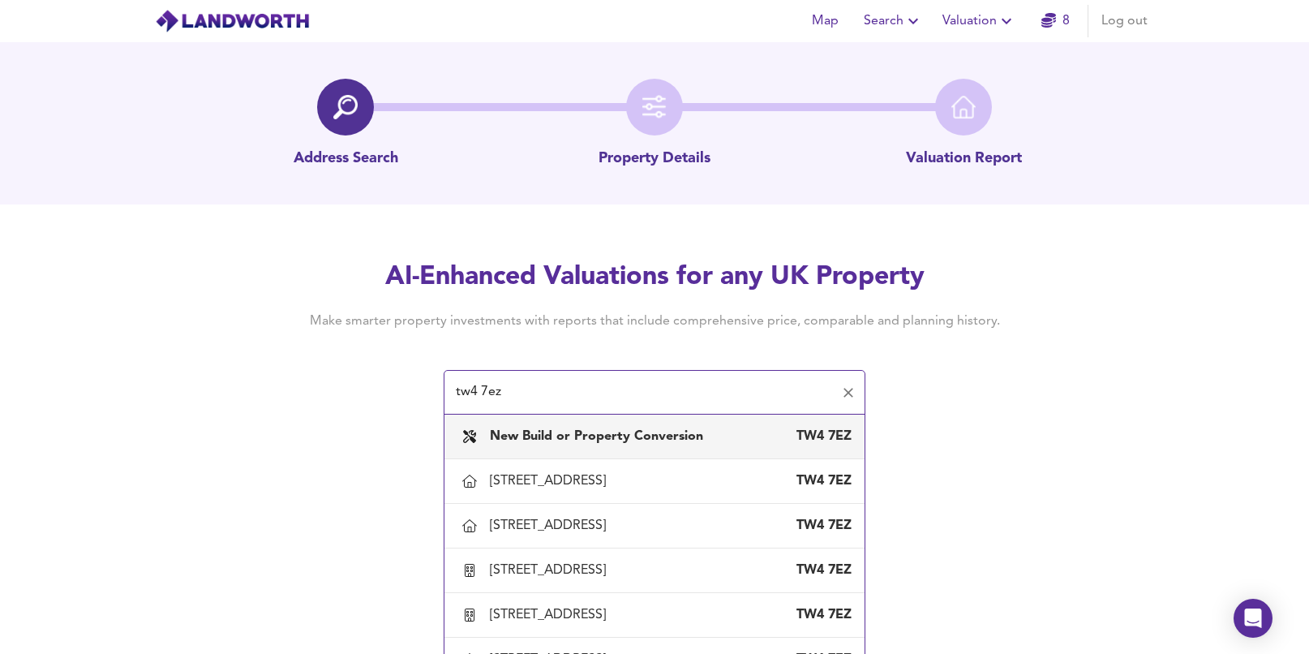
drag, startPoint x: 531, startPoint y: 391, endPoint x: 492, endPoint y: 391, distance: 38.9
click at [492, 391] on input "tw4 7ez" at bounding box center [642, 392] width 383 height 31
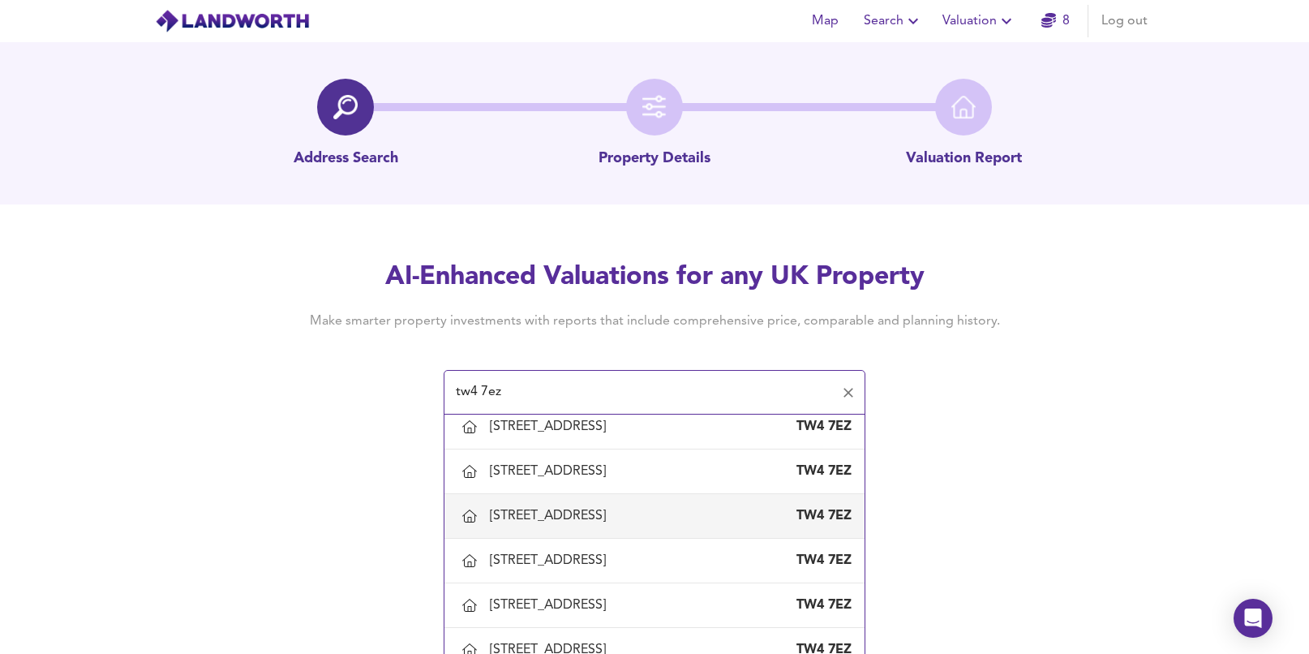
scroll to position [549, 0]
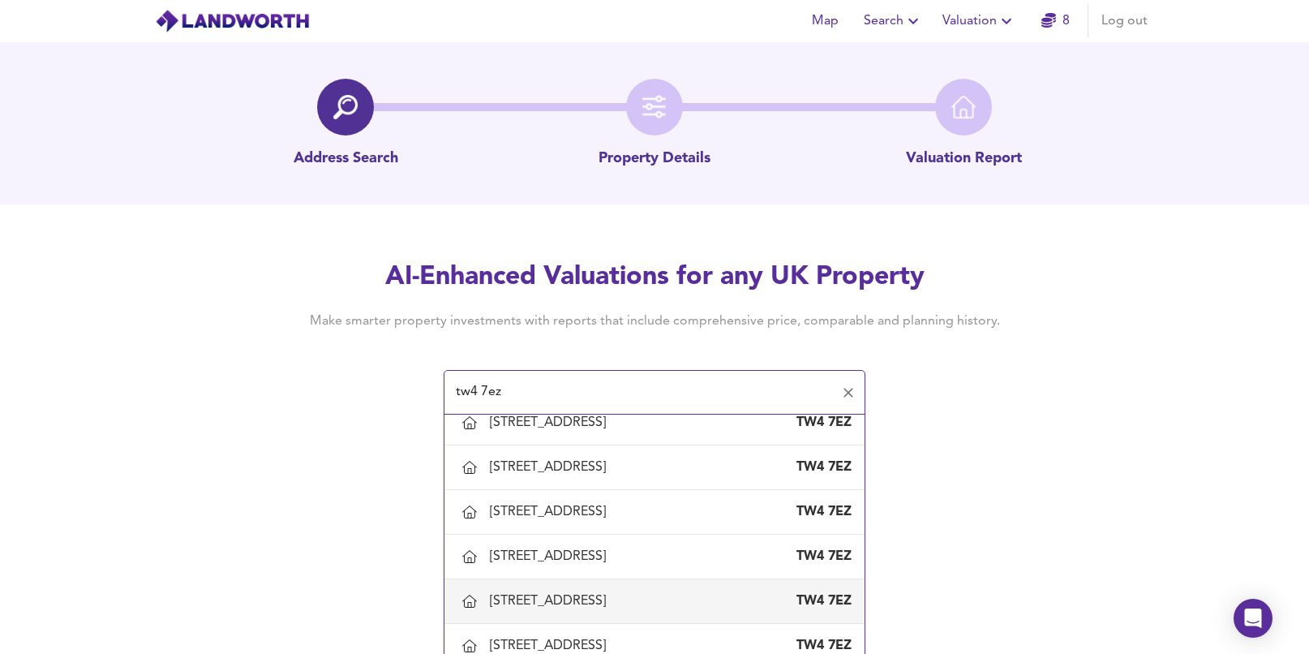
click at [613, 605] on div "[STREET_ADDRESS]" at bounding box center [551, 601] width 123 height 18
type input "[STREET_ADDRESS]"
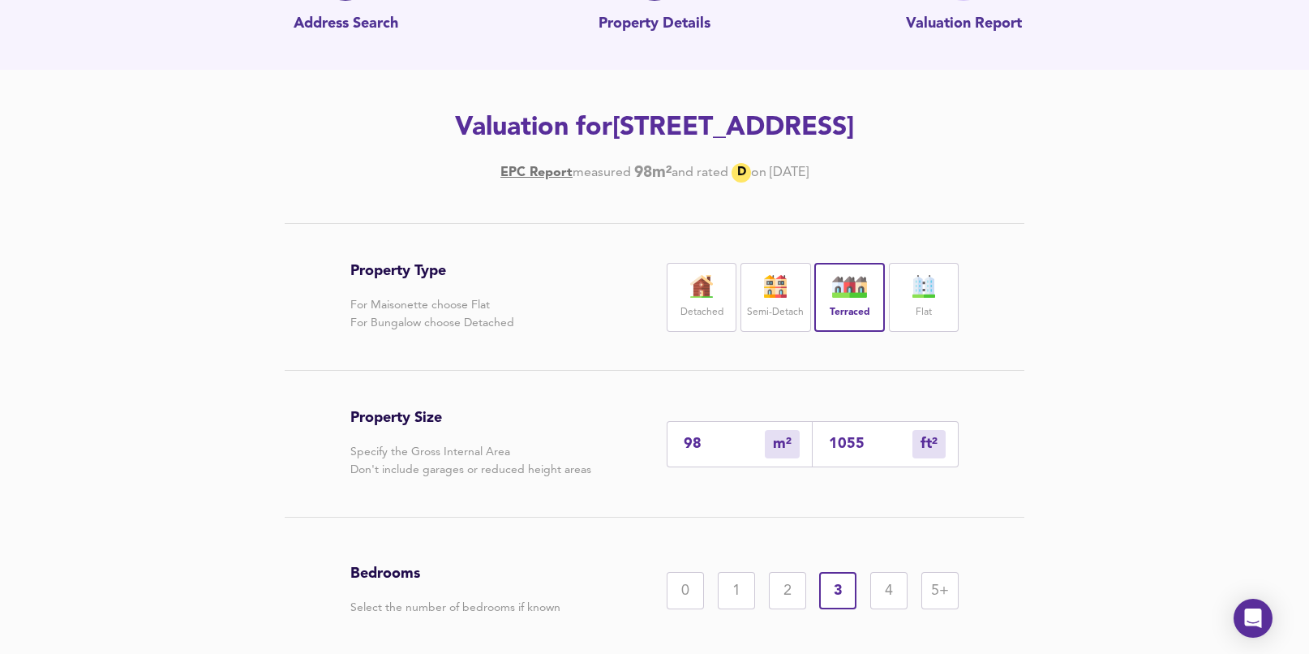
scroll to position [276, 0]
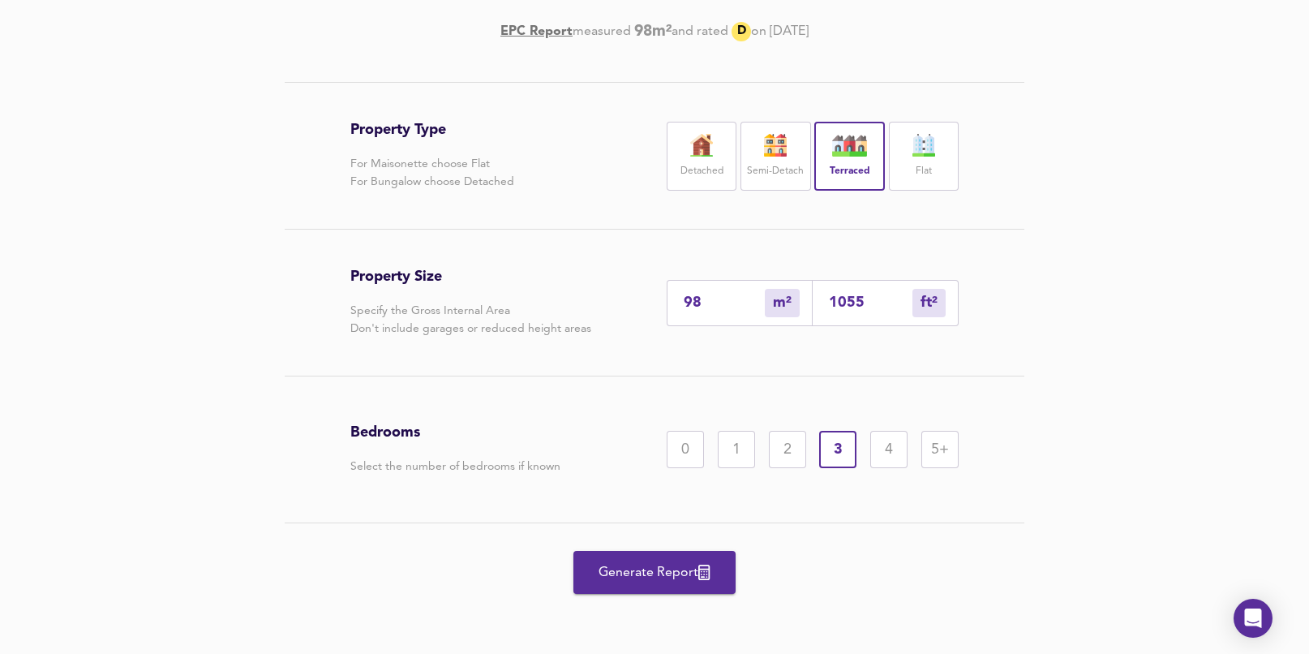
click at [642, 565] on span "Generate Report" at bounding box center [655, 572] width 130 height 23
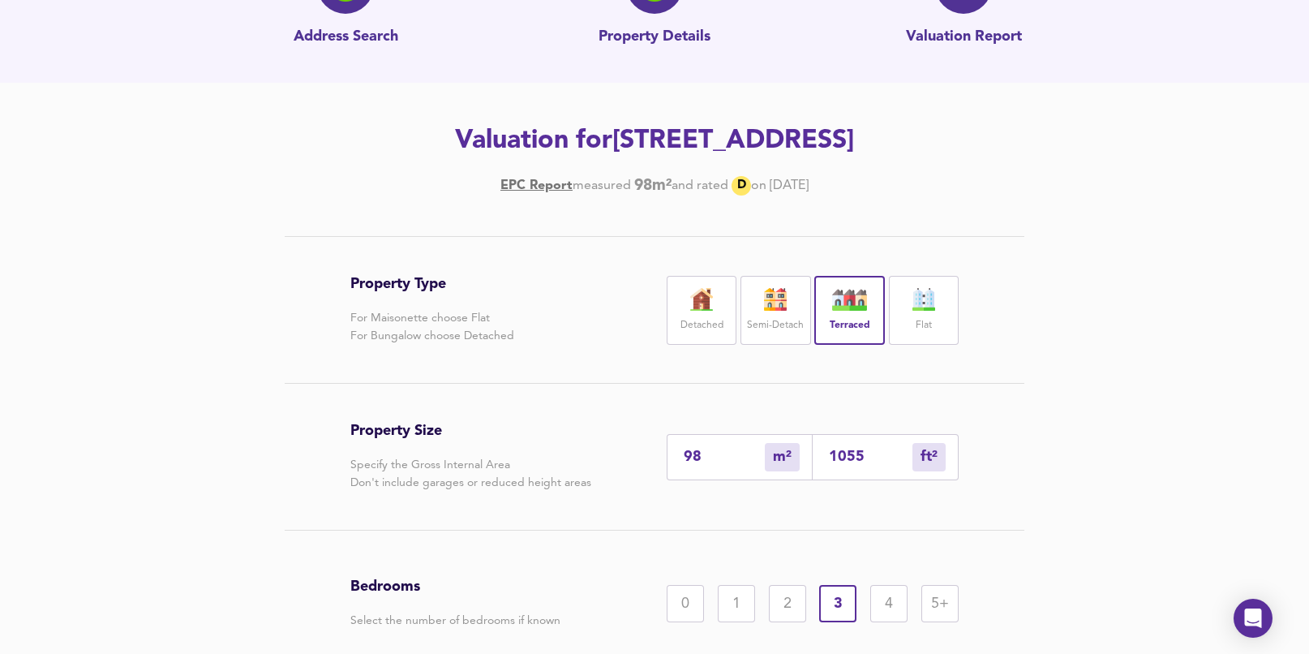
scroll to position [242, 0]
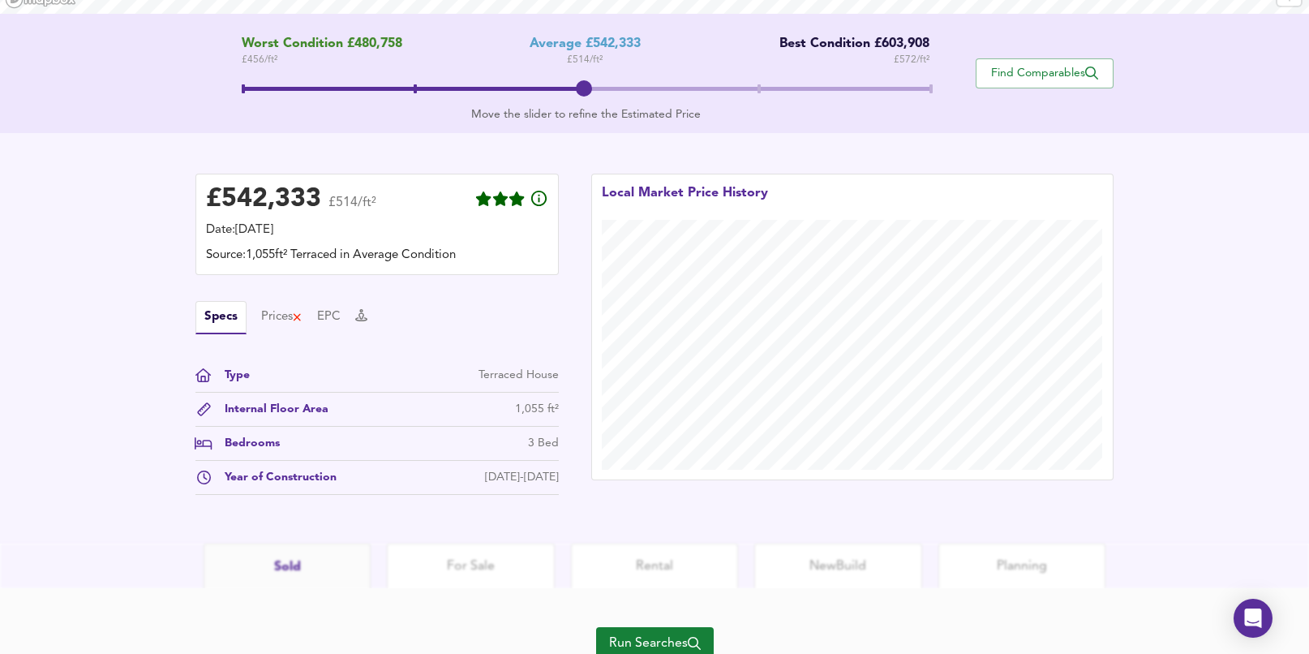
scroll to position [387, 0]
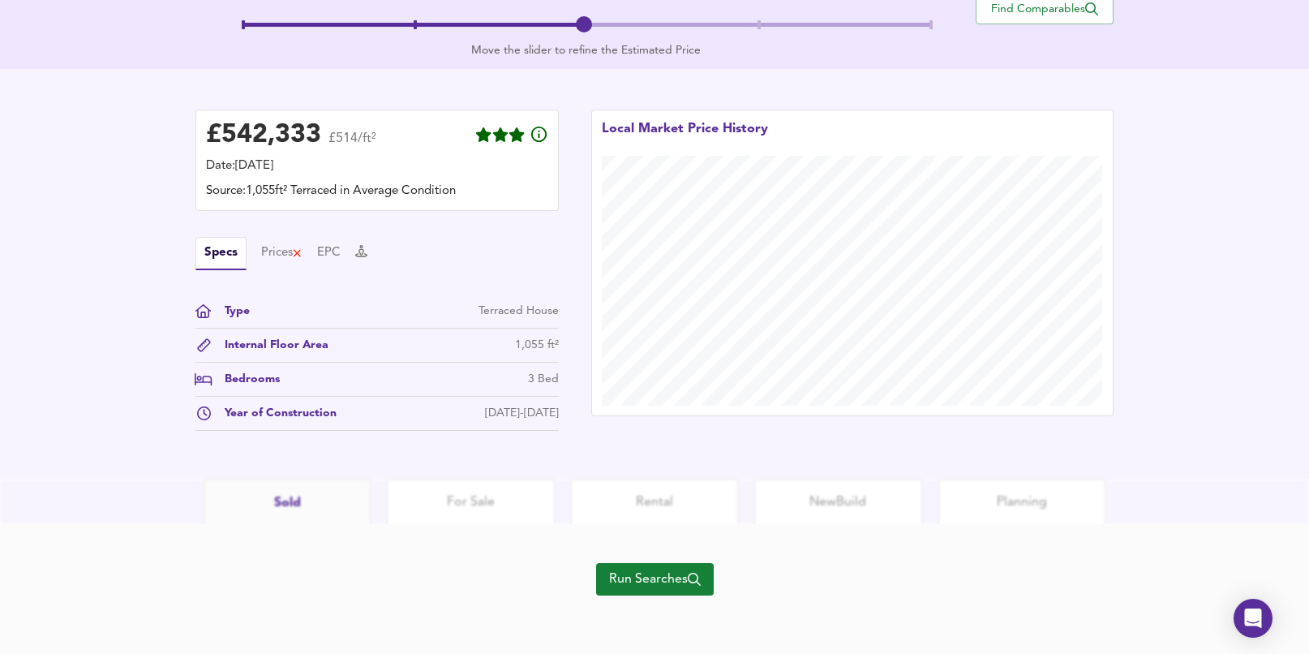
click at [663, 589] on span "Run Searches" at bounding box center [655, 579] width 92 height 23
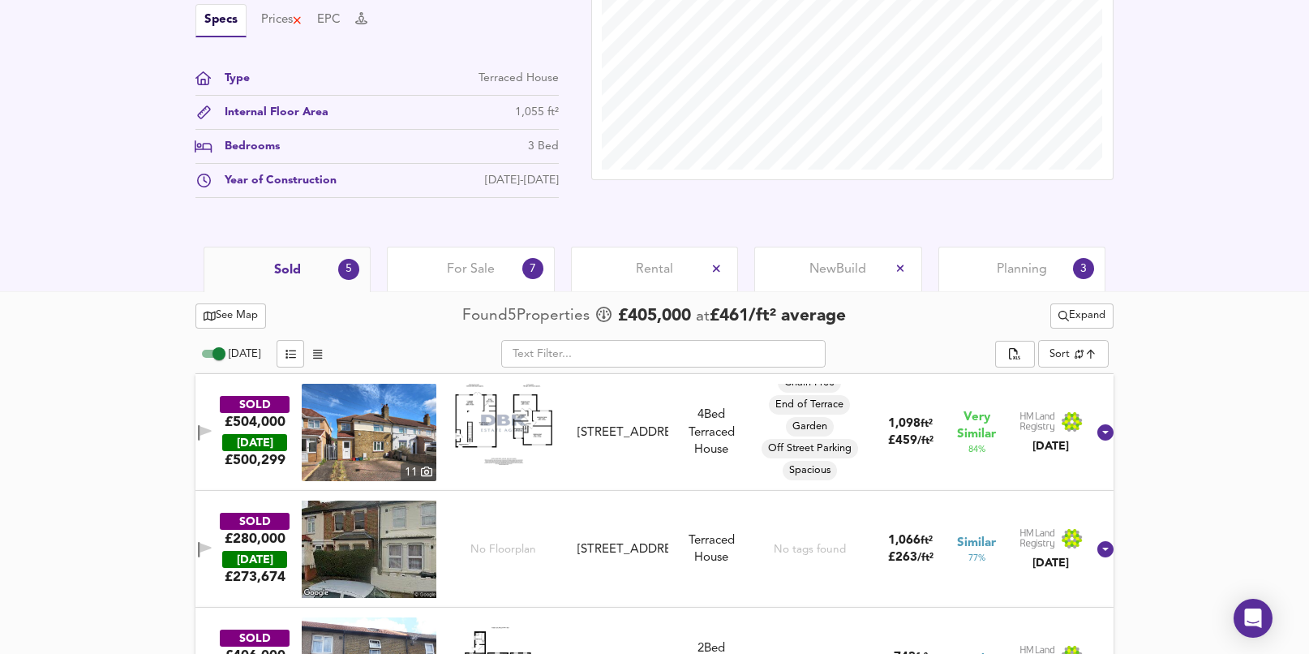
scroll to position [389, 0]
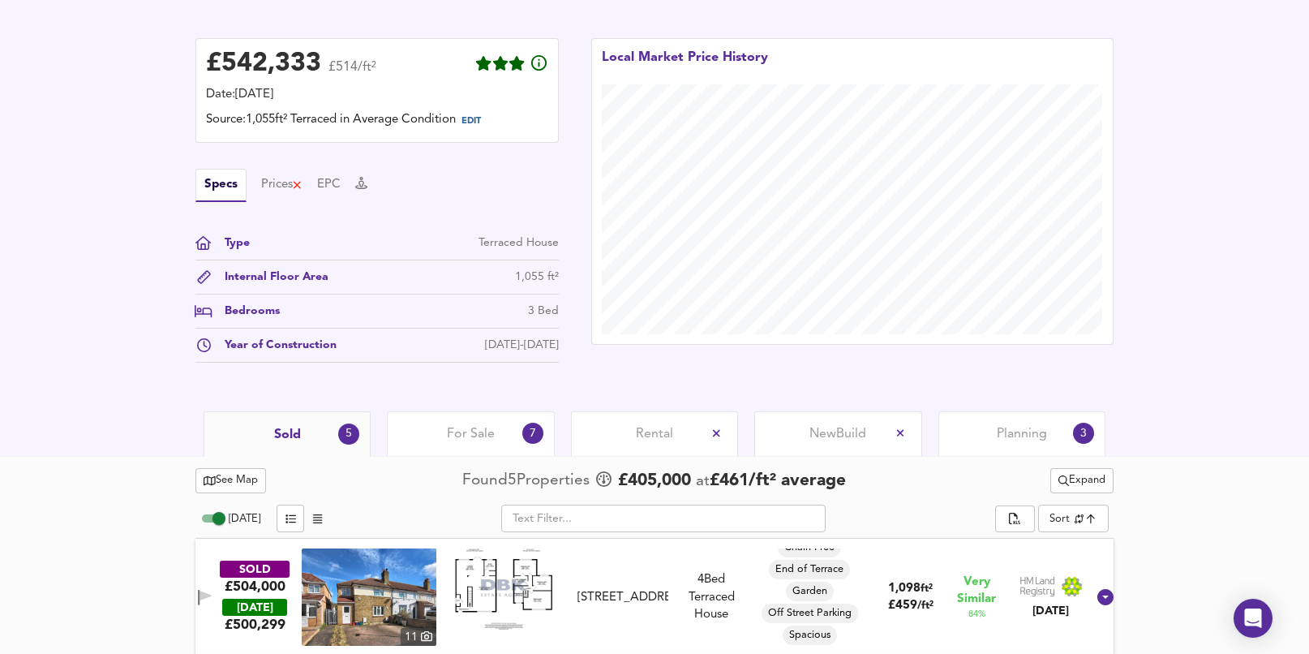
click at [983, 424] on div "Planning 3" at bounding box center [1022, 433] width 167 height 45
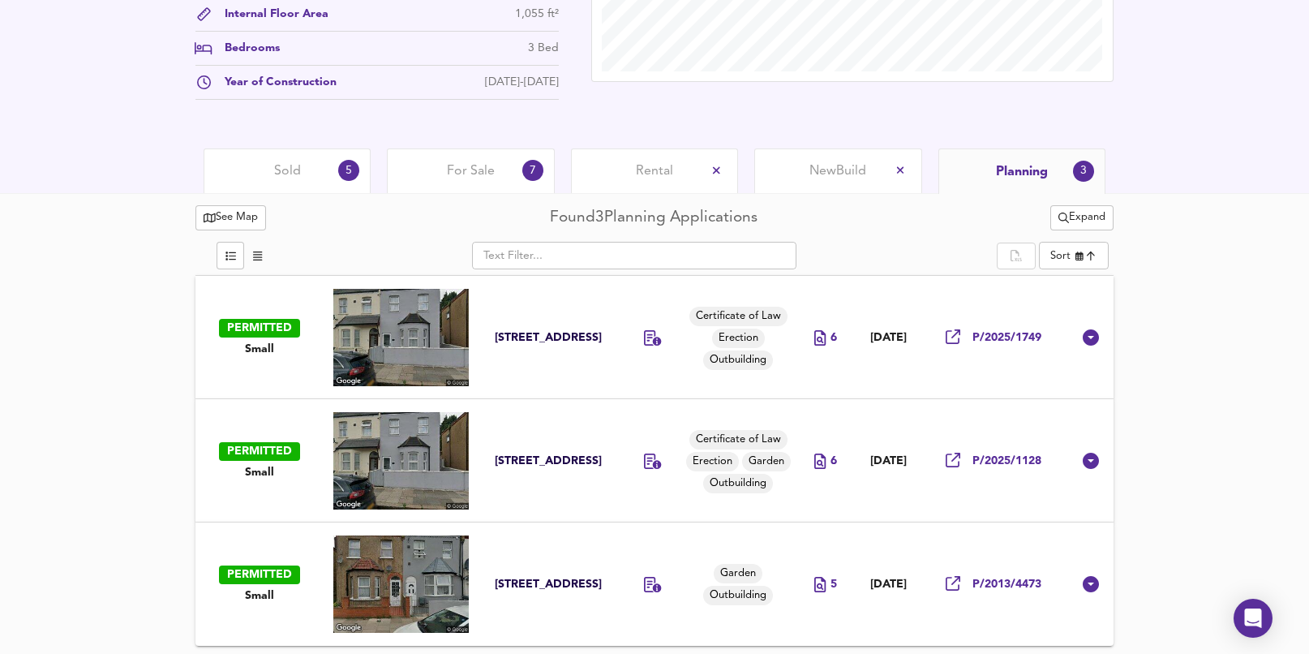
scroll to position [570, 0]
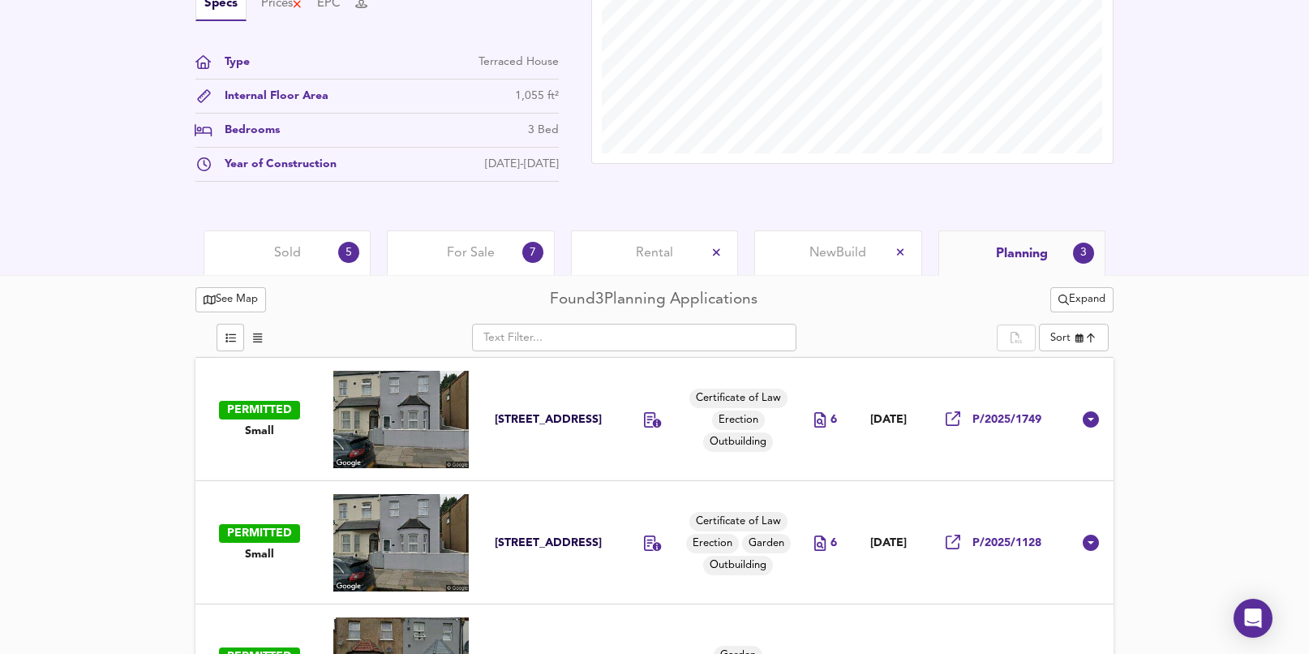
click at [288, 247] on span "Sold" at bounding box center [287, 253] width 27 height 18
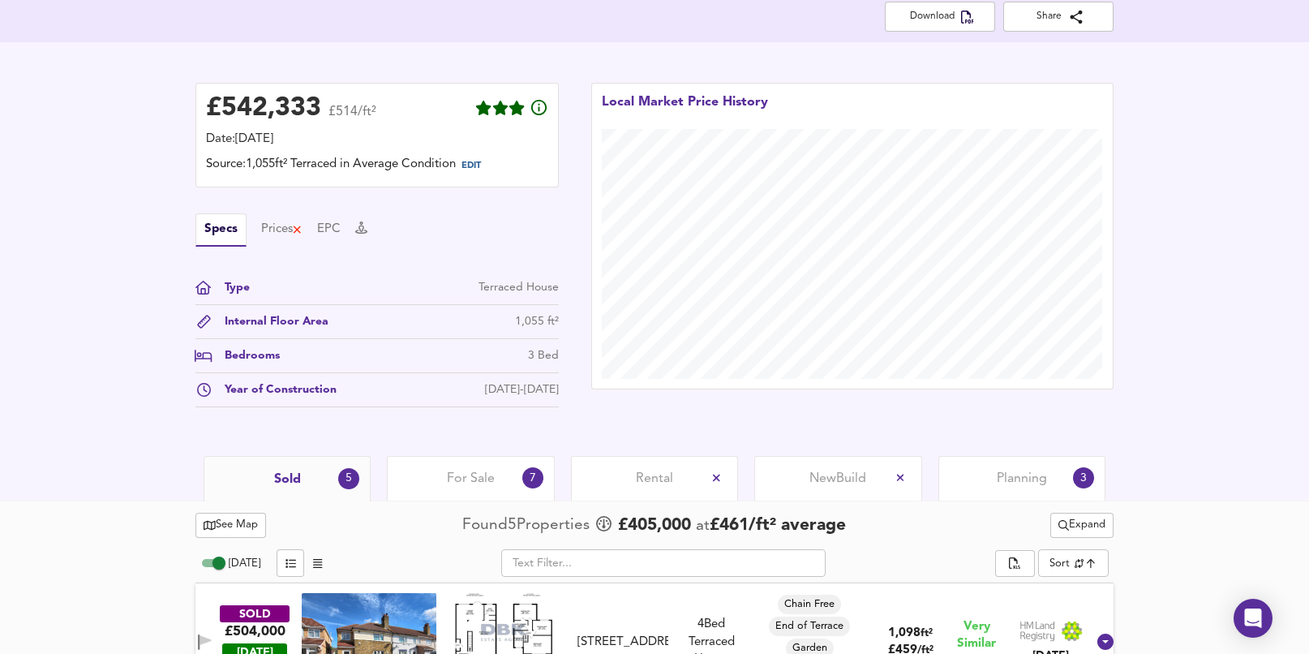
scroll to position [335, 0]
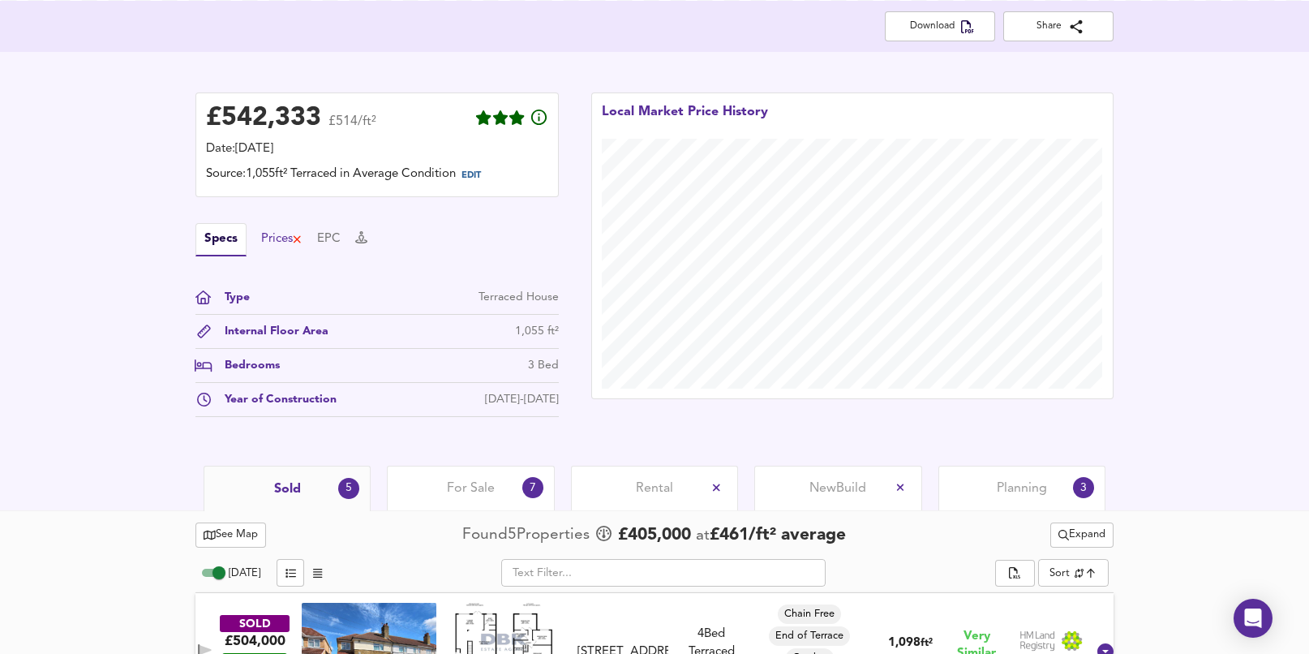
click at [286, 234] on div "Prices" at bounding box center [281, 239] width 41 height 18
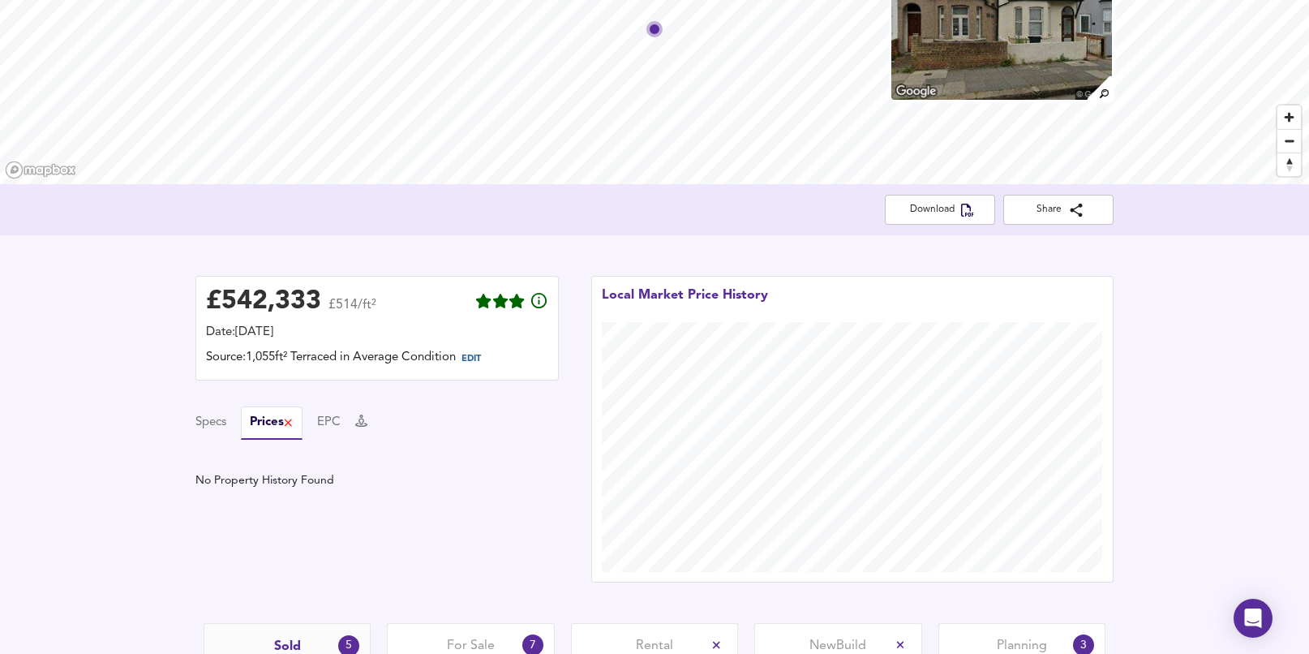
scroll to position [469, 0]
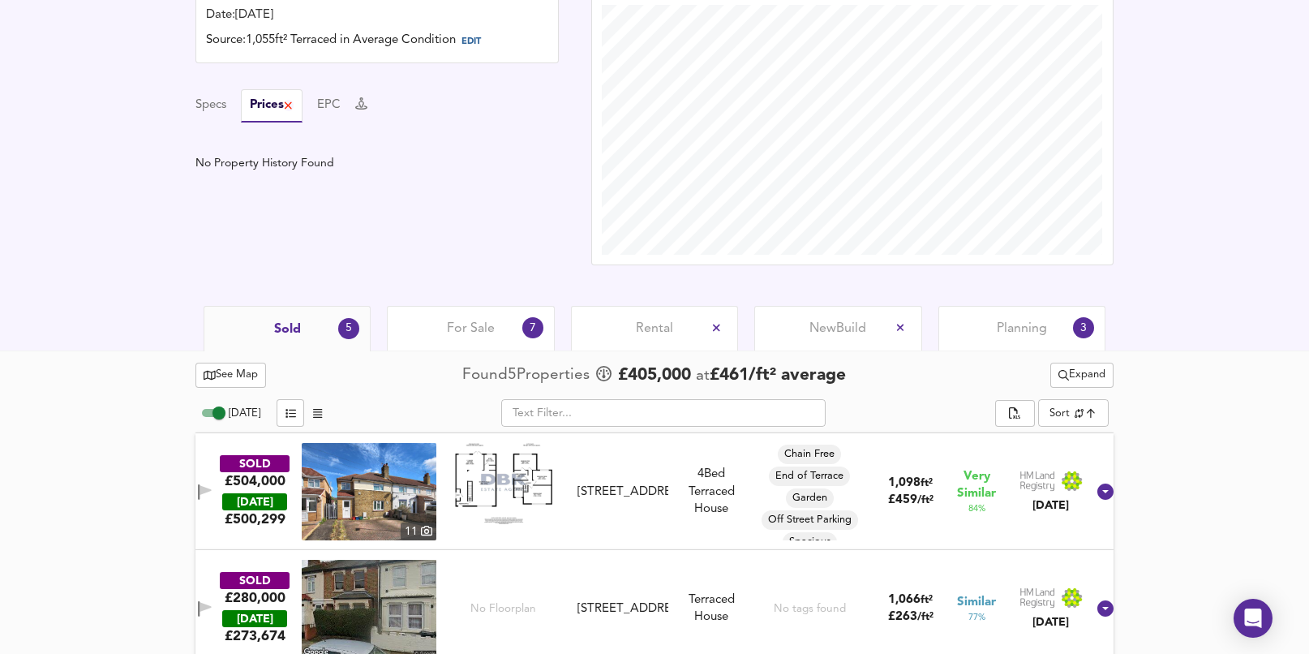
click at [256, 382] on span "See Map" at bounding box center [231, 375] width 54 height 19
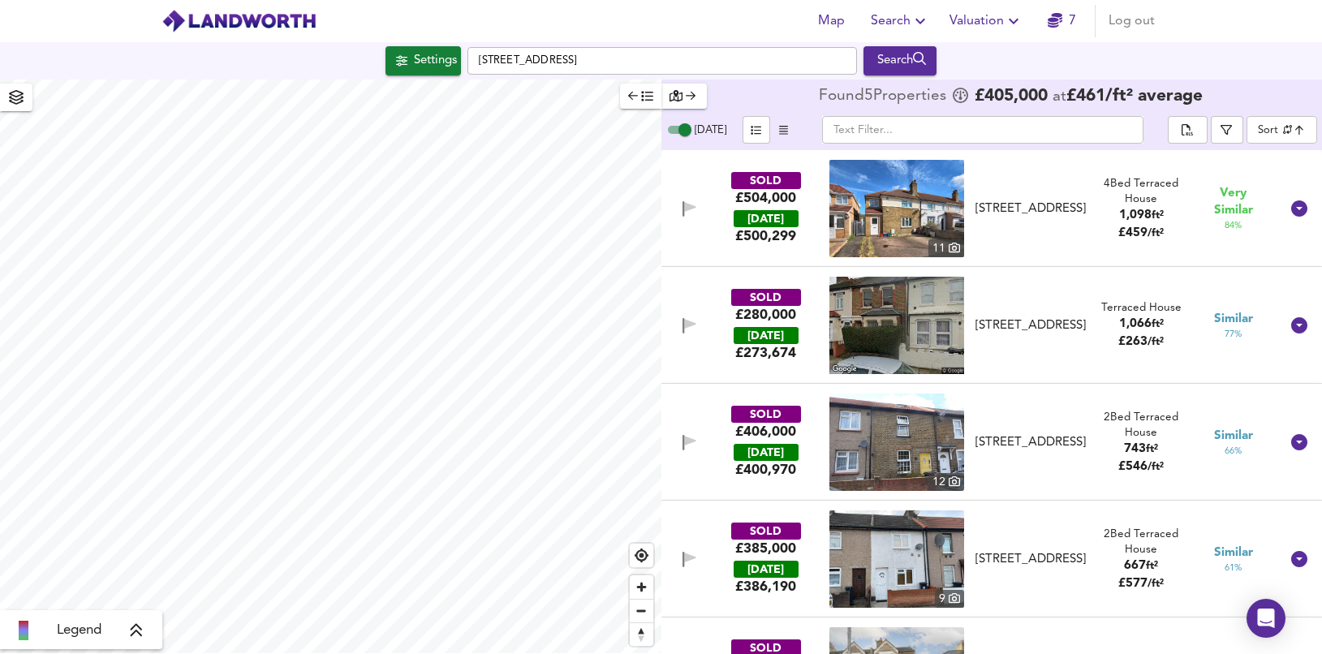
checkbox input "false"
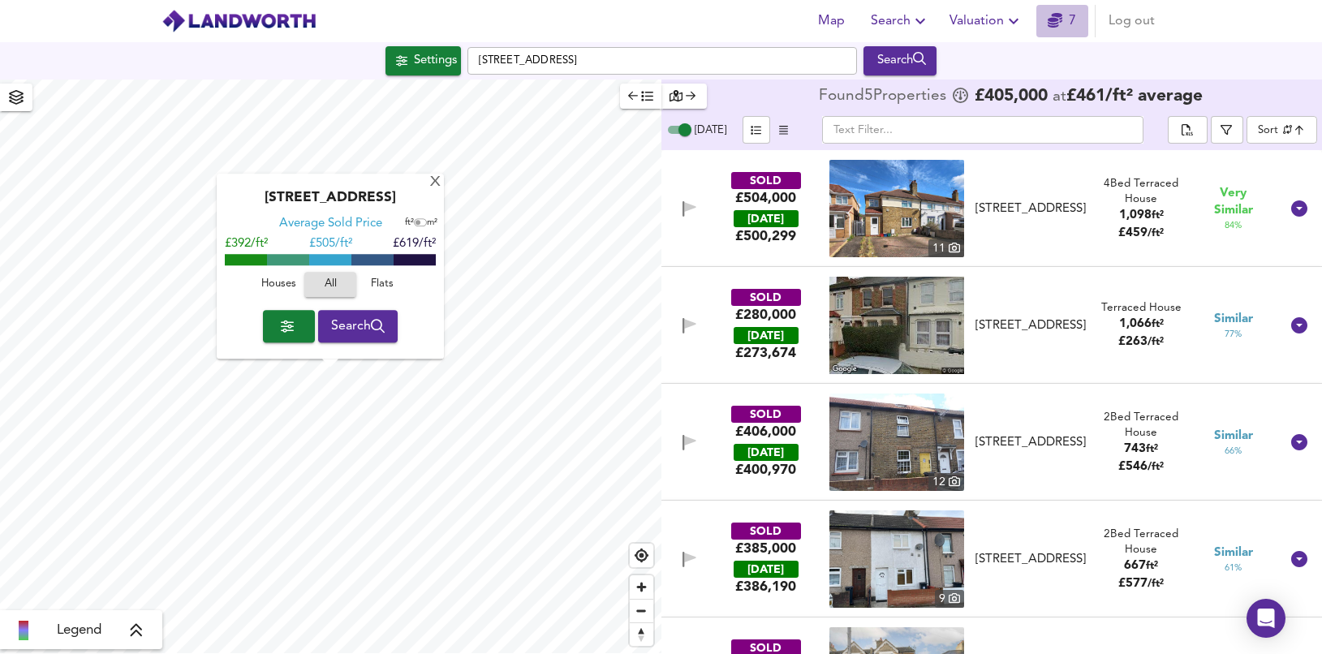
click at [1056, 20] on icon "button" at bounding box center [1054, 20] width 15 height 15
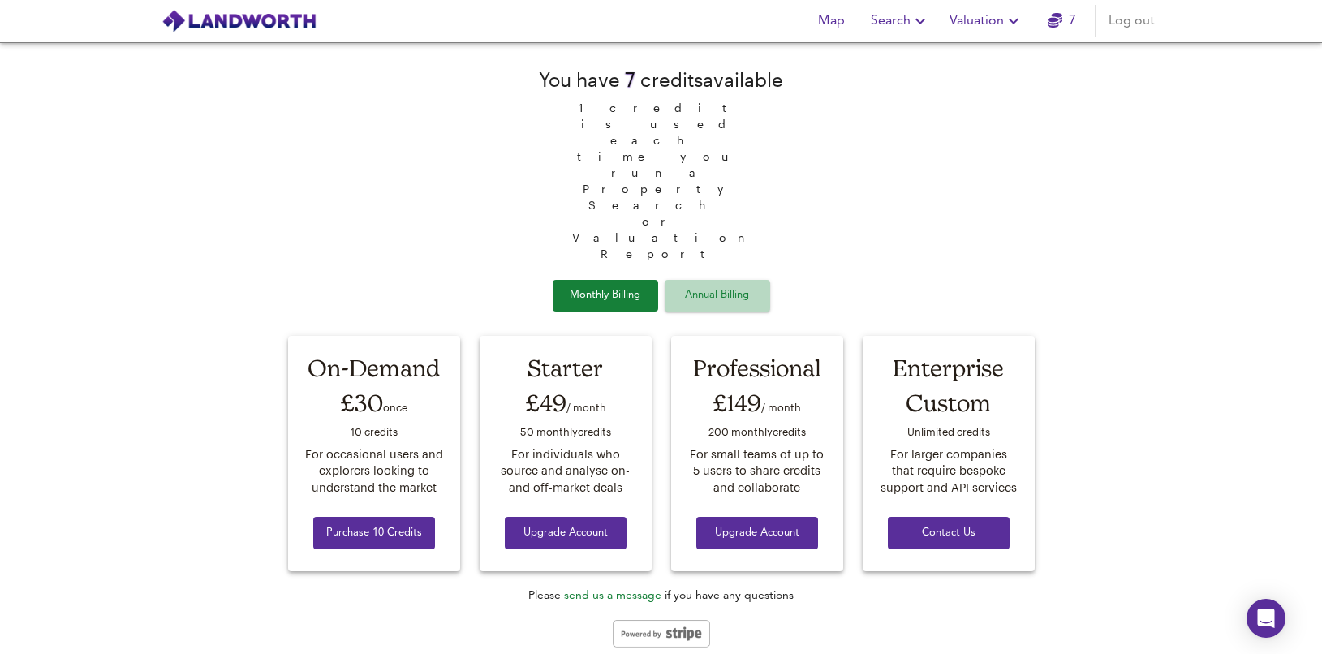
click at [725, 286] on span "Annual Billing" at bounding box center [717, 295] width 81 height 19
click at [806, 290] on span "2 months free!" at bounding box center [815, 295] width 75 height 11
click at [594, 286] on span "Monthly Billing" at bounding box center [605, 295] width 81 height 19
click at [1145, 2] on div "Map Search Valuation 7 Log out" at bounding box center [661, 21] width 1038 height 41
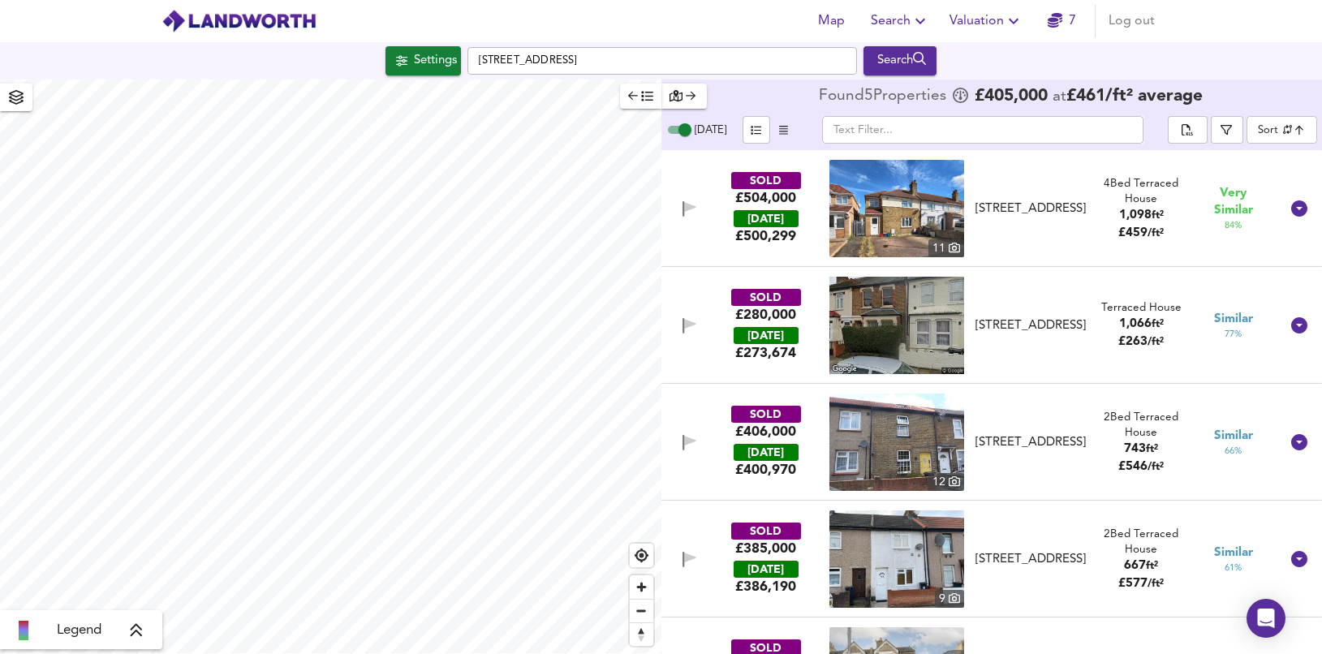
click at [990, 24] on span "Valuation" at bounding box center [986, 21] width 74 height 23
click at [945, 97] on li "Valuation Report History" at bounding box center [986, 87] width 194 height 29
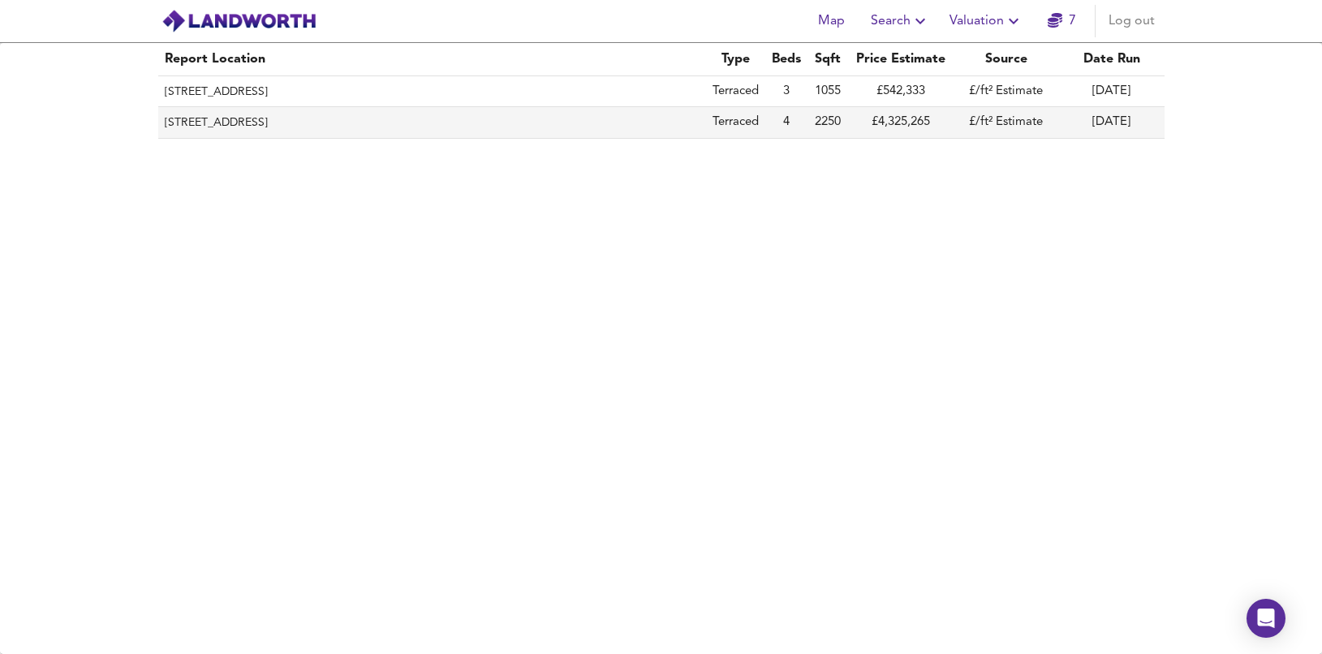
click at [410, 118] on th "[STREET_ADDRESS]" at bounding box center [432, 122] width 548 height 31
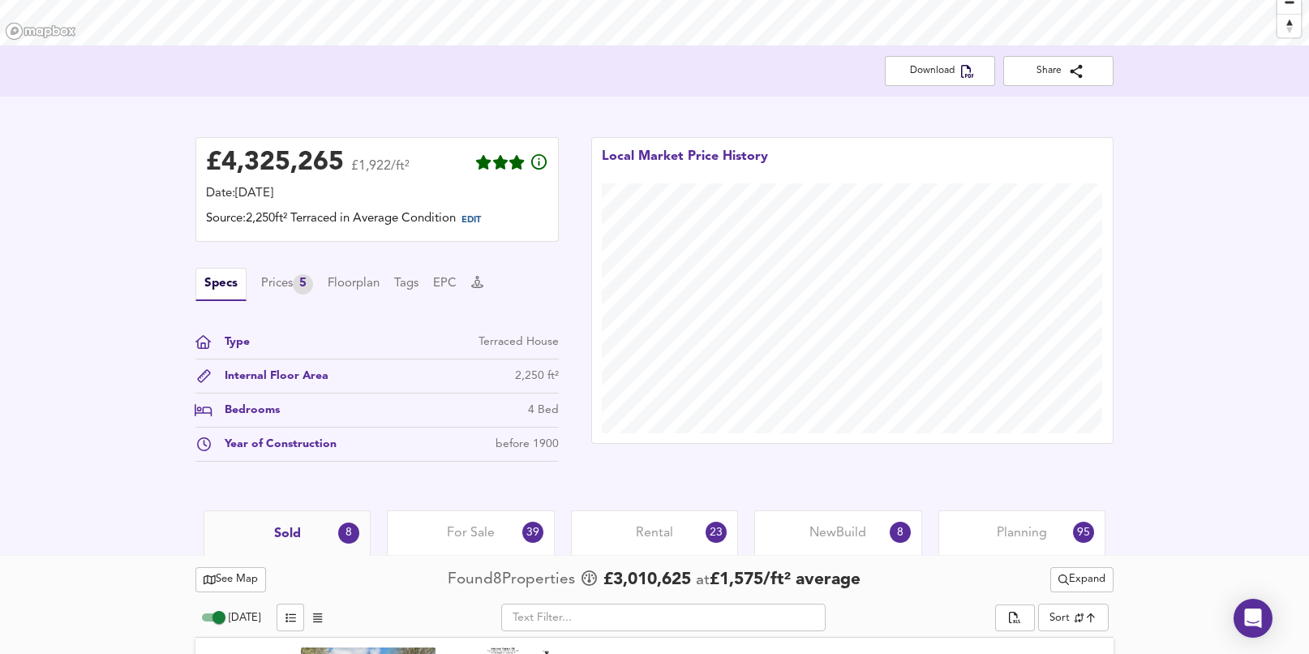
scroll to position [294, 0]
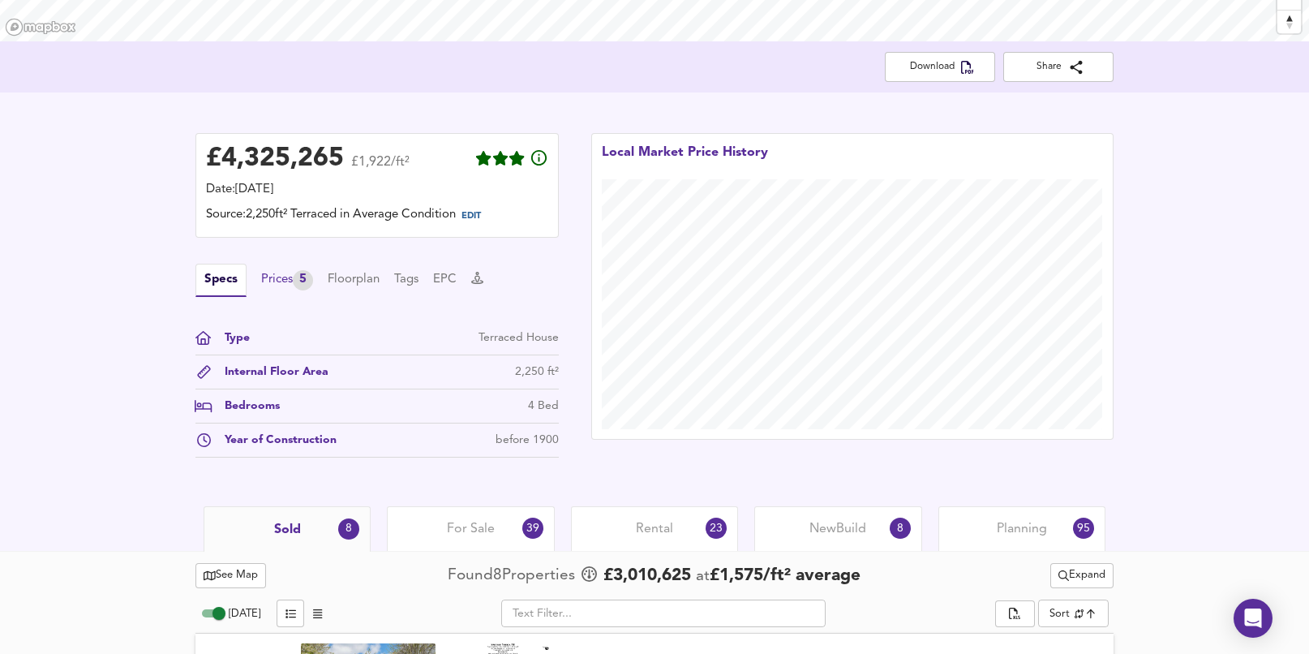
click at [274, 283] on div "Prices 5" at bounding box center [287, 280] width 52 height 20
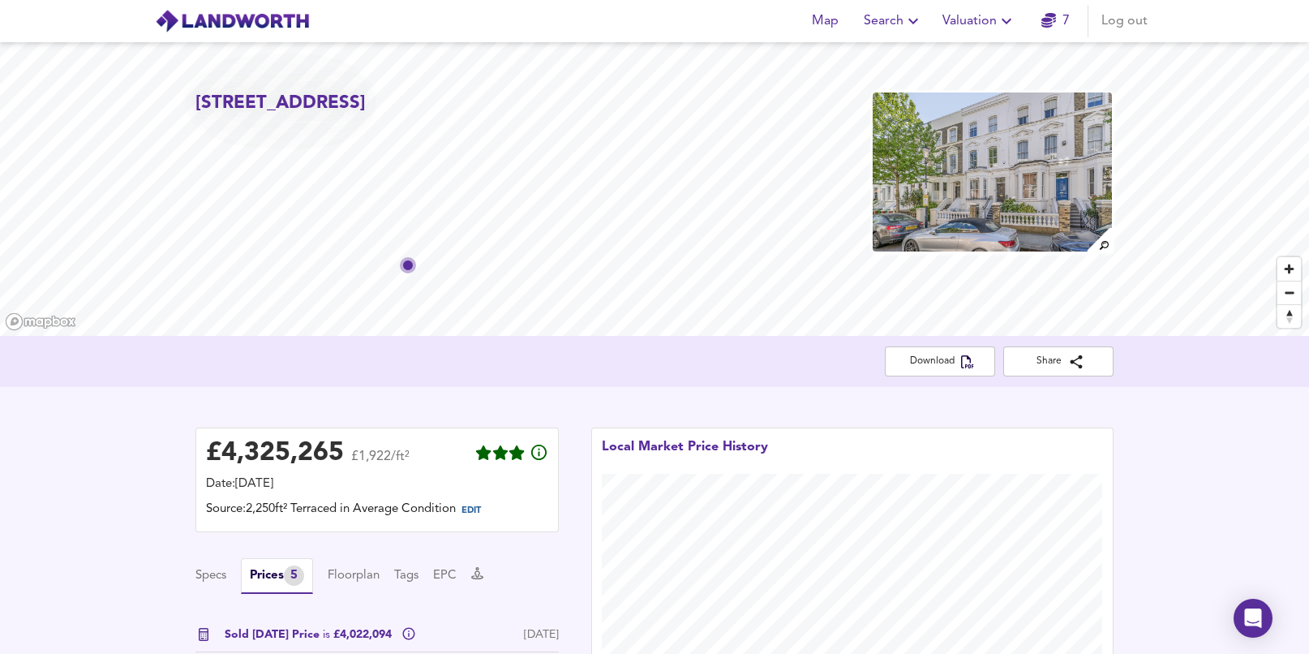
scroll to position [0, 0]
click at [995, 19] on span "Valuation" at bounding box center [980, 21] width 74 height 23
click at [962, 92] on li "Valuation Report History" at bounding box center [980, 87] width 194 height 29
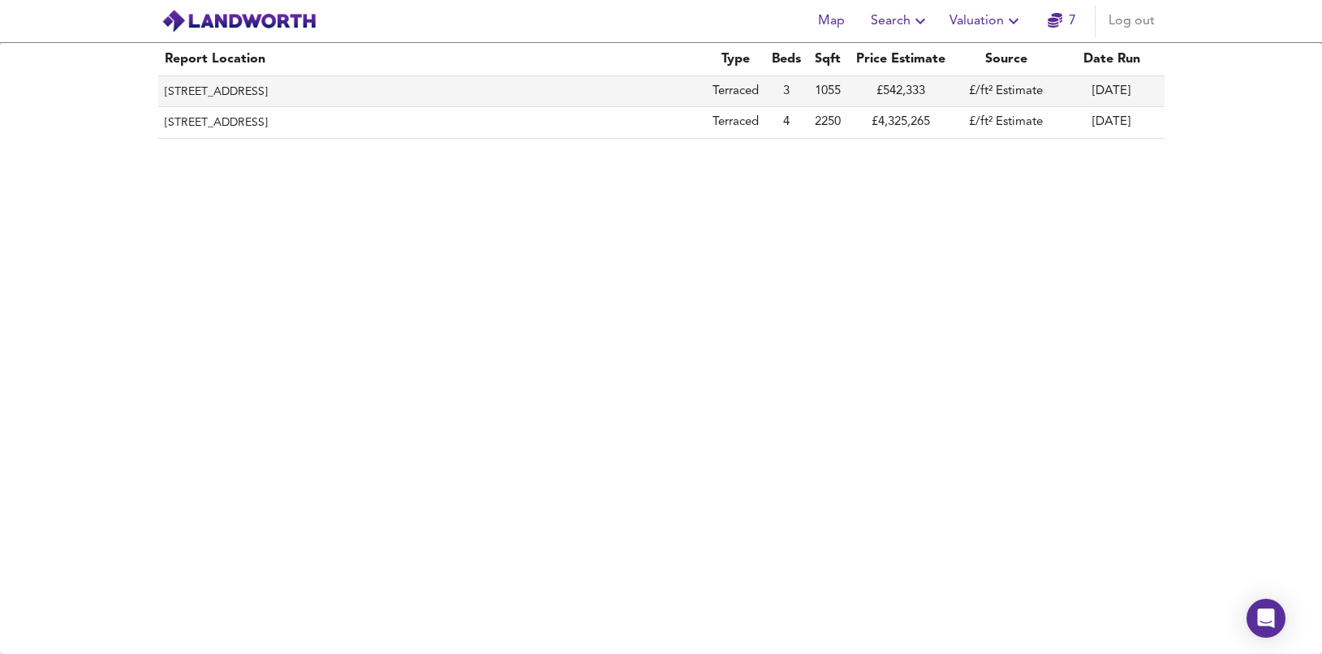
click at [411, 89] on th "[STREET_ADDRESS]" at bounding box center [432, 91] width 548 height 31
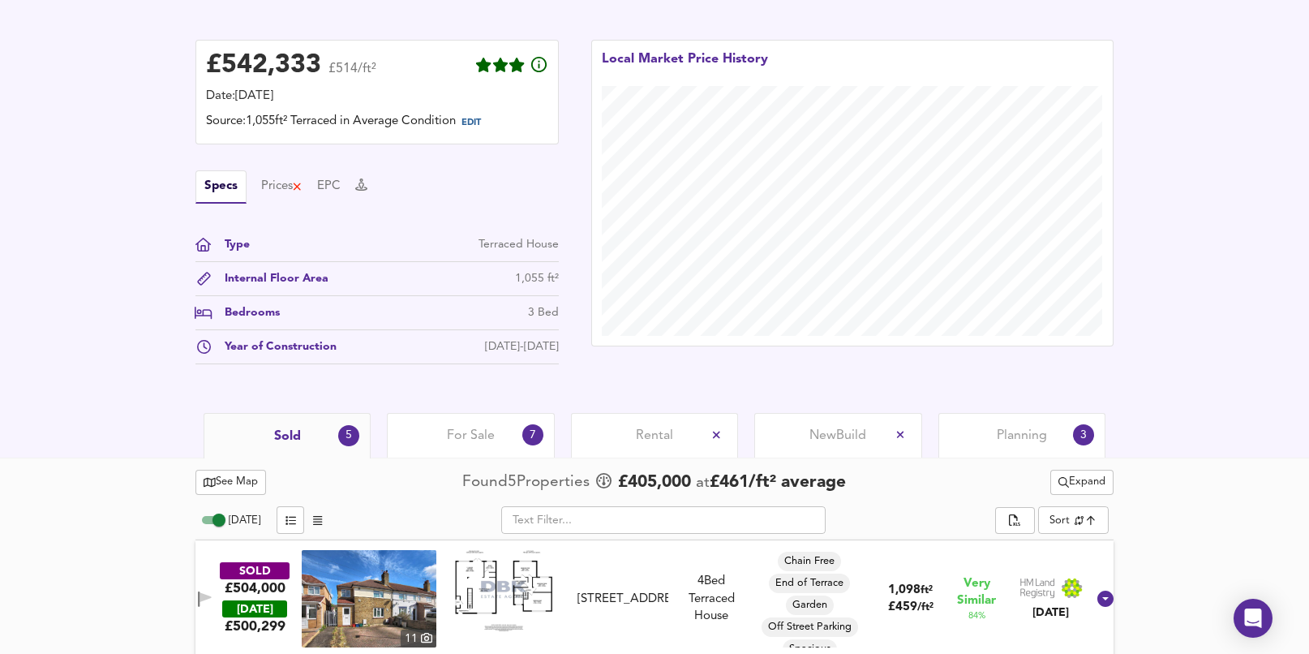
scroll to position [385, 0]
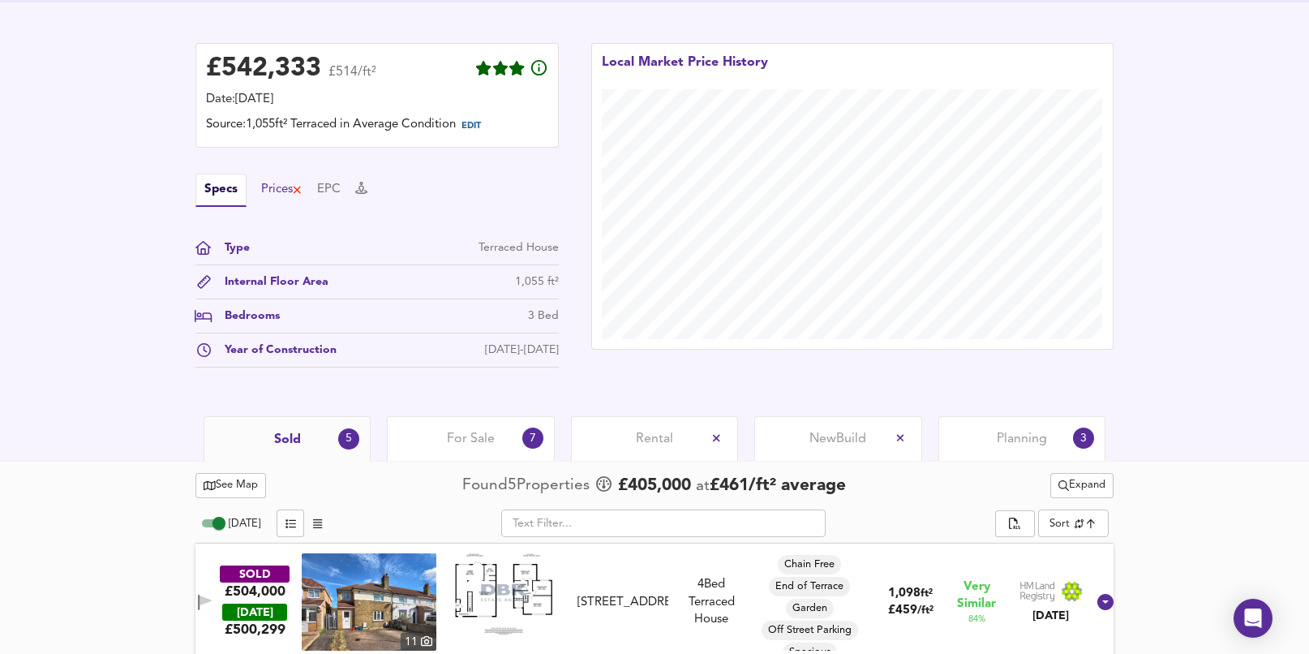
click at [281, 187] on div "Prices" at bounding box center [281, 190] width 41 height 18
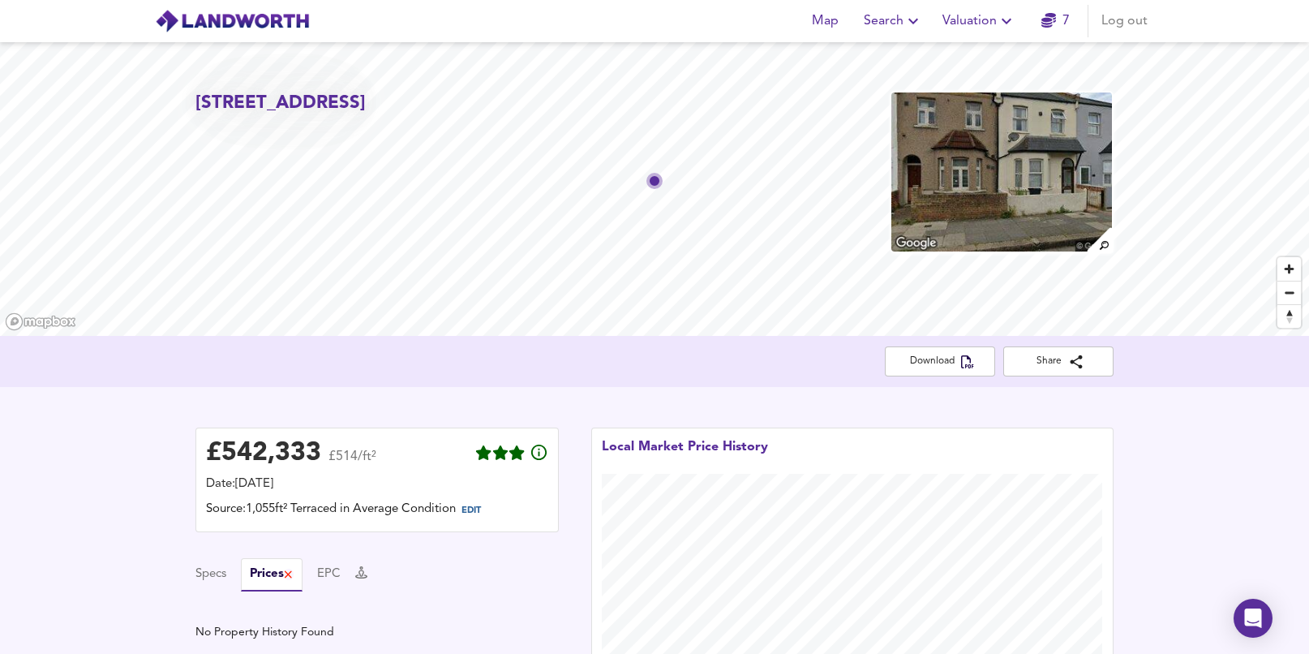
scroll to position [0, 0]
click at [961, 24] on span "Valuation" at bounding box center [980, 21] width 74 height 23
click at [938, 84] on li "Valuation Report History" at bounding box center [980, 87] width 194 height 29
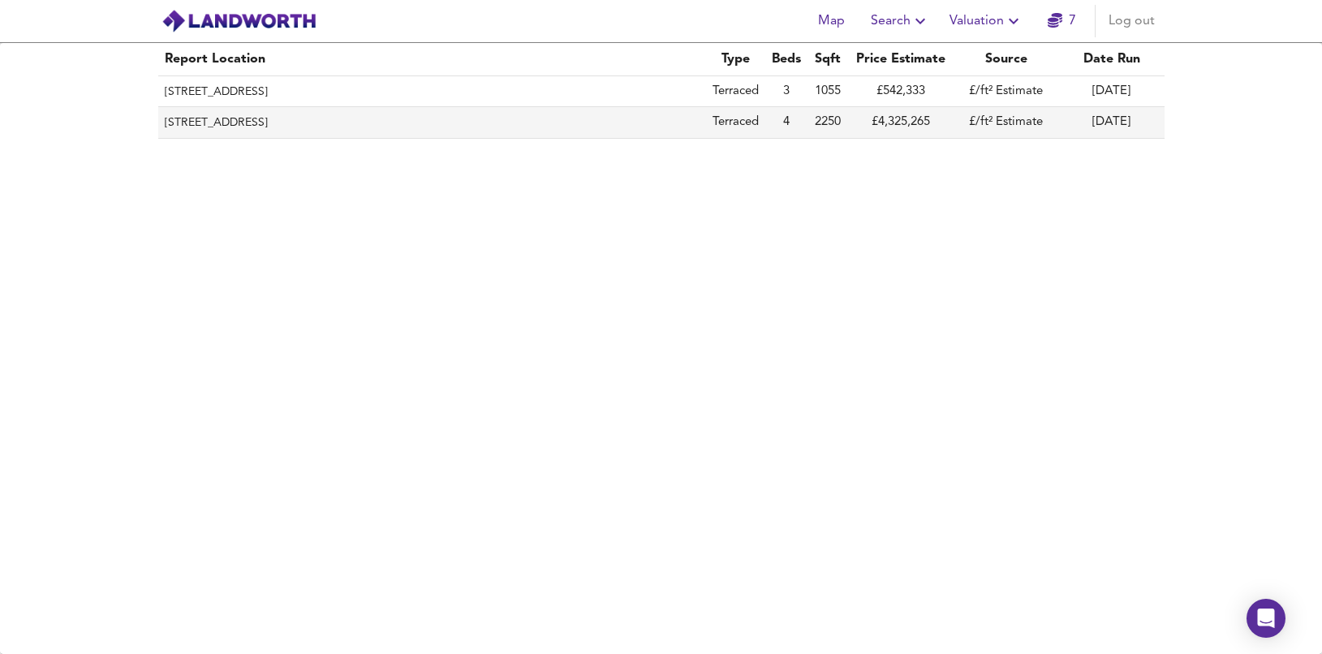
click at [388, 120] on th "[STREET_ADDRESS]" at bounding box center [432, 122] width 548 height 31
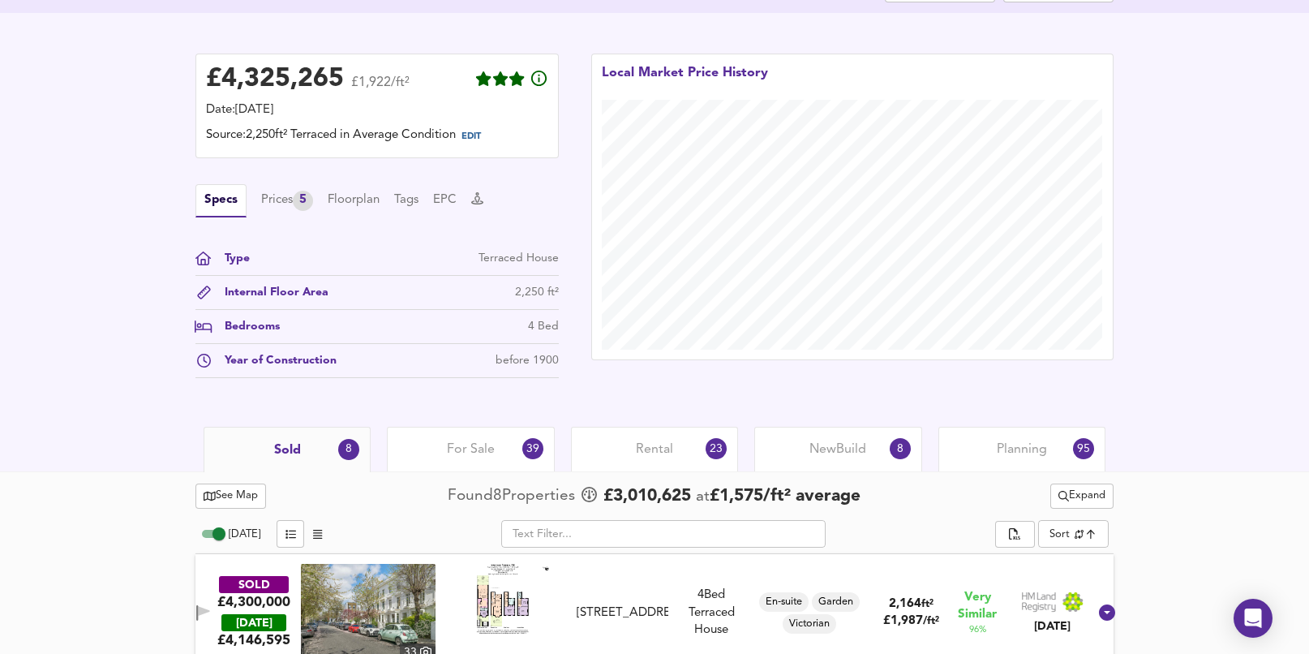
scroll to position [372, 0]
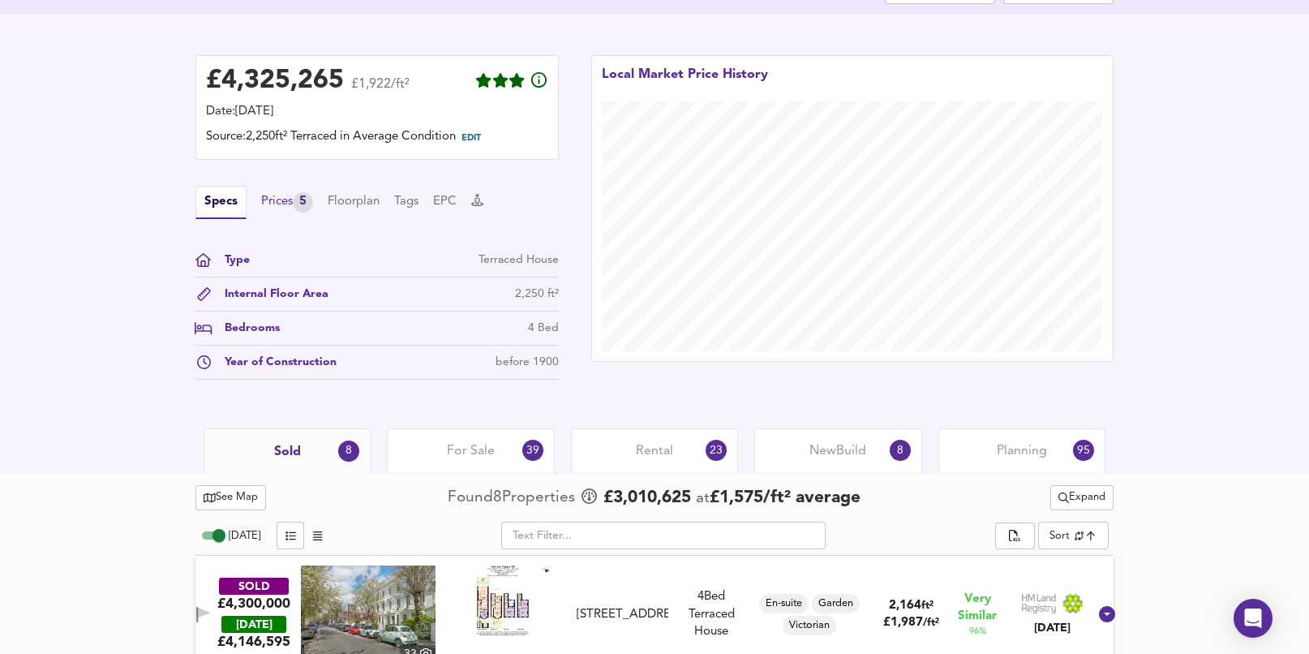
click at [273, 209] on div "Prices 5" at bounding box center [287, 202] width 52 height 20
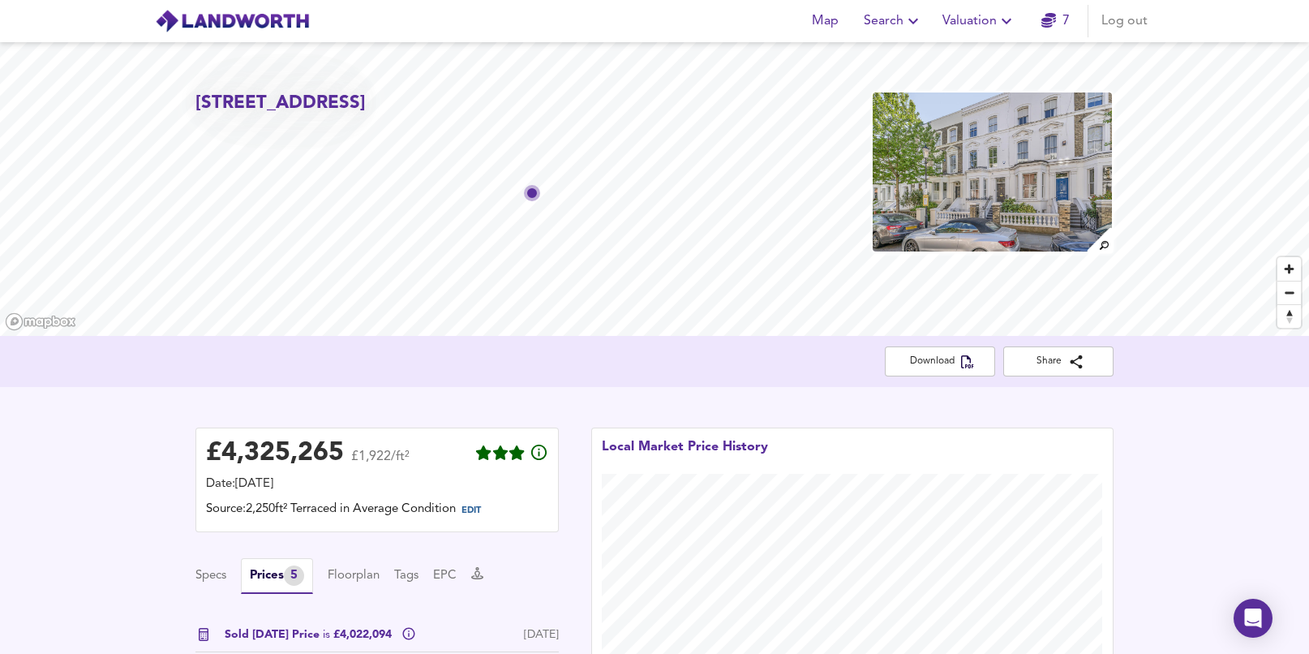
scroll to position [0, 0]
click at [989, 14] on span "Valuation" at bounding box center [980, 21] width 74 height 23
click at [964, 80] on li "Valuation Report History" at bounding box center [980, 87] width 194 height 29
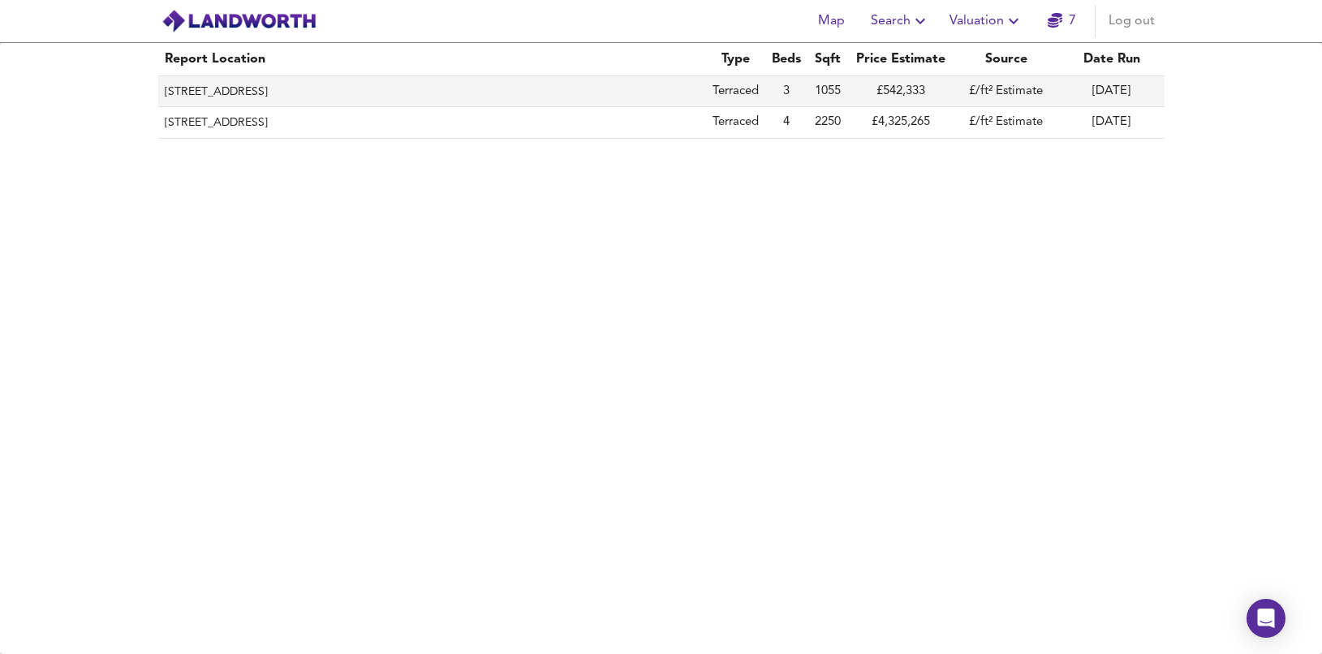
click at [394, 83] on th "[STREET_ADDRESS]" at bounding box center [432, 91] width 548 height 31
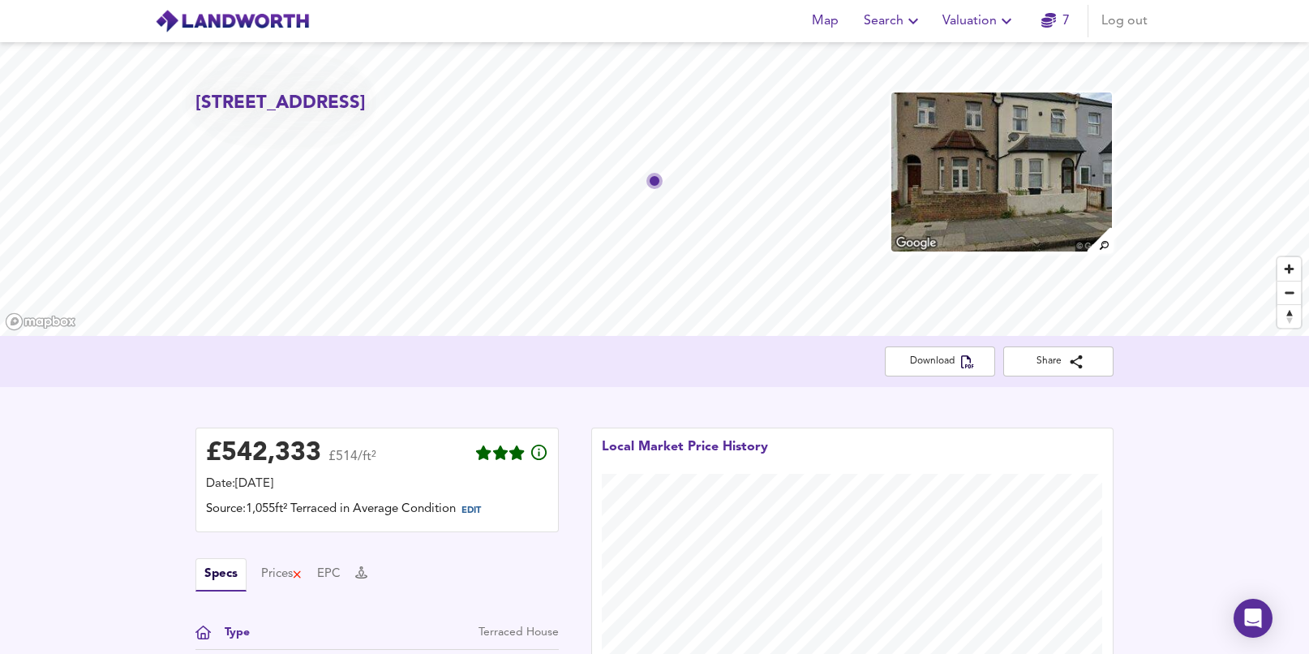
click at [991, 28] on span "Valuation" at bounding box center [980, 21] width 74 height 23
click at [977, 51] on li "New Valuation Report" at bounding box center [980, 58] width 194 height 29
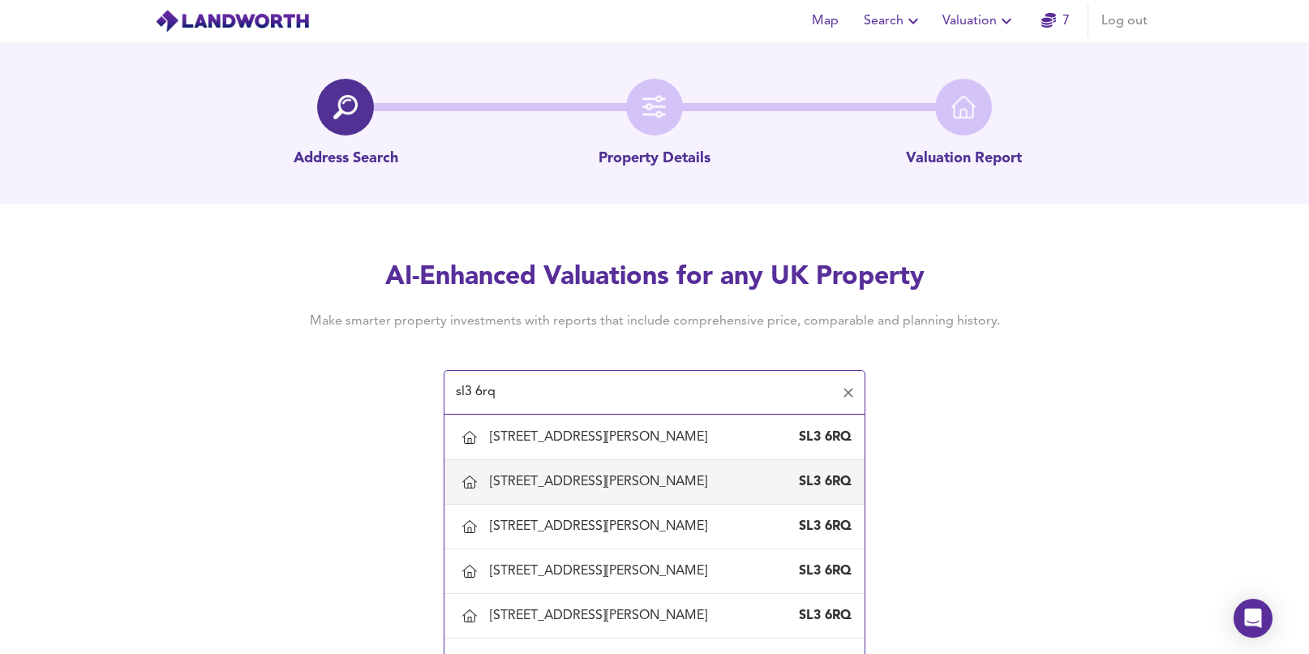
scroll to position [706, 0]
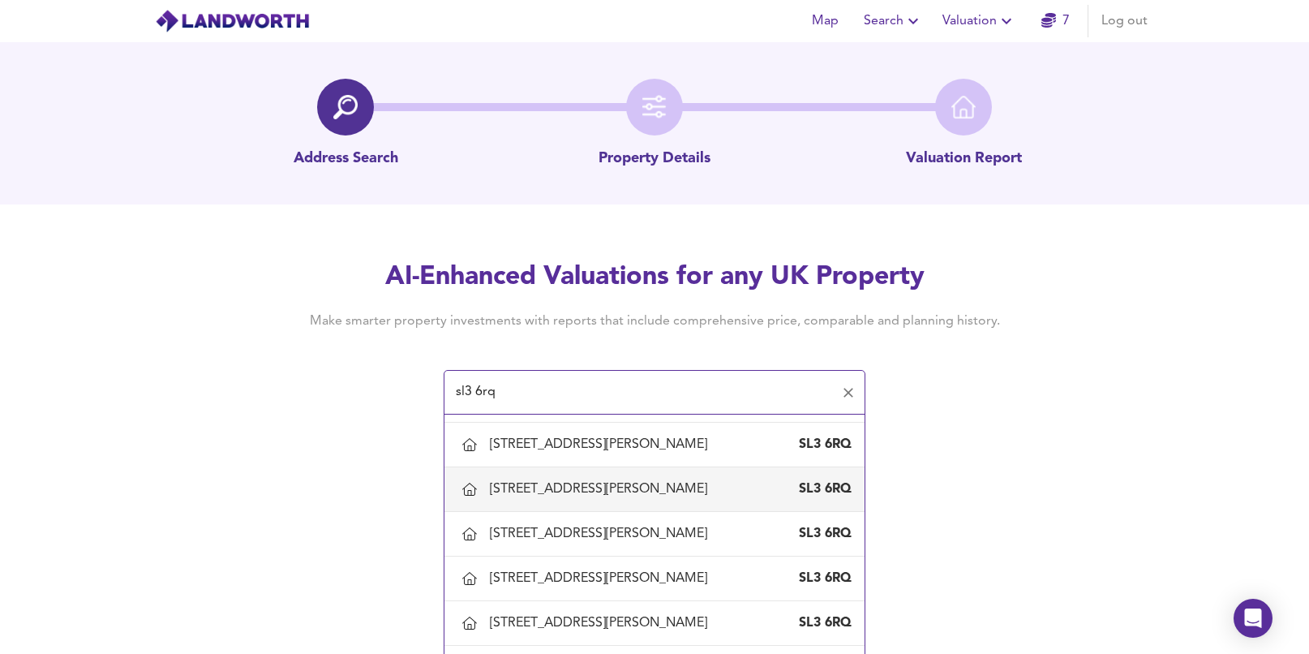
click at [575, 489] on div "[STREET_ADDRESS][PERSON_NAME]" at bounding box center [602, 489] width 224 height 18
type input "[STREET_ADDRESS][PERSON_NAME]"
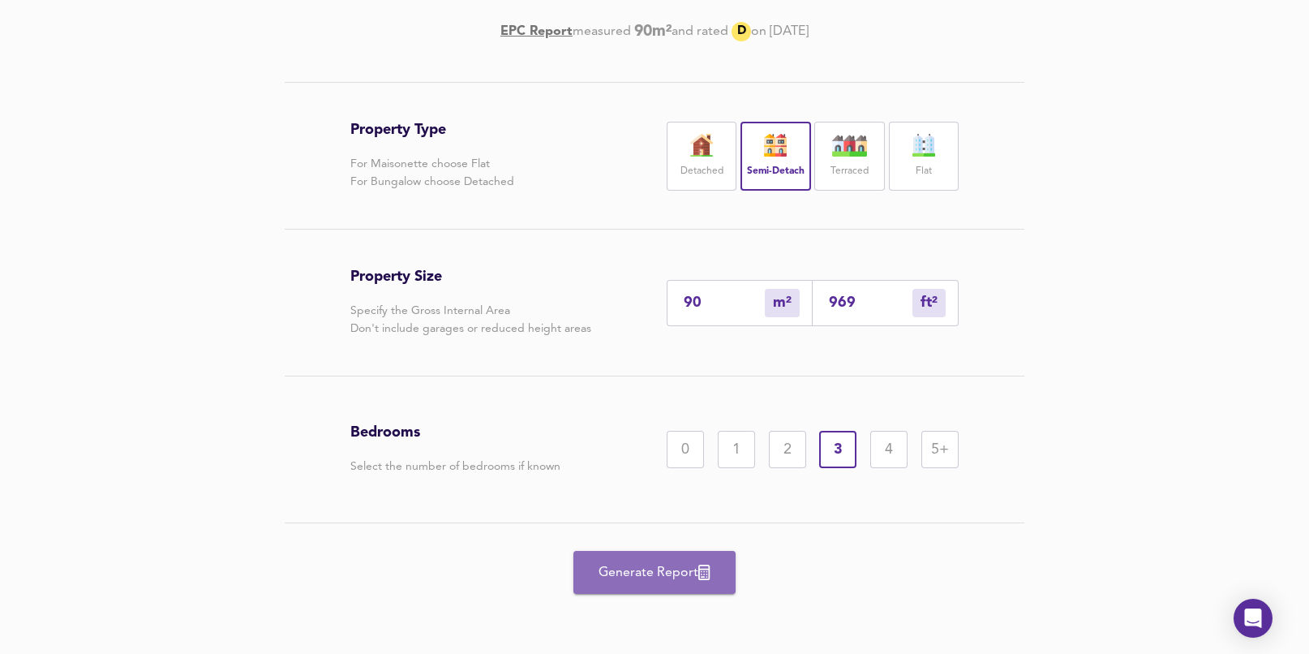
click at [610, 579] on span "Generate Report" at bounding box center [655, 572] width 130 height 23
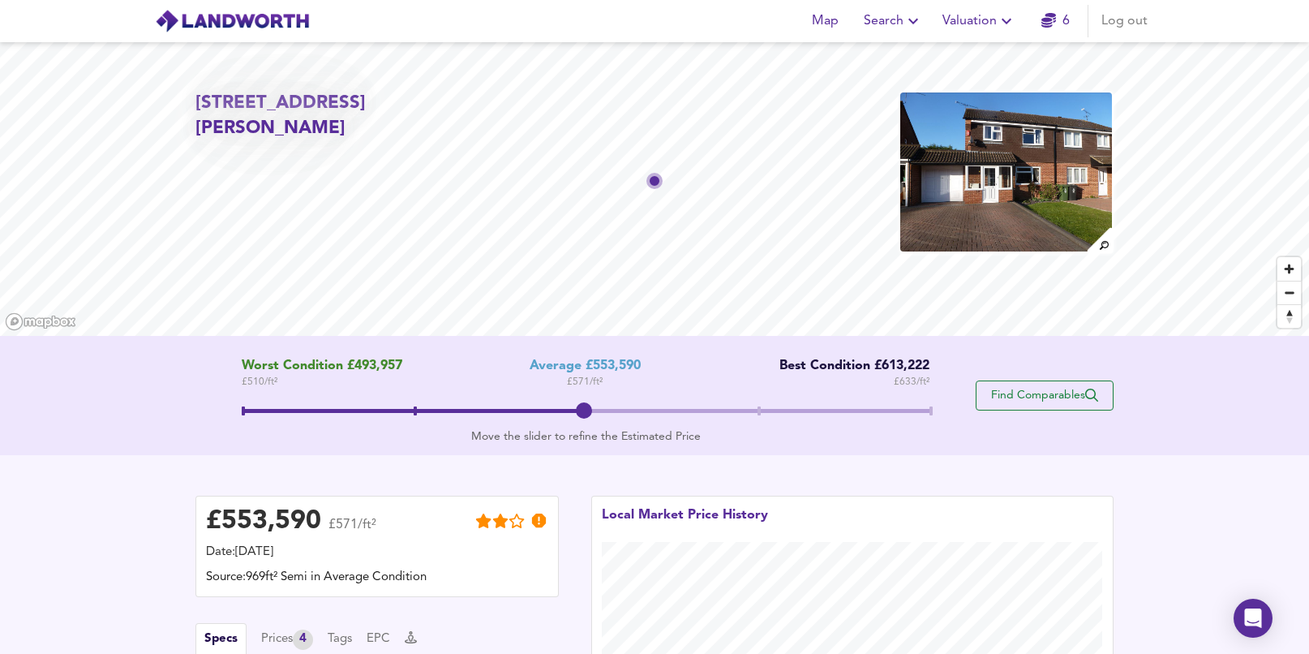
click at [1008, 399] on span "Find Comparables" at bounding box center [1045, 395] width 120 height 15
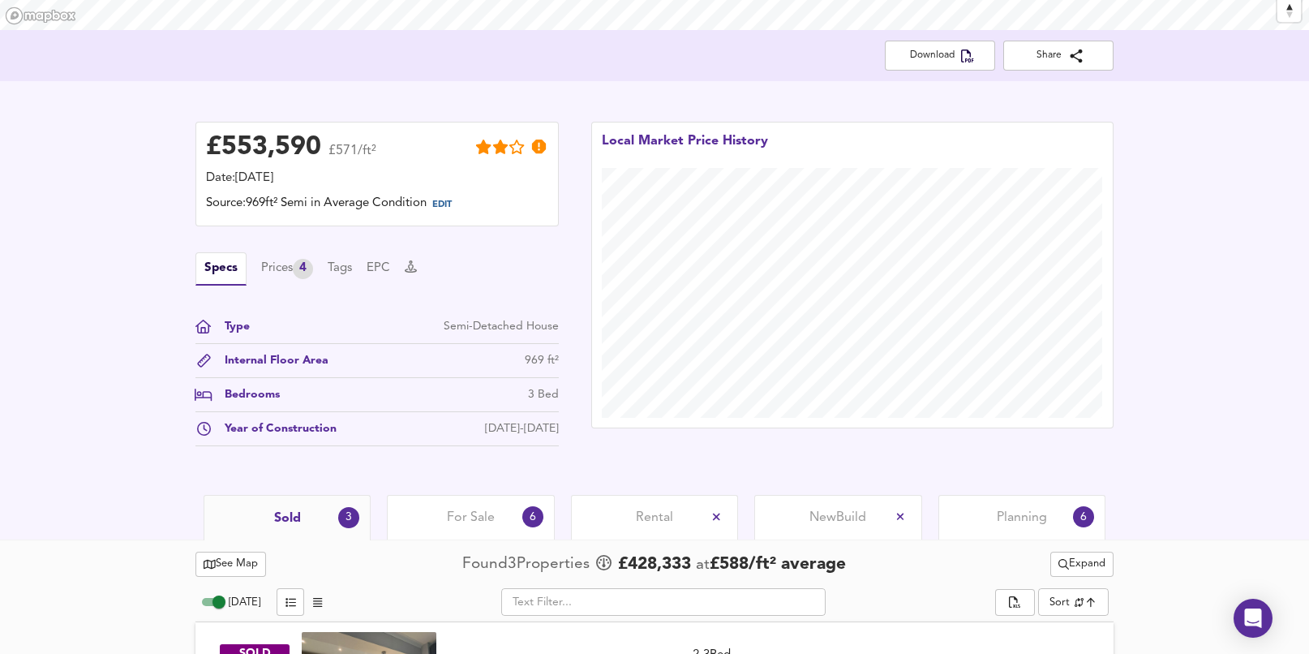
scroll to position [318, 0]
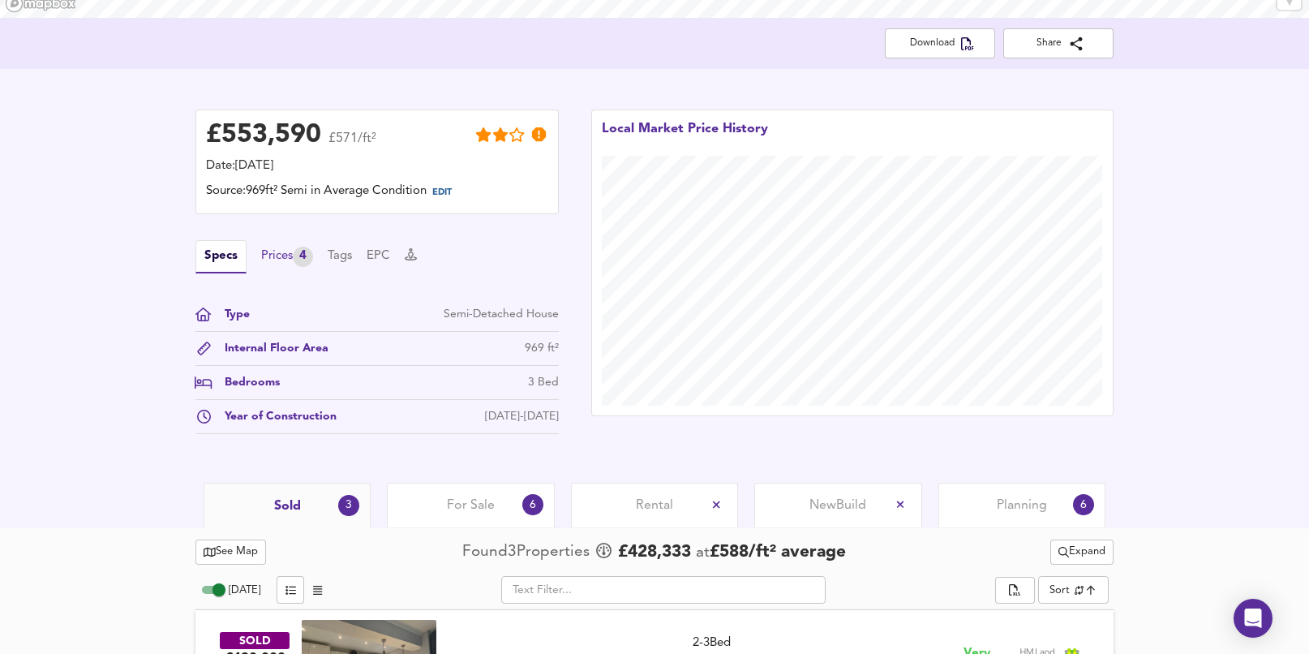
click at [283, 251] on div "Prices 4" at bounding box center [287, 257] width 52 height 20
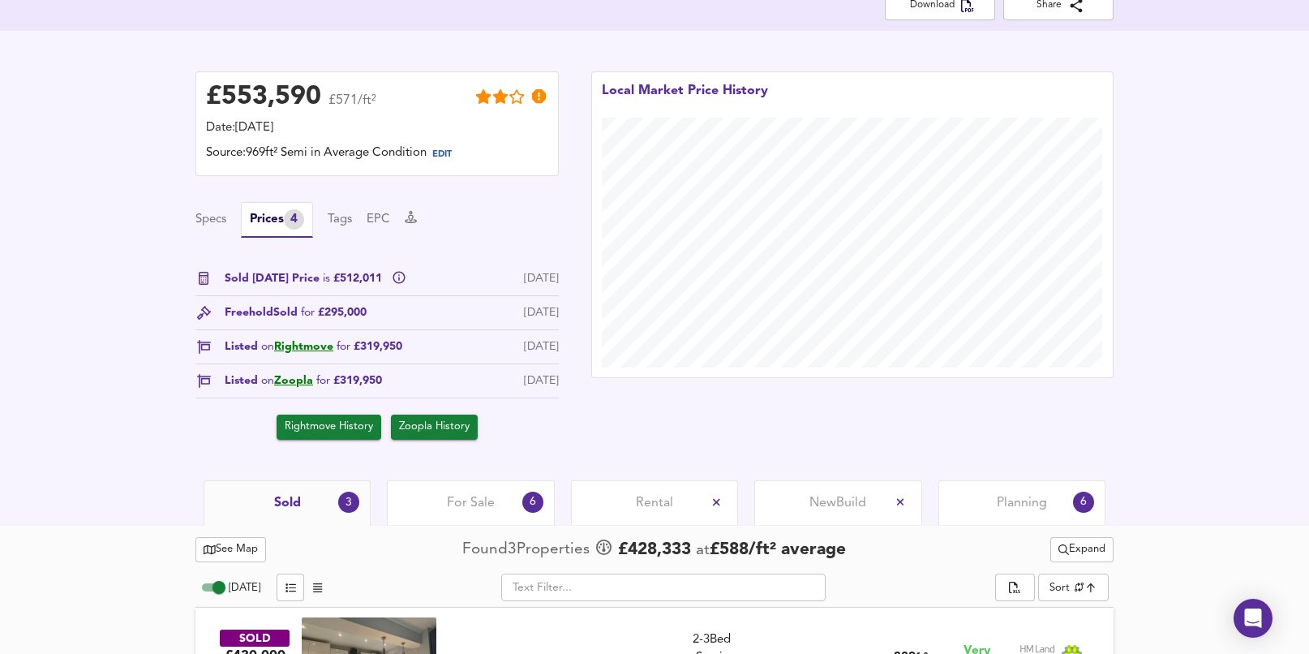
scroll to position [357, 0]
click at [215, 217] on button "Specs" at bounding box center [211, 219] width 31 height 18
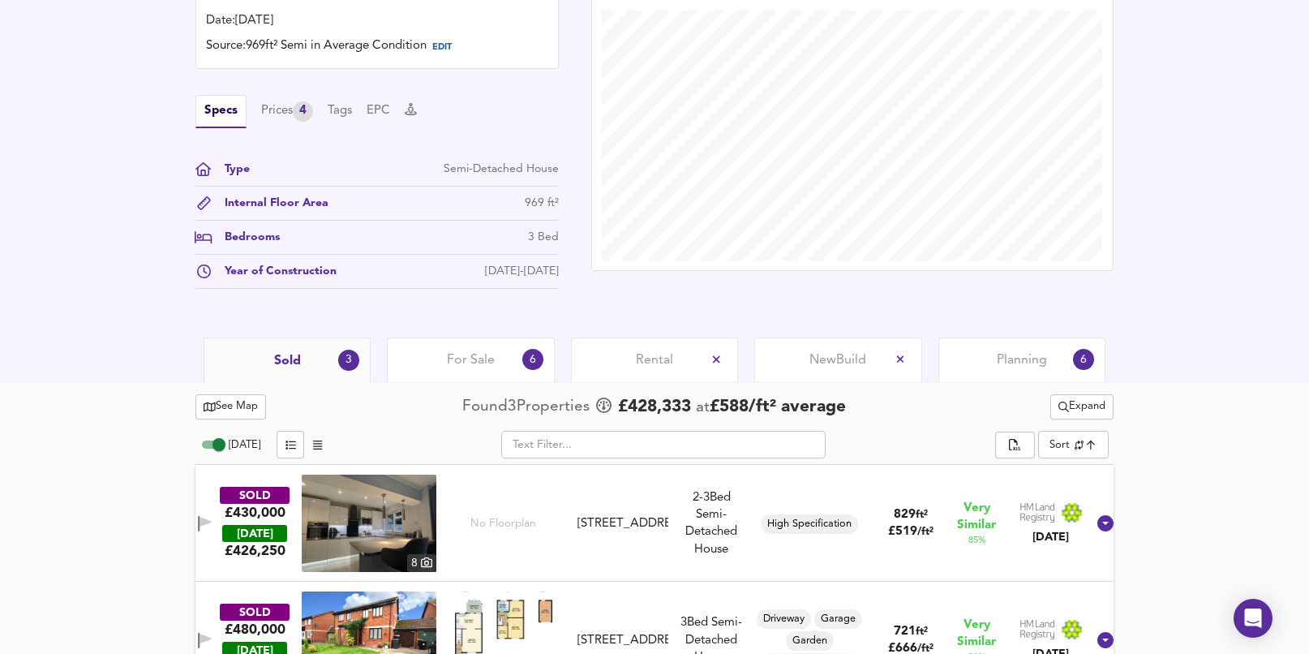
scroll to position [465, 0]
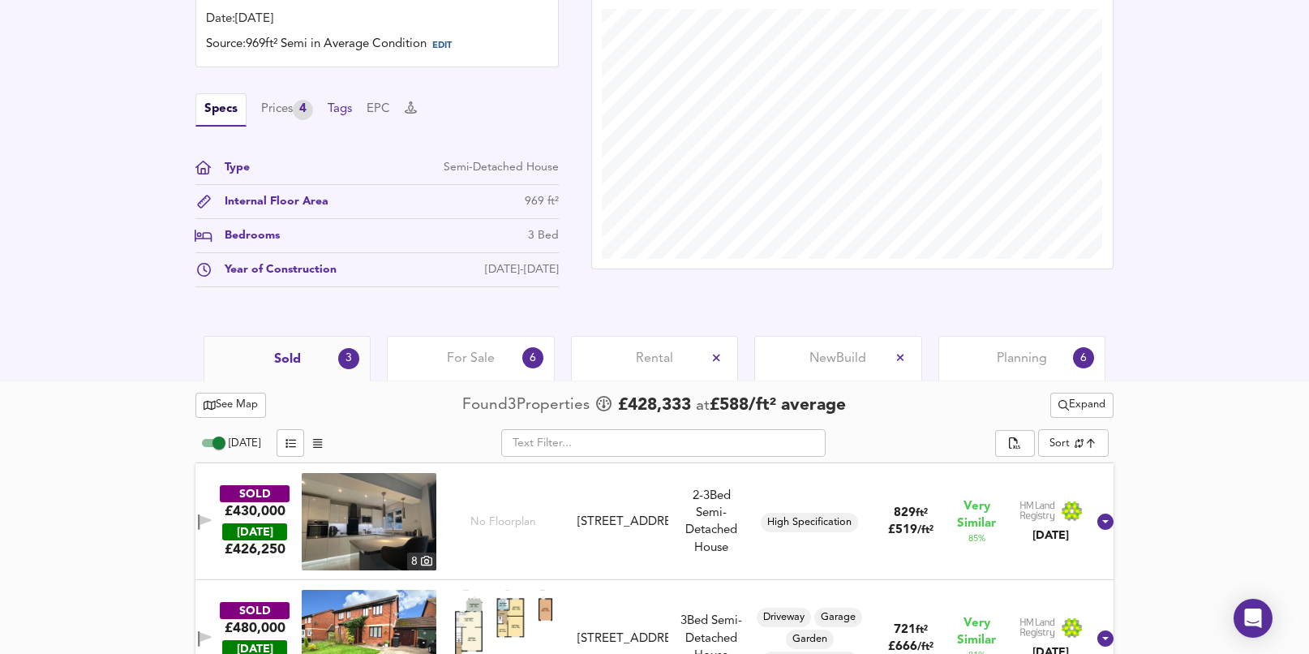
click at [346, 110] on button "Tags" at bounding box center [340, 110] width 24 height 18
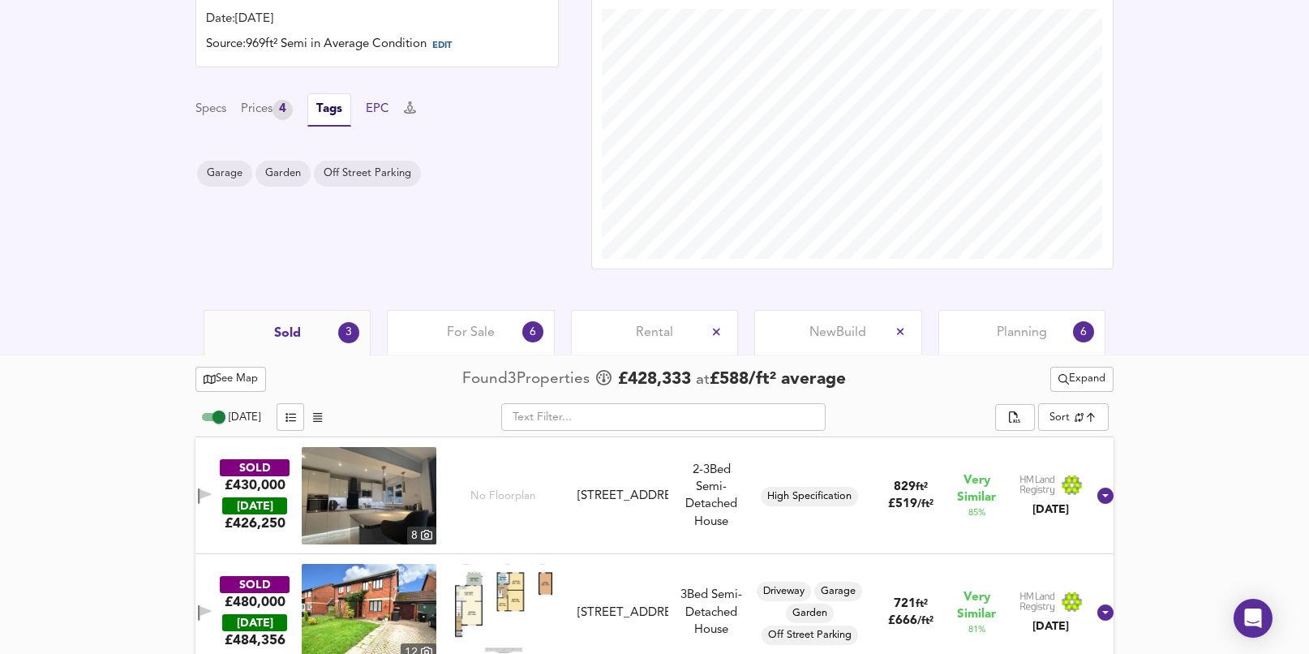
click at [381, 111] on button "EPC" at bounding box center [378, 110] width 24 height 18
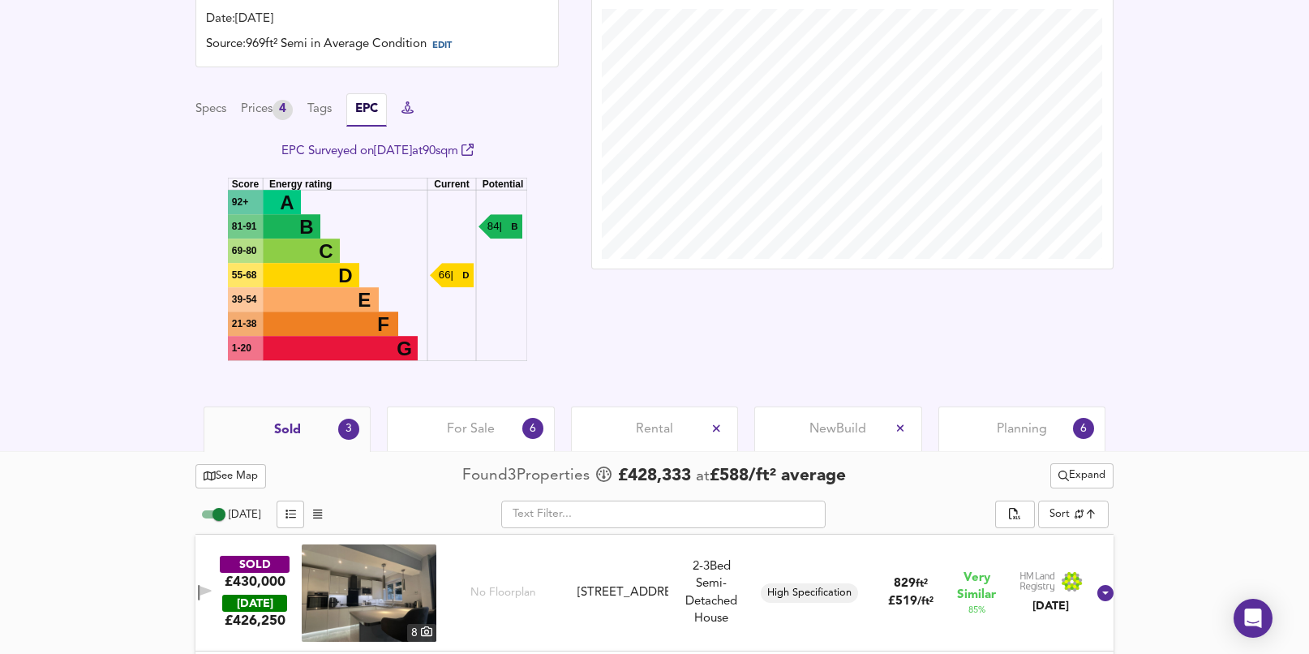
click at [414, 110] on icon at bounding box center [408, 107] width 12 height 12
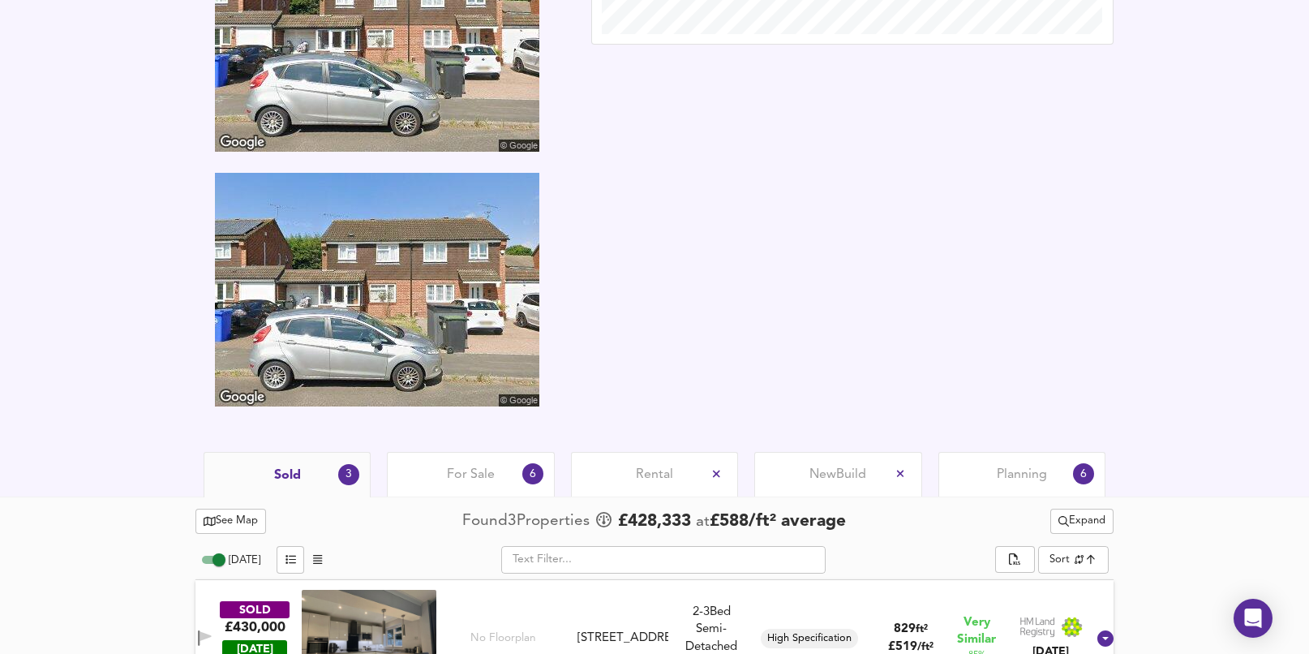
scroll to position [703, 0]
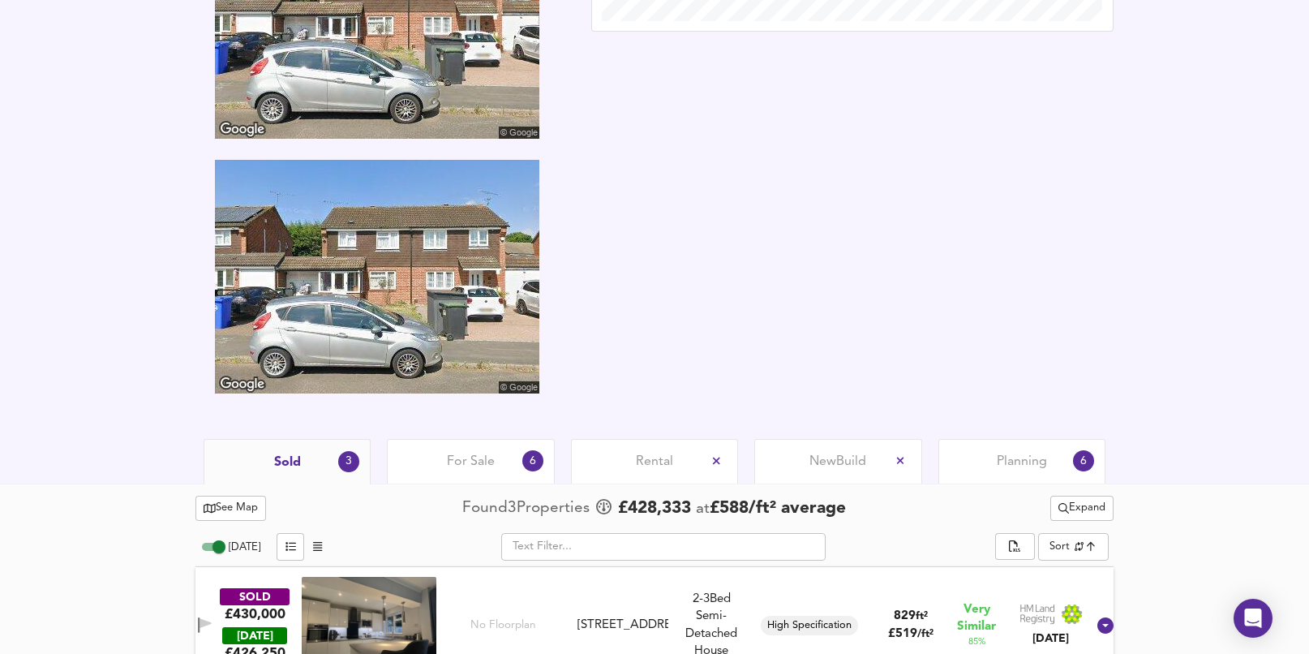
click at [356, 296] on img at bounding box center [377, 277] width 325 height 234
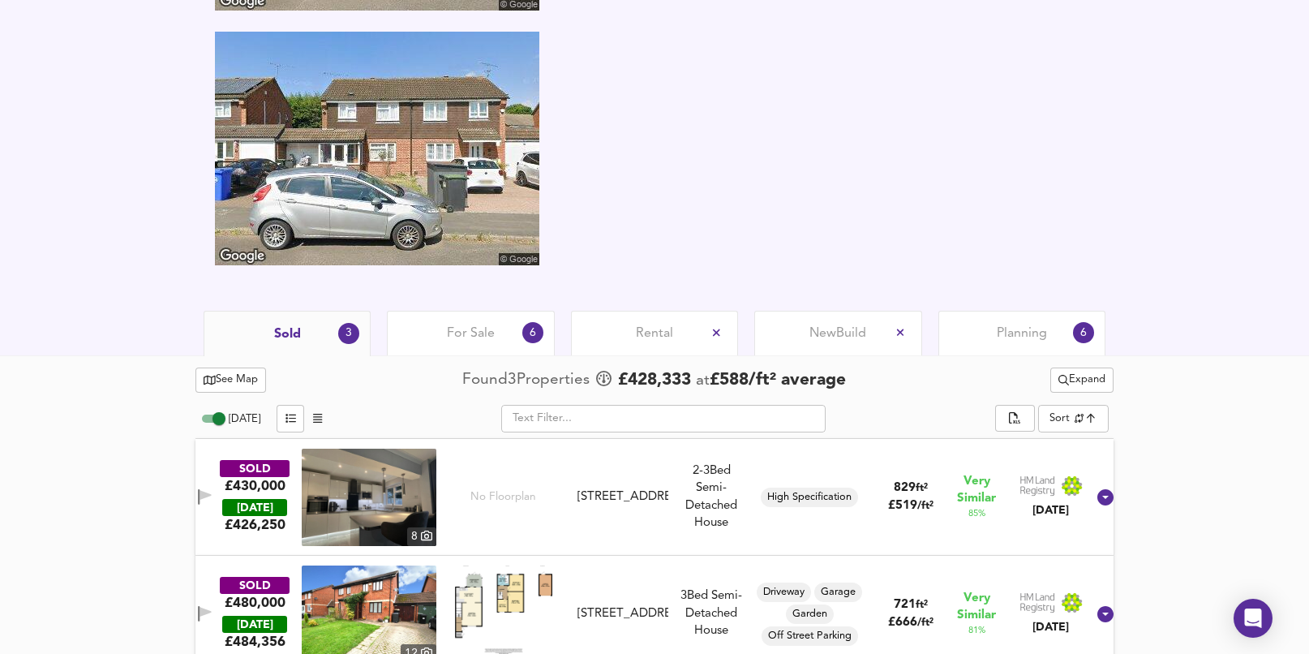
scroll to position [819, 0]
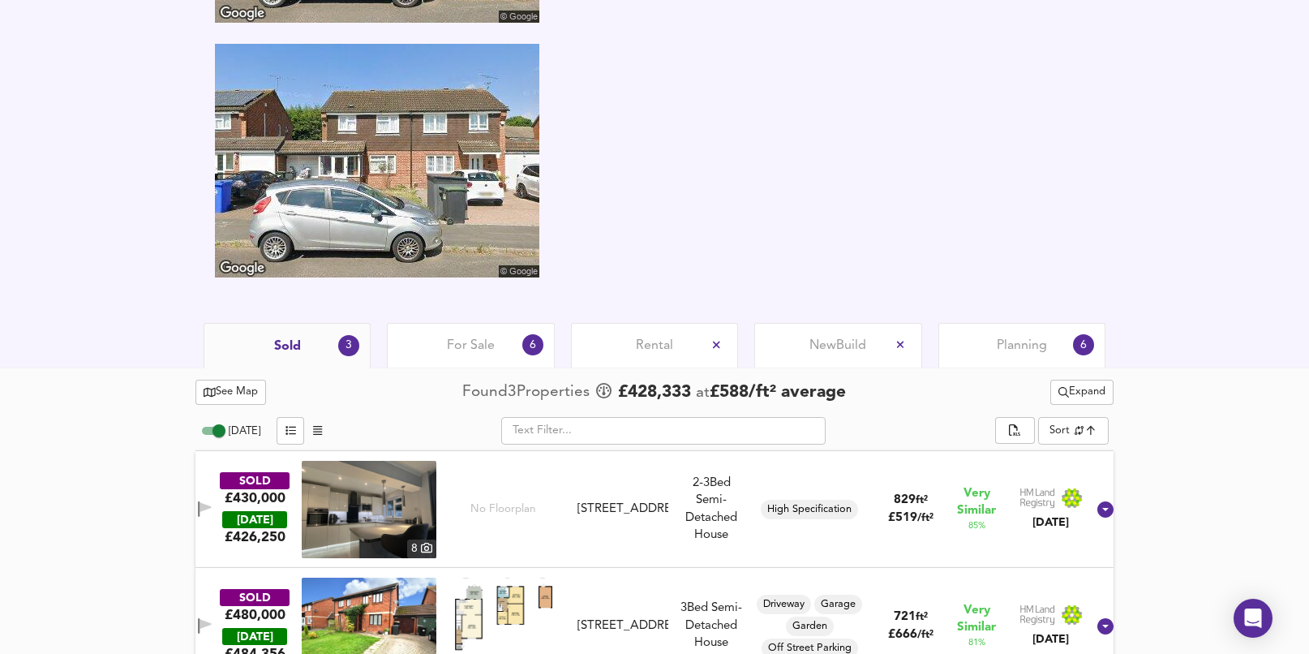
click at [457, 342] on span "For Sale" at bounding box center [471, 346] width 48 height 18
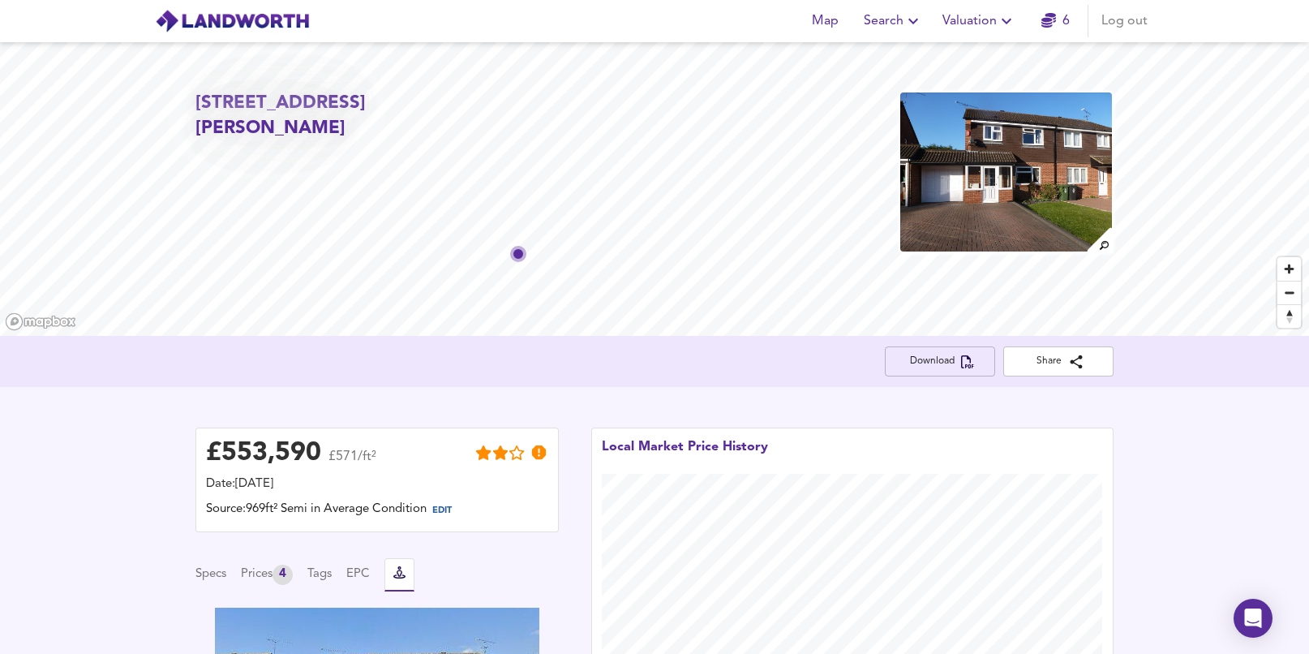
click at [944, 357] on span "Download" at bounding box center [940, 361] width 84 height 17
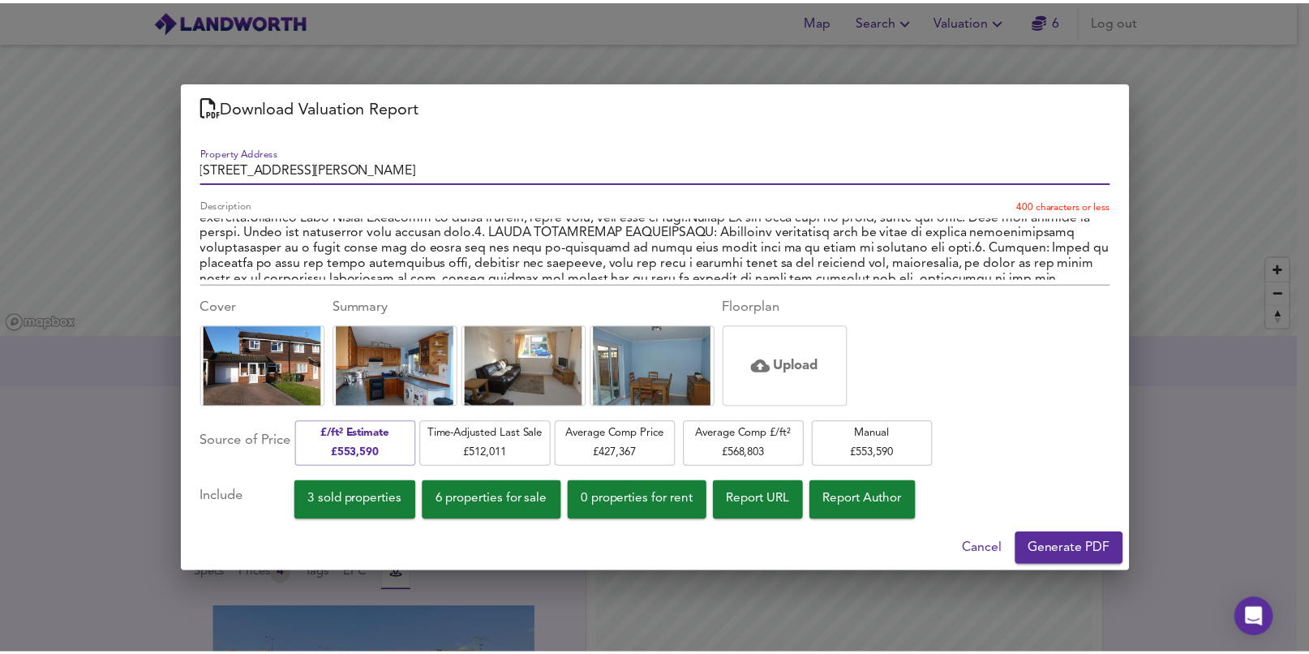
scroll to position [226, 0]
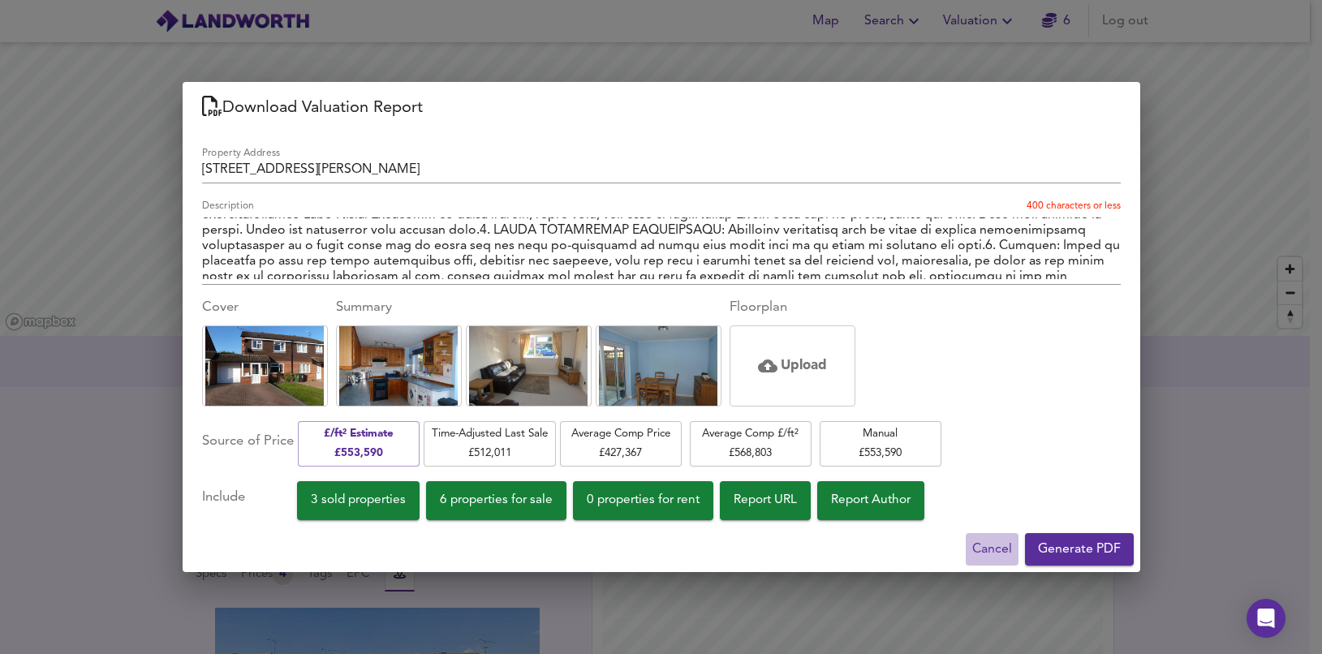
click at [981, 551] on span "Cancel" at bounding box center [992, 549] width 40 height 23
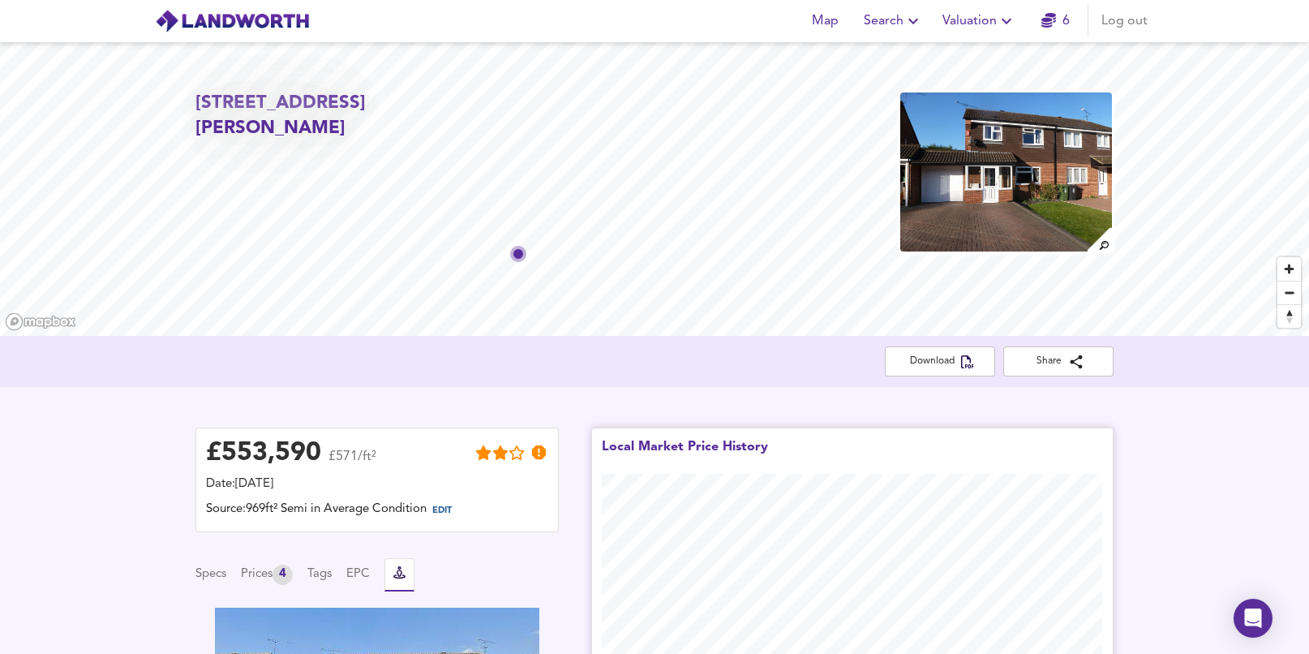
scroll to position [0, 0]
click at [843, 18] on span "Map" at bounding box center [825, 21] width 39 height 23
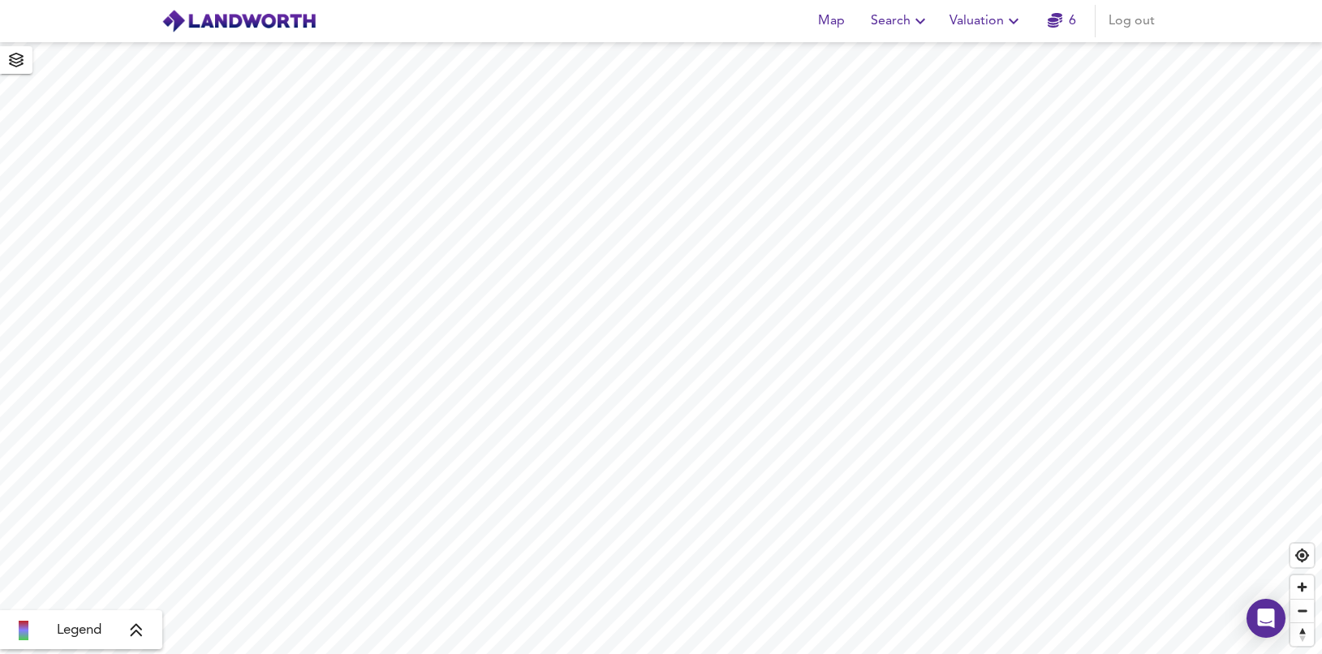
click at [1003, 25] on span "Valuation" at bounding box center [986, 21] width 74 height 23
click at [981, 79] on li "Valuation Report History" at bounding box center [986, 87] width 194 height 29
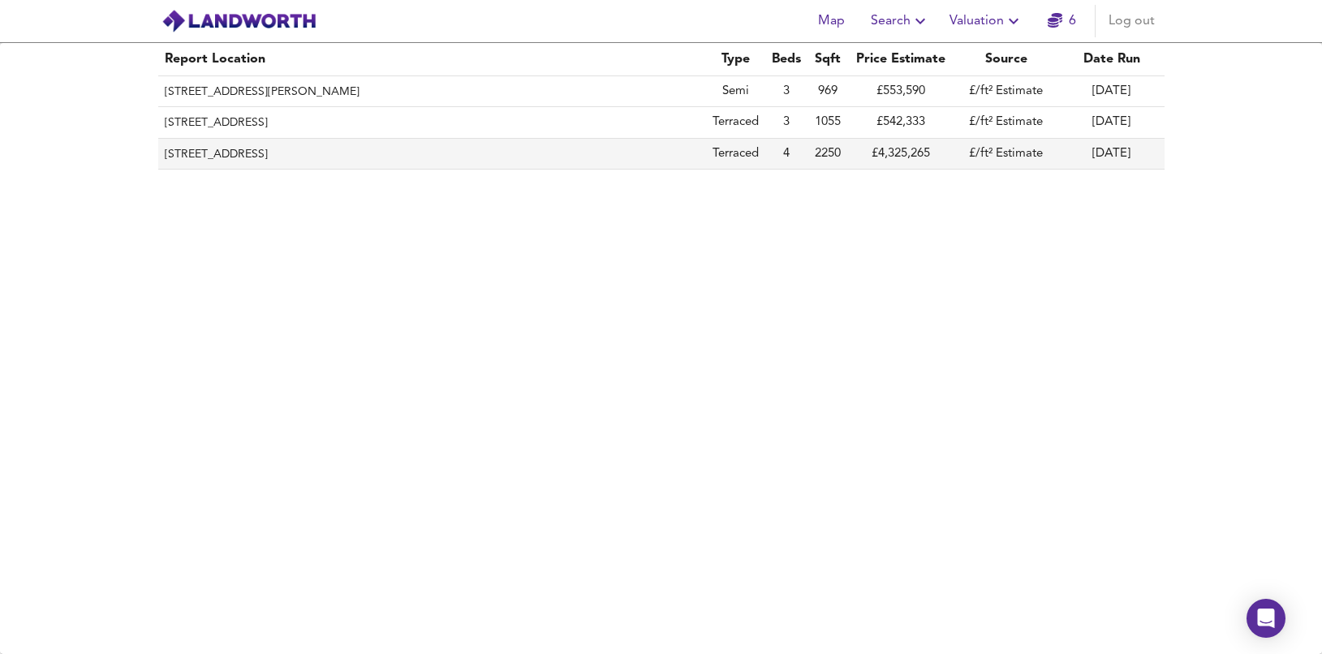
click at [525, 156] on th "[STREET_ADDRESS]" at bounding box center [432, 154] width 548 height 31
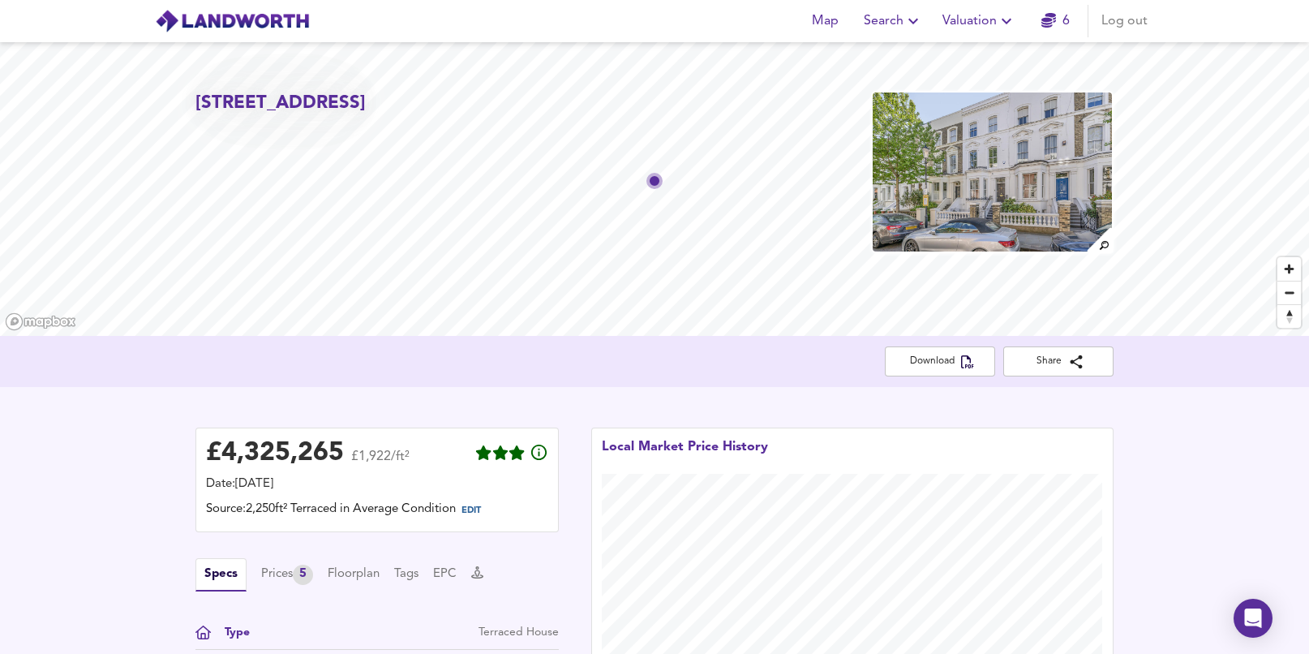
click at [970, 18] on span "Valuation" at bounding box center [980, 21] width 74 height 23
click at [956, 86] on li "Valuation Report History" at bounding box center [980, 87] width 194 height 29
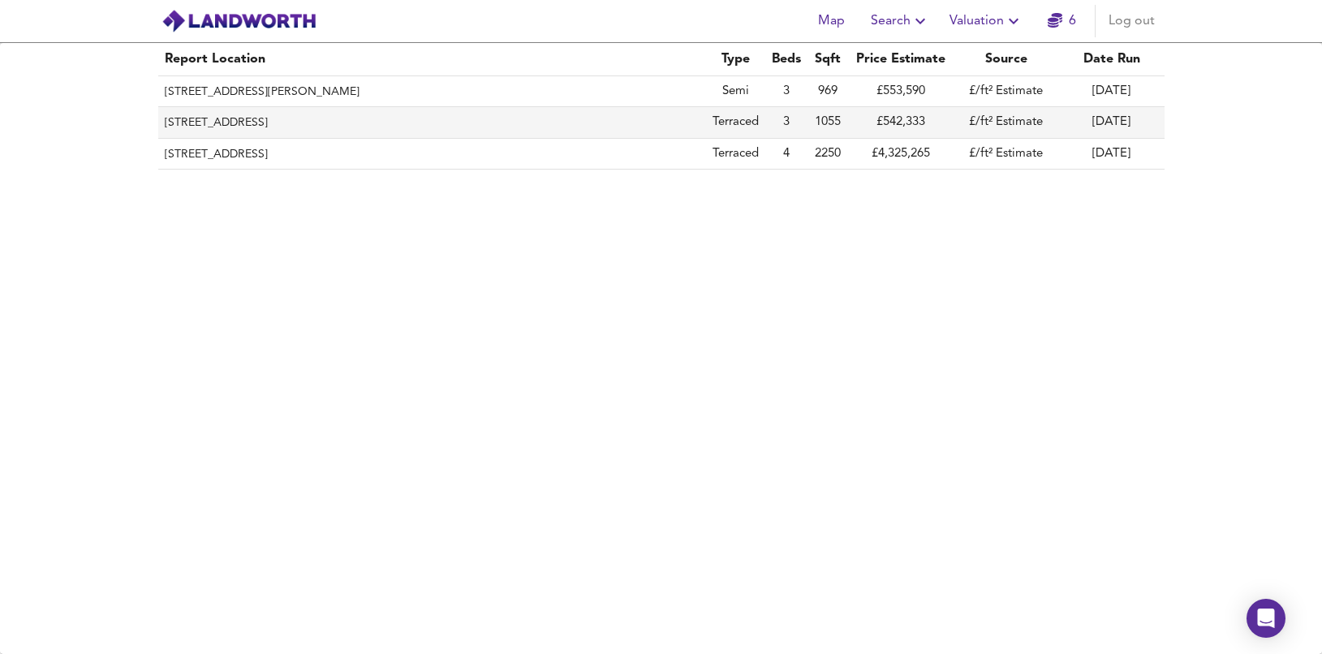
click at [588, 119] on th "[STREET_ADDRESS]" at bounding box center [432, 122] width 548 height 31
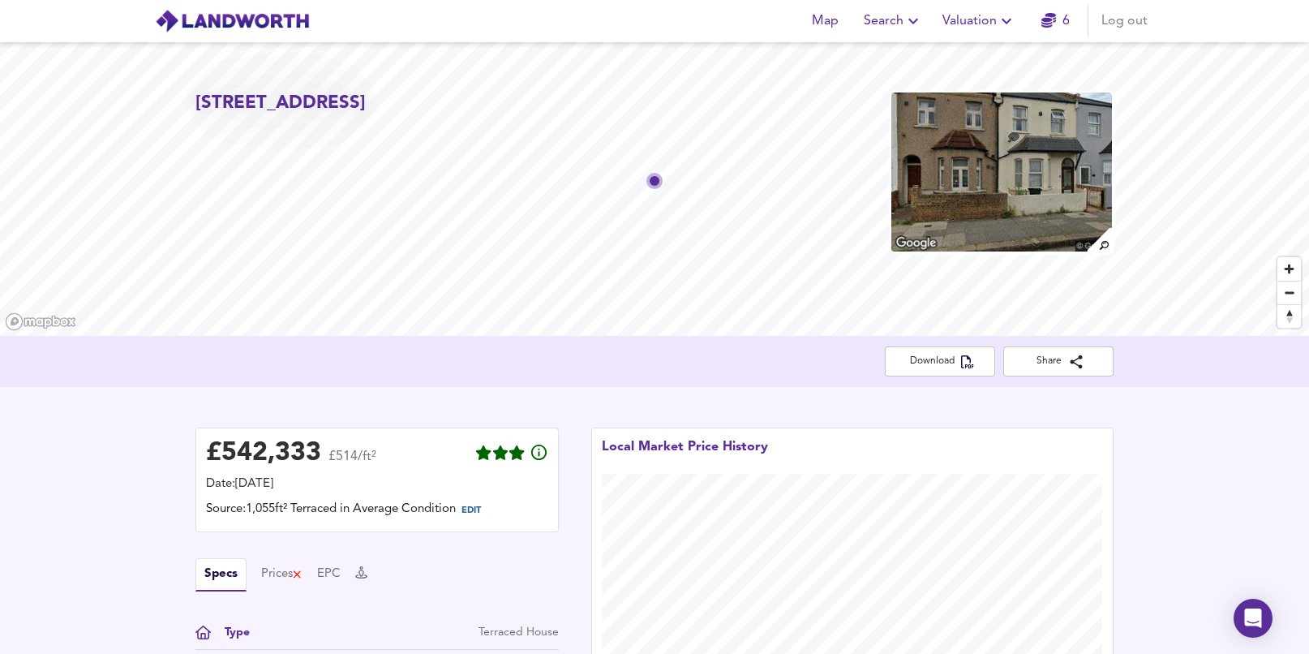
click at [899, 24] on span "Search" at bounding box center [893, 21] width 59 height 23
click at [972, 20] on span "Valuation" at bounding box center [980, 21] width 74 height 23
click at [959, 80] on li "Valuation Report History" at bounding box center [980, 87] width 194 height 29
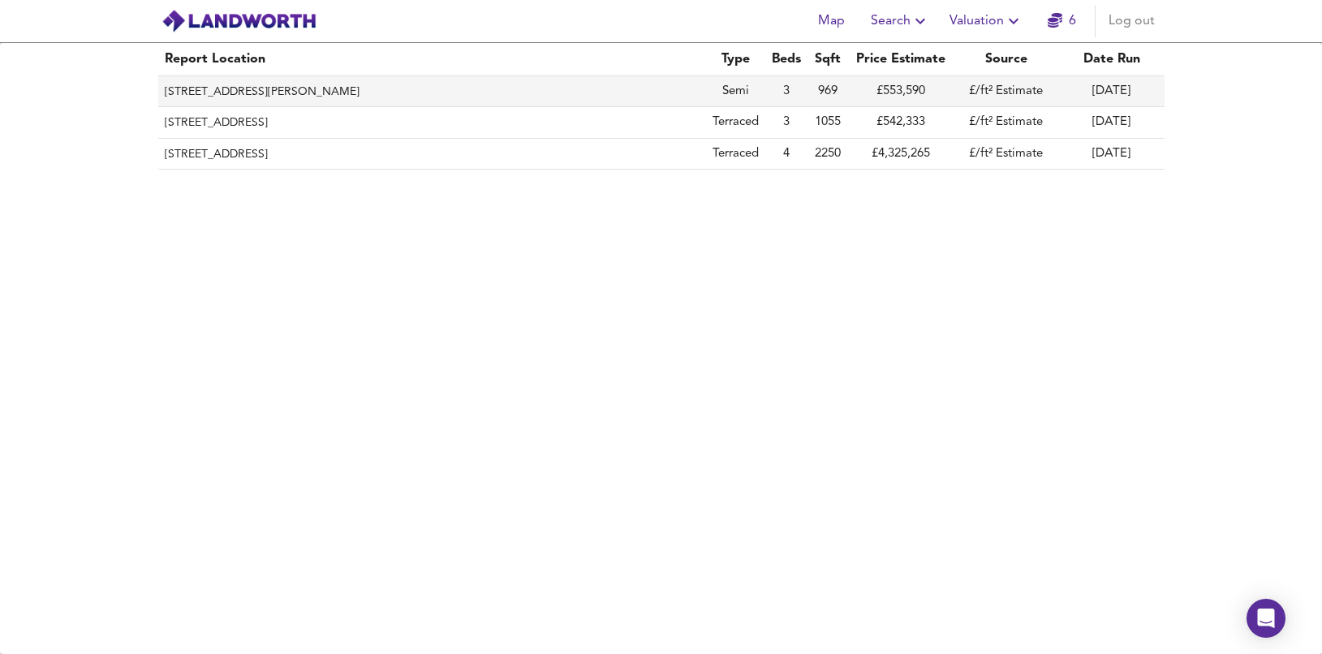
click at [464, 92] on th "[STREET_ADDRESS][PERSON_NAME]" at bounding box center [432, 91] width 548 height 31
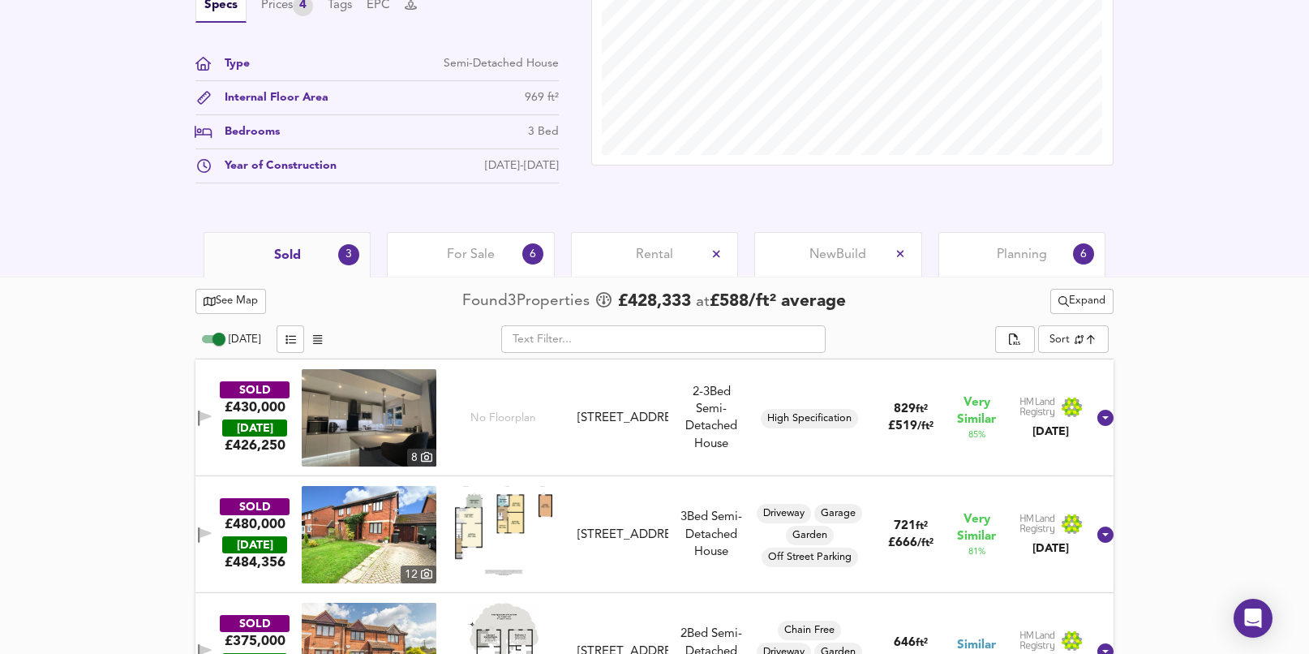
scroll to position [582, 0]
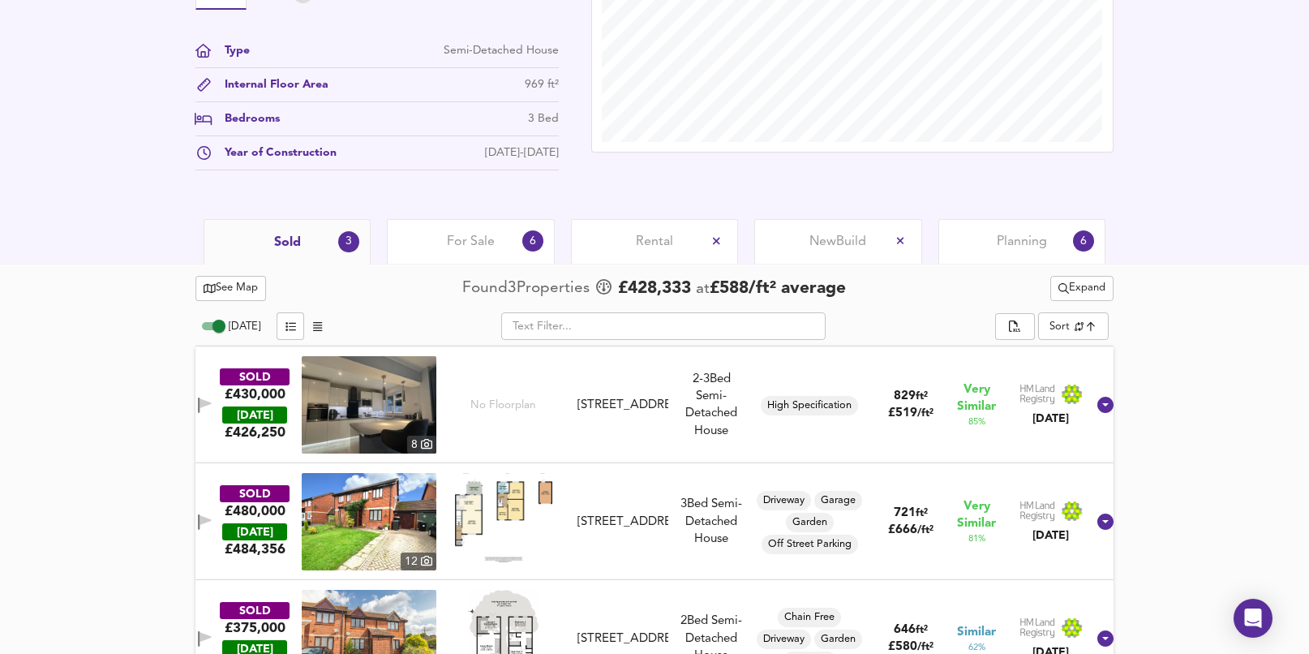
click at [1085, 286] on span "Expand" at bounding box center [1082, 288] width 47 height 19
click at [887, 316] on div "​" at bounding box center [664, 326] width 664 height 28
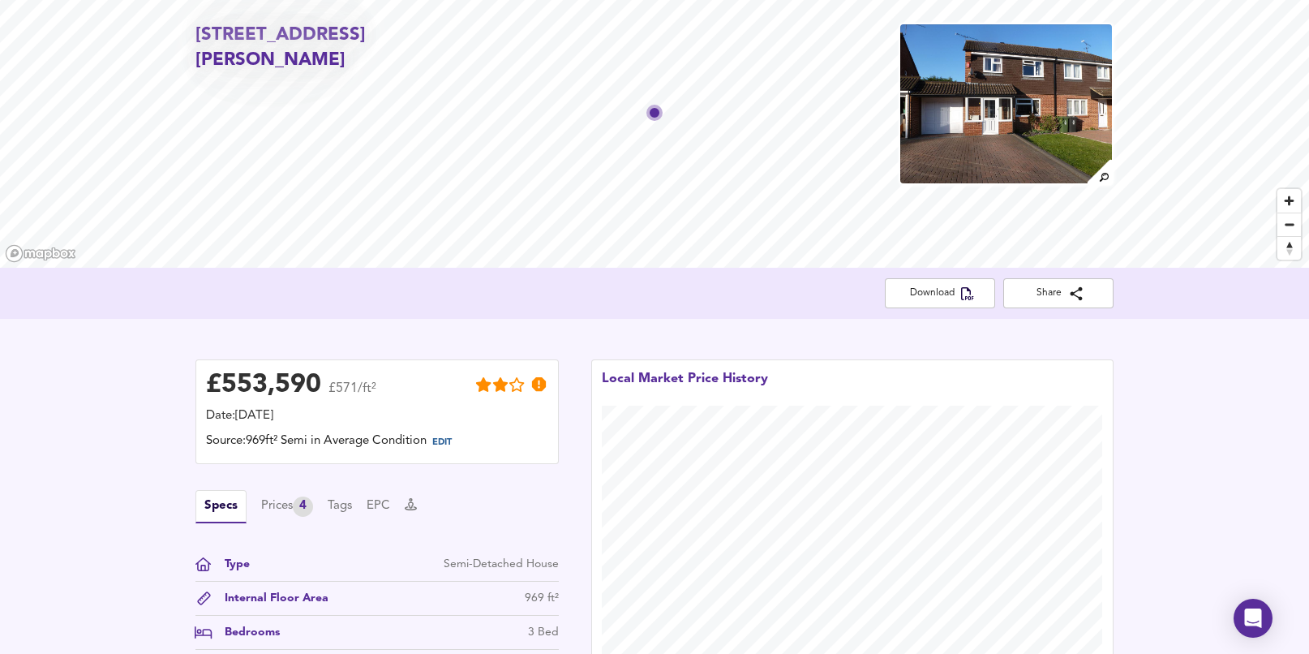
scroll to position [71, 0]
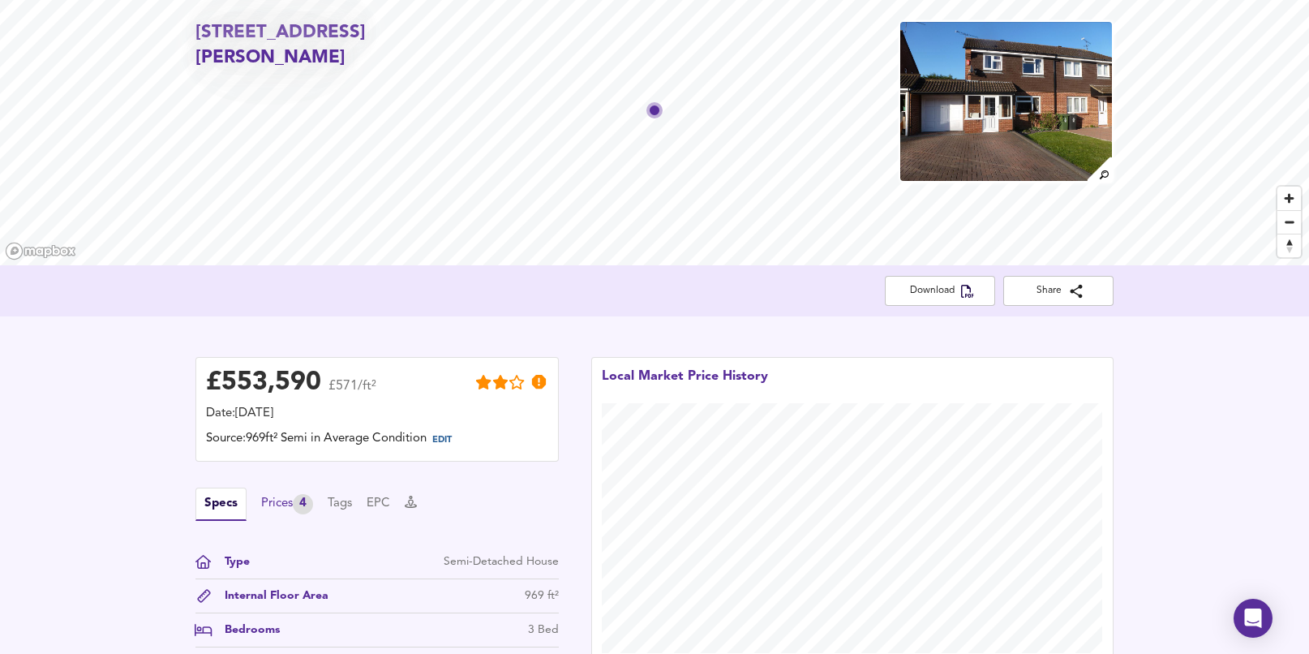
click at [280, 504] on div "Prices 4" at bounding box center [287, 504] width 52 height 20
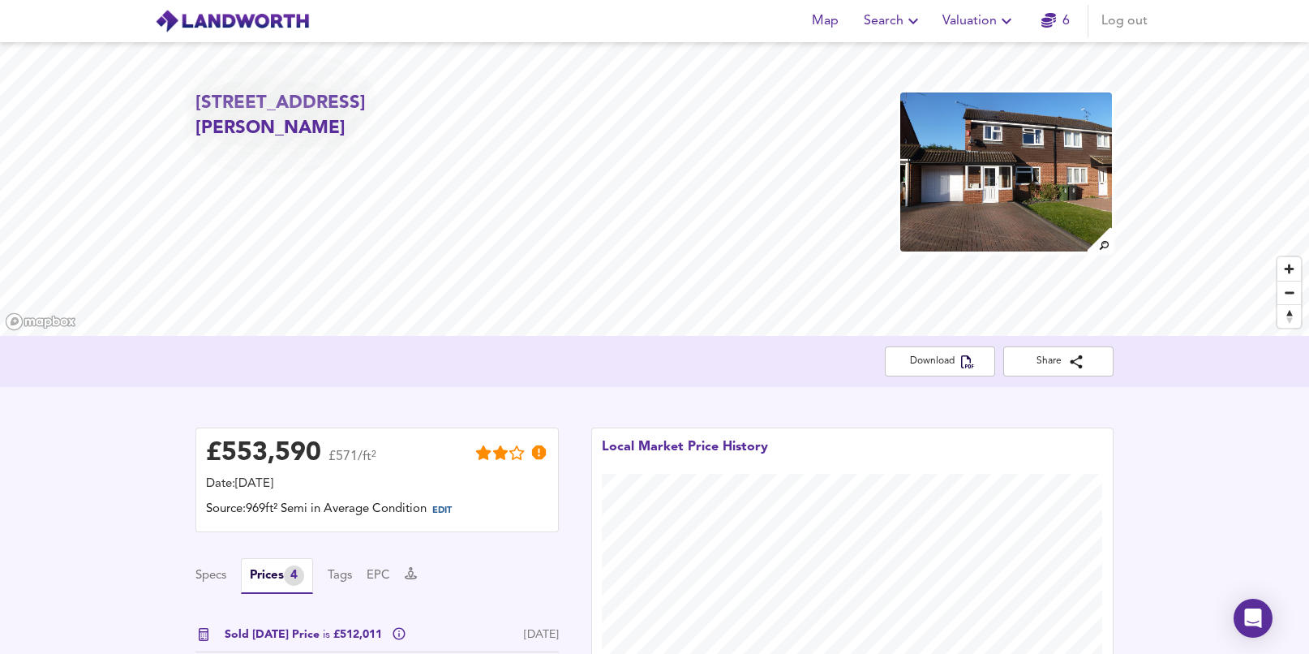
scroll to position [0, 0]
click at [987, 26] on span "Valuation" at bounding box center [980, 21] width 74 height 23
click at [965, 57] on li "New Valuation Report" at bounding box center [980, 58] width 194 height 29
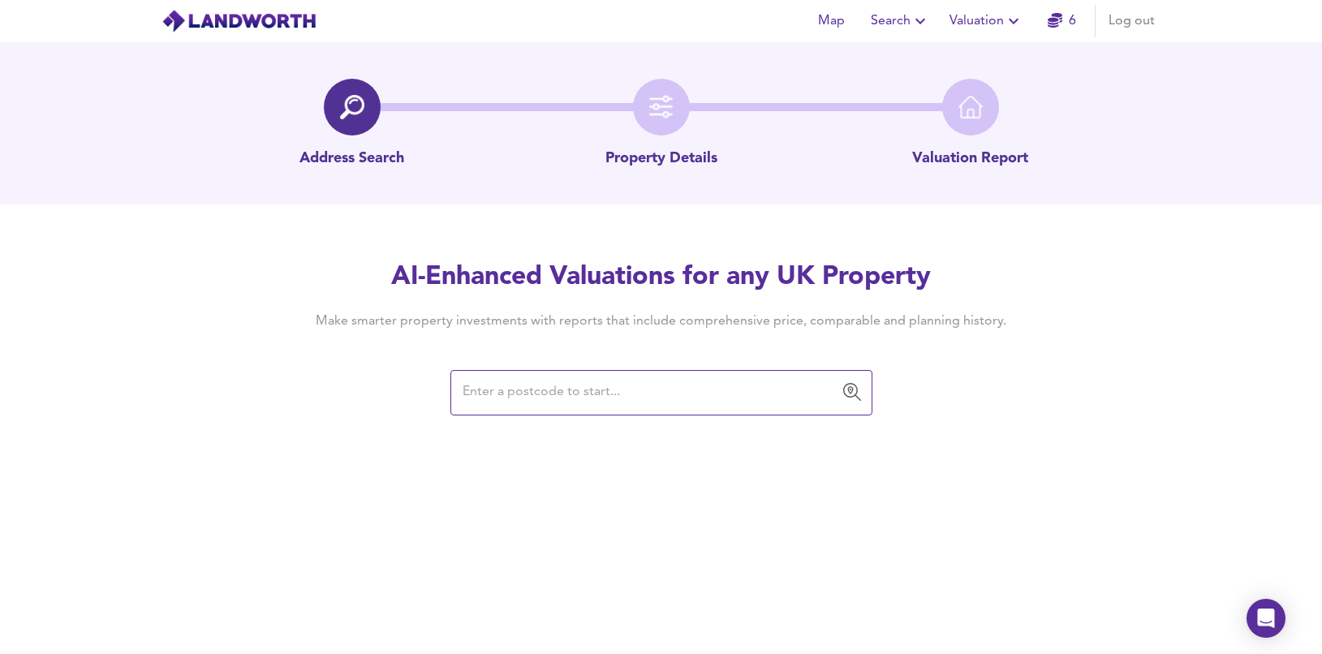
click at [648, 385] on input "text" at bounding box center [649, 392] width 383 height 31
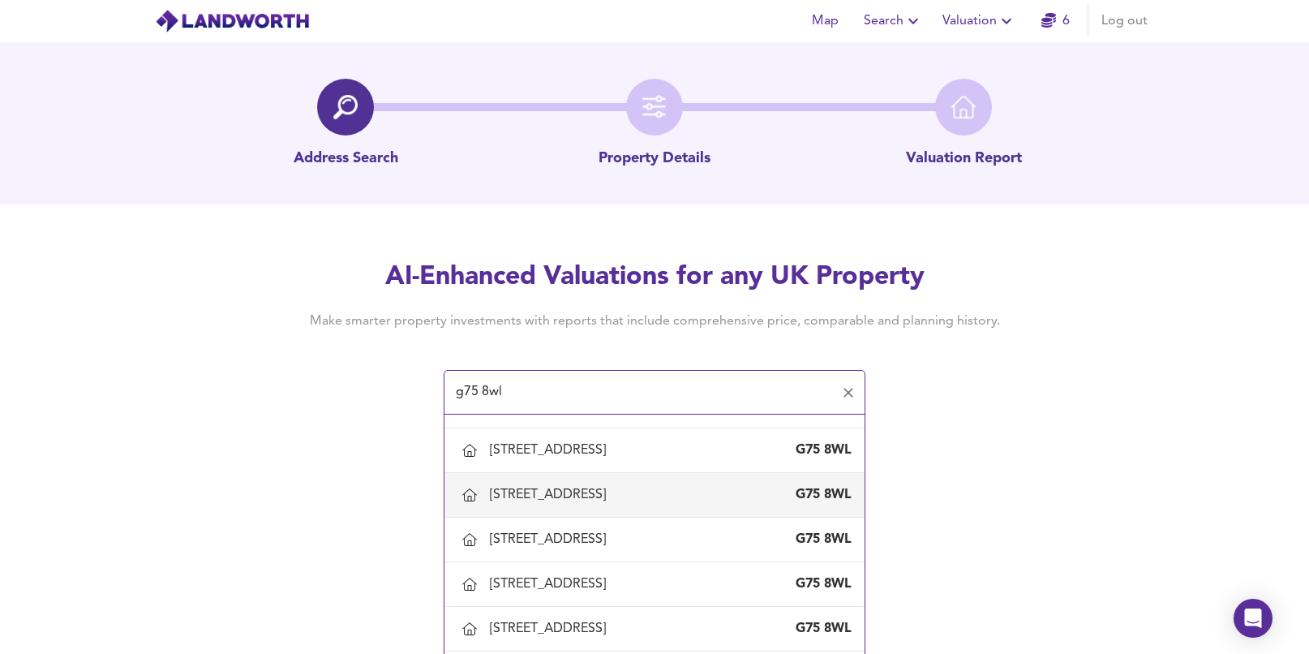
scroll to position [79, 0]
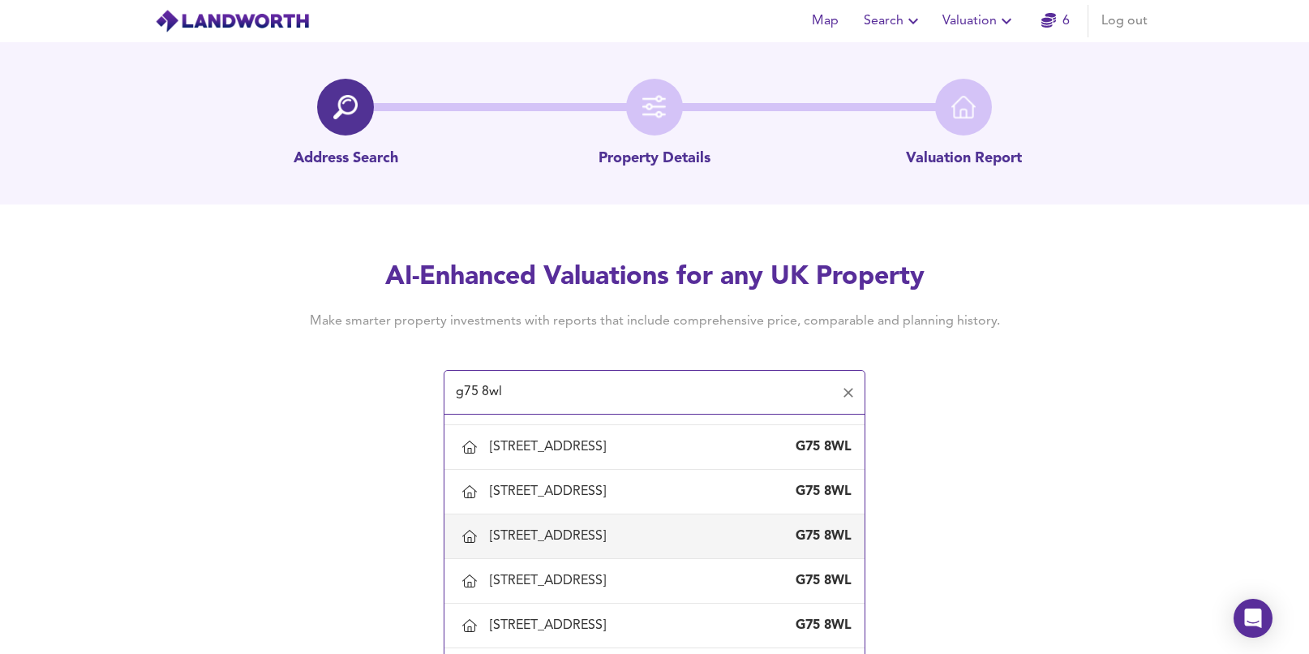
click at [576, 529] on div "[STREET_ADDRESS]" at bounding box center [551, 536] width 123 height 18
type input "[STREET_ADDRESS]"
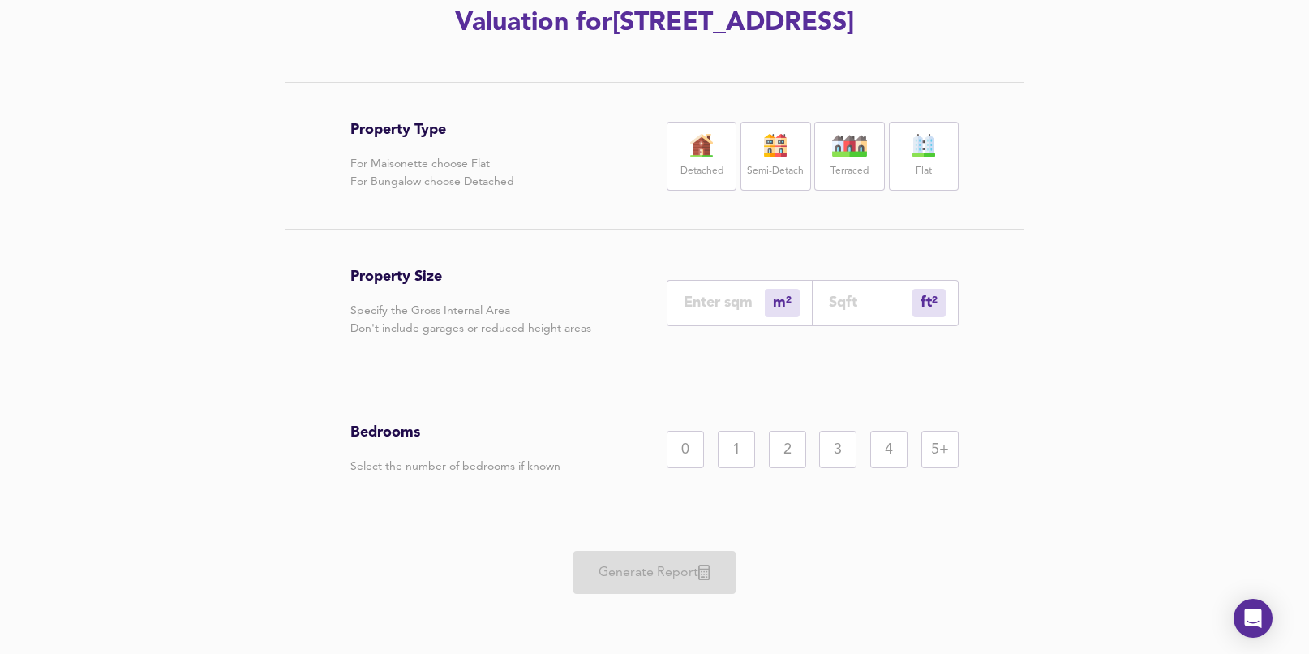
scroll to position [239, 0]
click at [872, 453] on div "4" at bounding box center [888, 449] width 37 height 37
click at [712, 157] on div "Detached" at bounding box center [702, 156] width 70 height 69
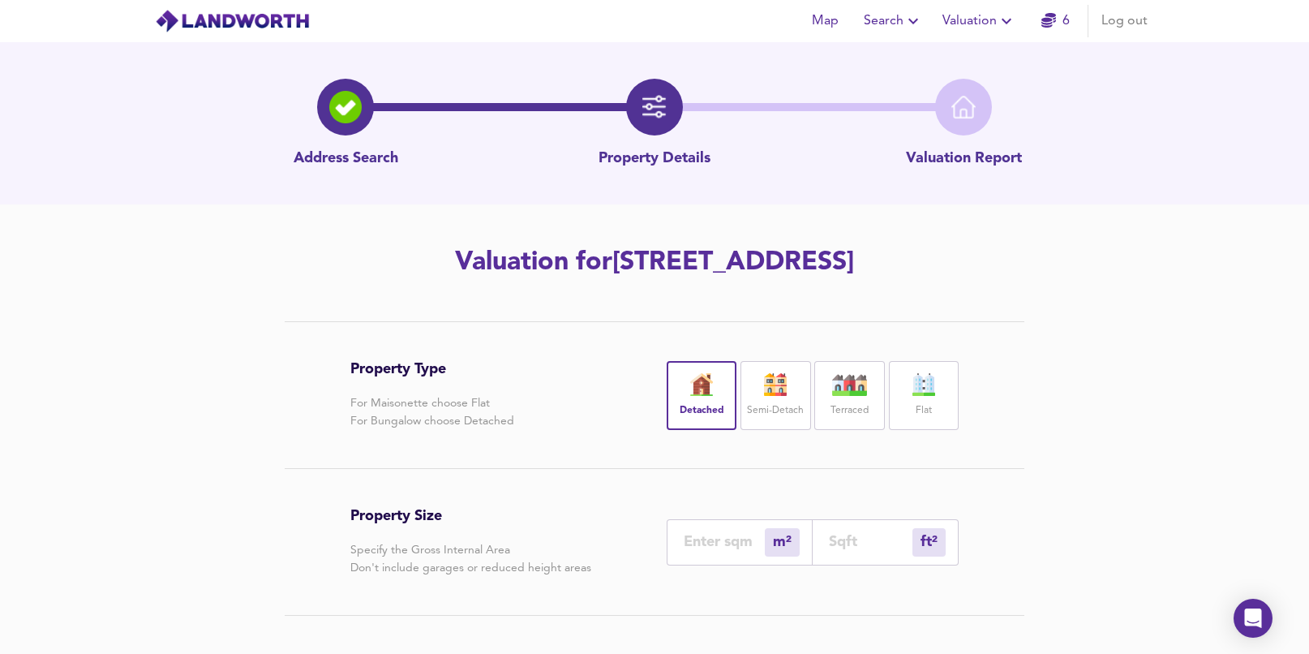
scroll to position [0, 0]
click at [991, 20] on span "Valuation" at bounding box center [980, 21] width 74 height 23
click at [975, 77] on li "Valuation Report History" at bounding box center [980, 87] width 194 height 29
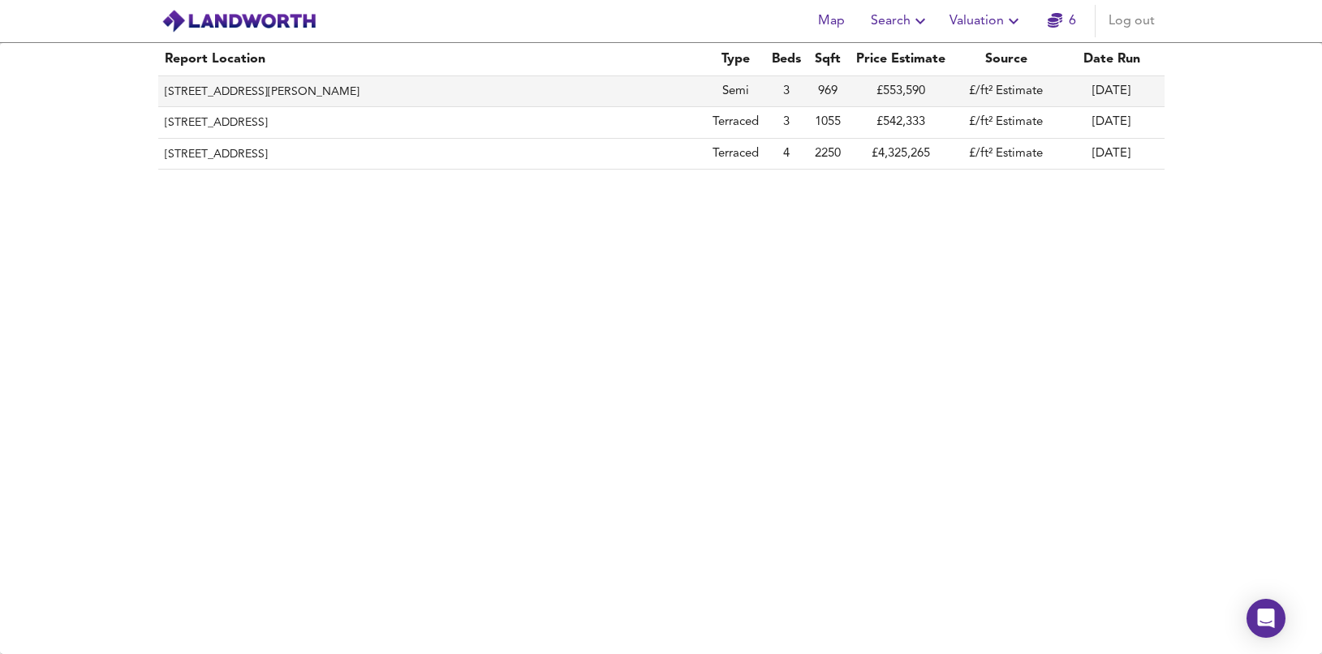
click at [467, 85] on th "[STREET_ADDRESS][PERSON_NAME]" at bounding box center [432, 91] width 548 height 31
